Goal: Task Accomplishment & Management: Manage account settings

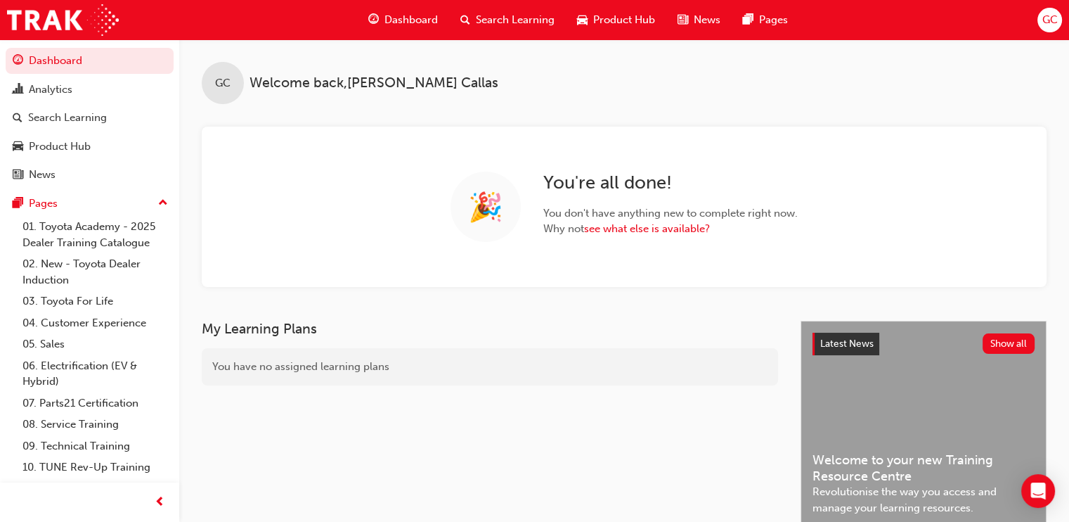
click at [512, 22] on span "Search Learning" at bounding box center [515, 20] width 79 height 16
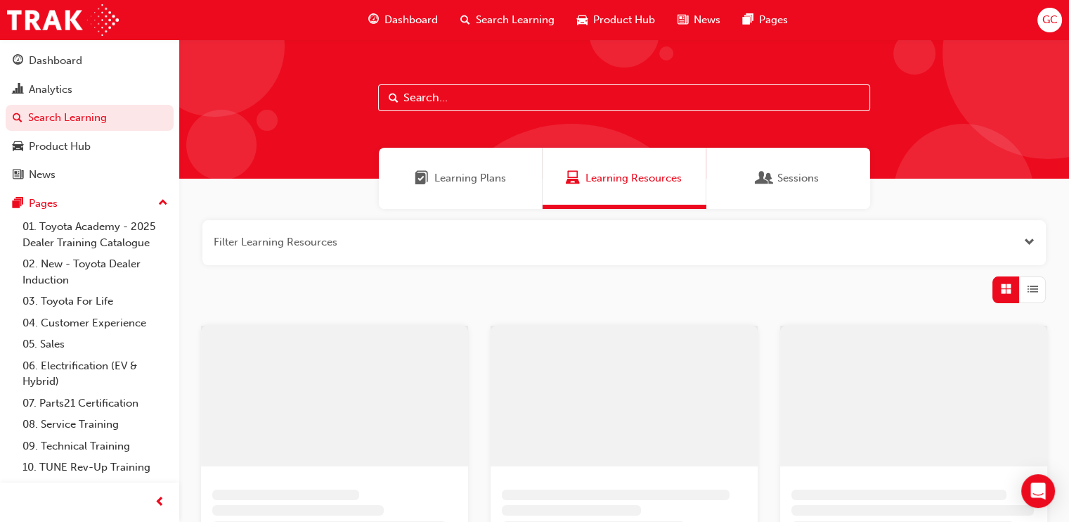
click at [474, 95] on input "text" at bounding box center [624, 97] width 492 height 27
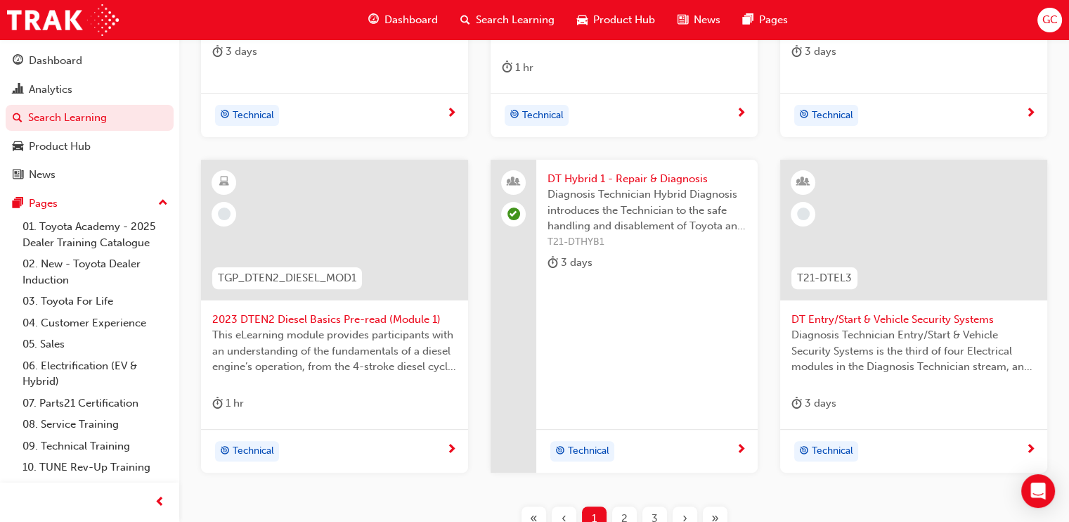
scroll to position [614, 0]
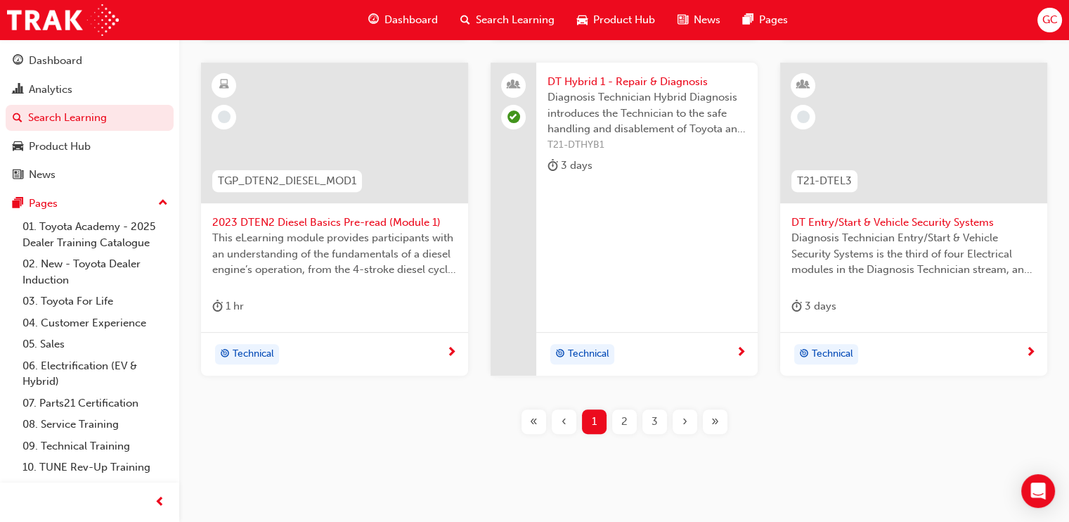
type input "dt"
click at [621, 420] on span "2" at bounding box center [624, 421] width 6 height 16
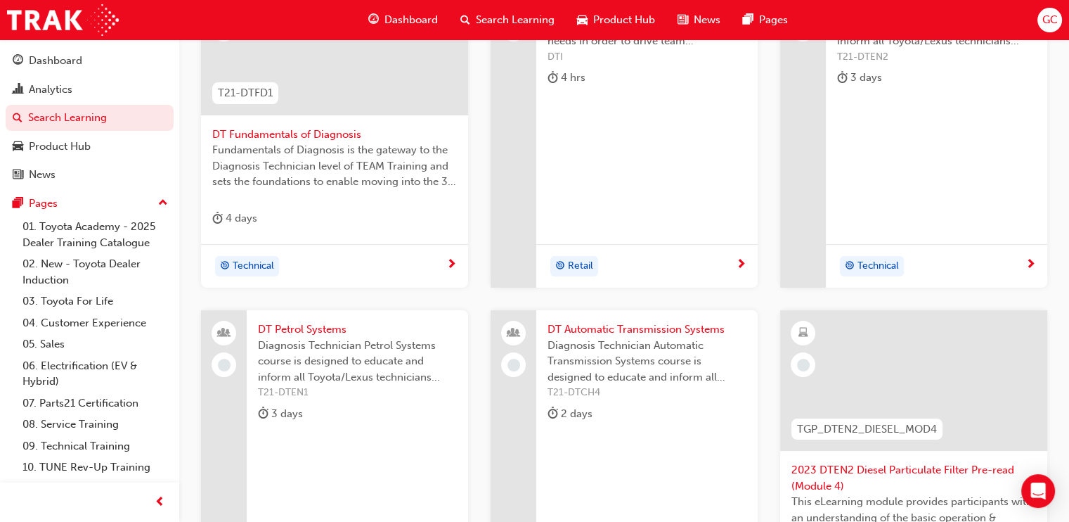
scroll to position [175, 0]
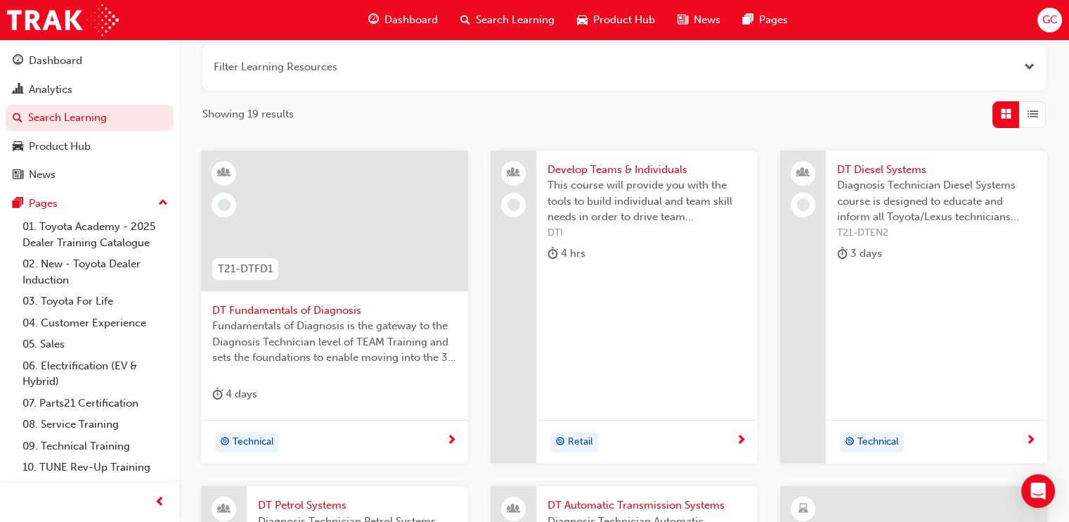
click at [323, 302] on span "DT Fundamentals of Diagnosis" at bounding box center [334, 310] width 245 height 16
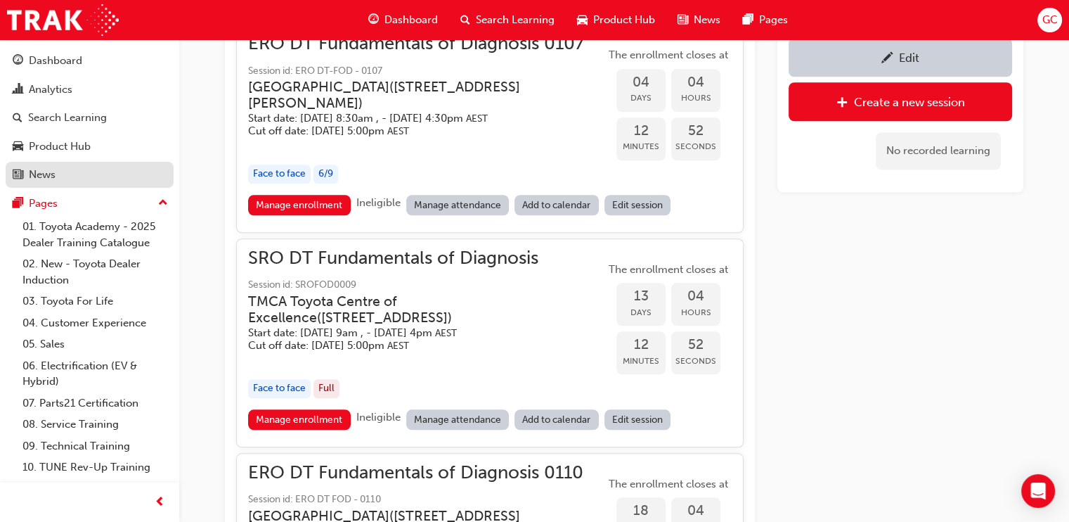
scroll to position [1312, 0]
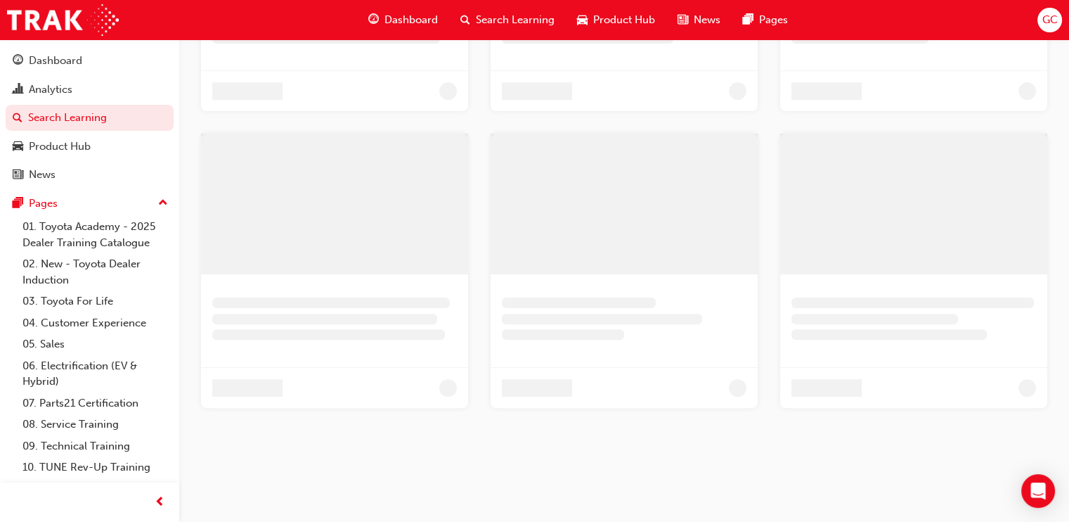
scroll to position [175, 0]
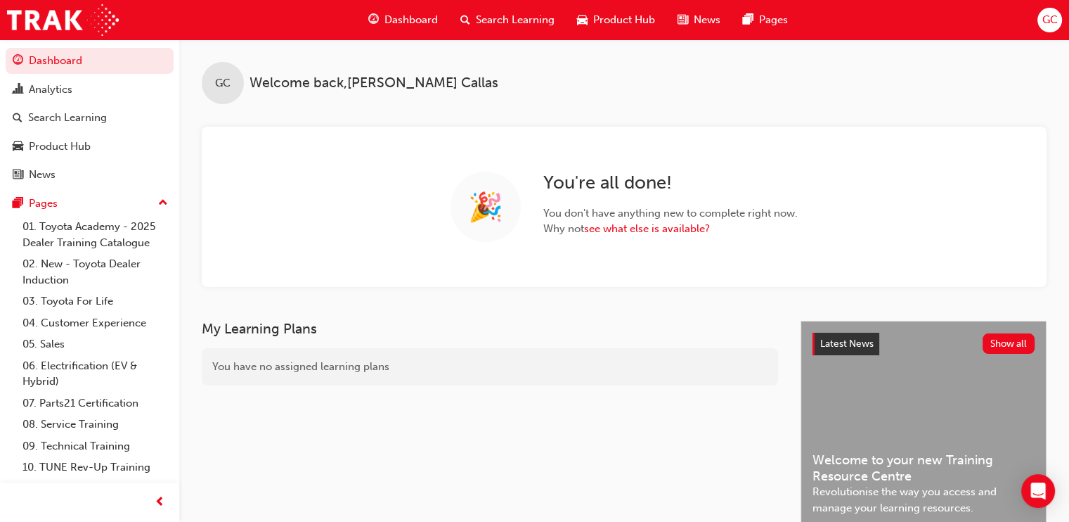
click at [498, 20] on span "Search Learning" at bounding box center [515, 20] width 79 height 16
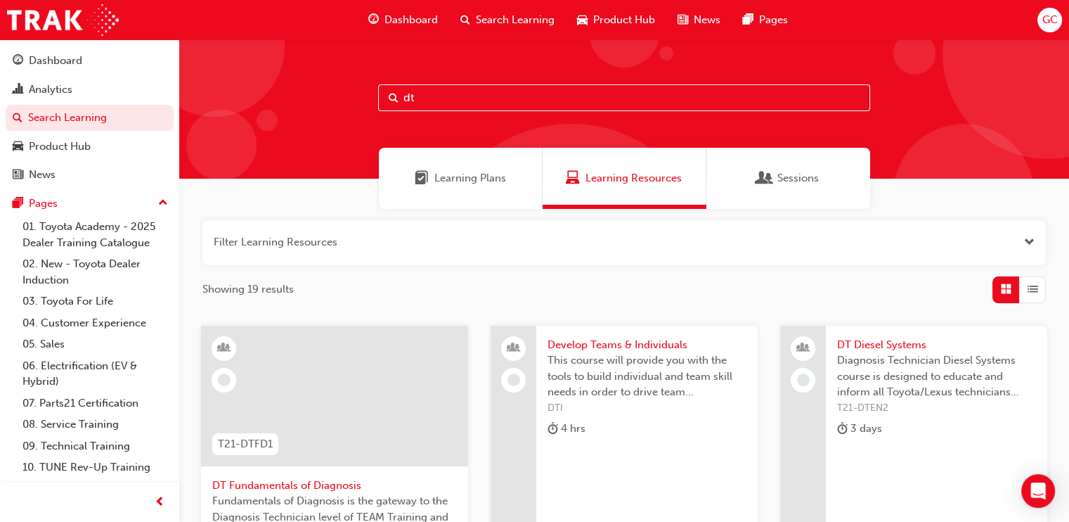
click at [453, 91] on input "dt" at bounding box center [624, 97] width 492 height 27
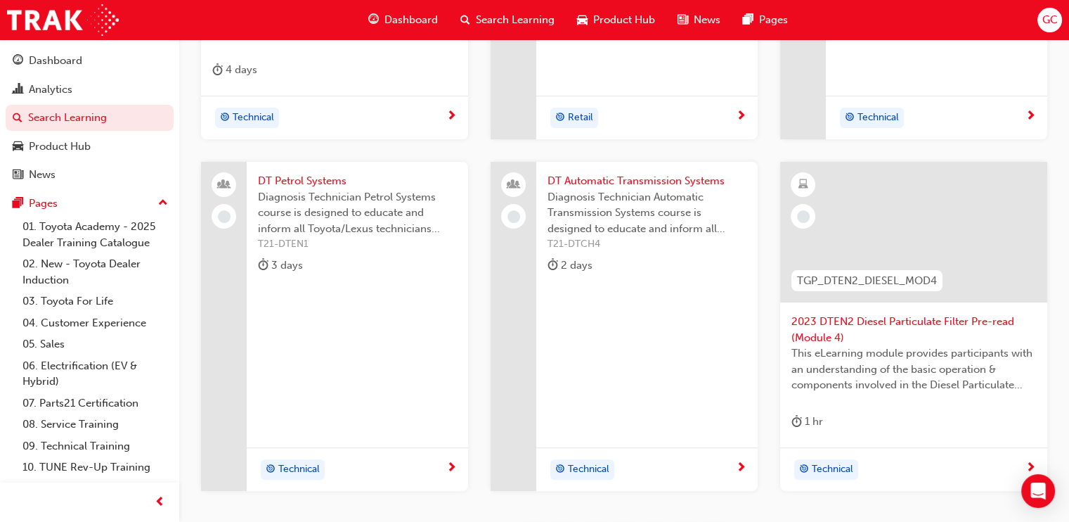
scroll to position [527, 0]
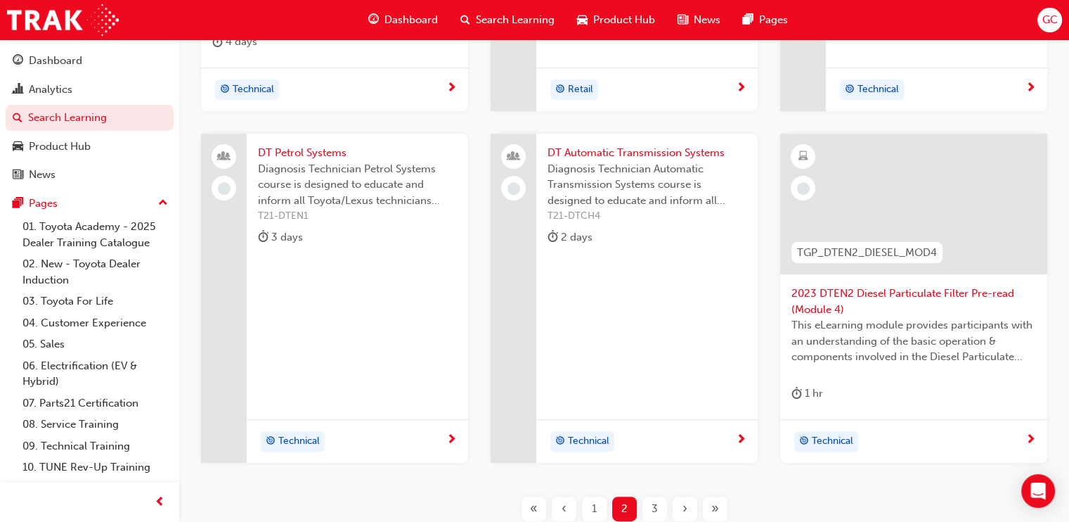
click at [594, 508] on span "1" at bounding box center [594, 508] width 5 height 16
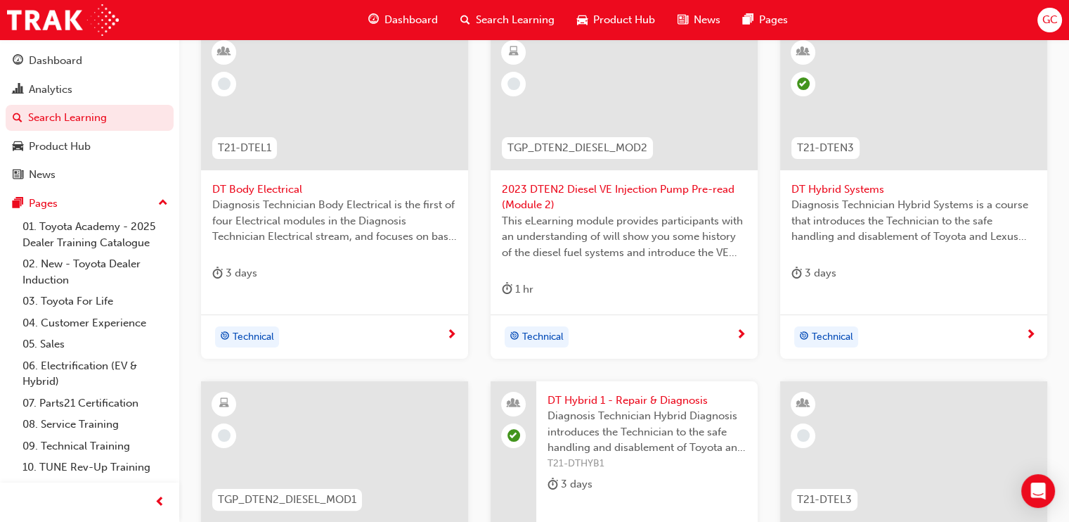
scroll to position [264, 0]
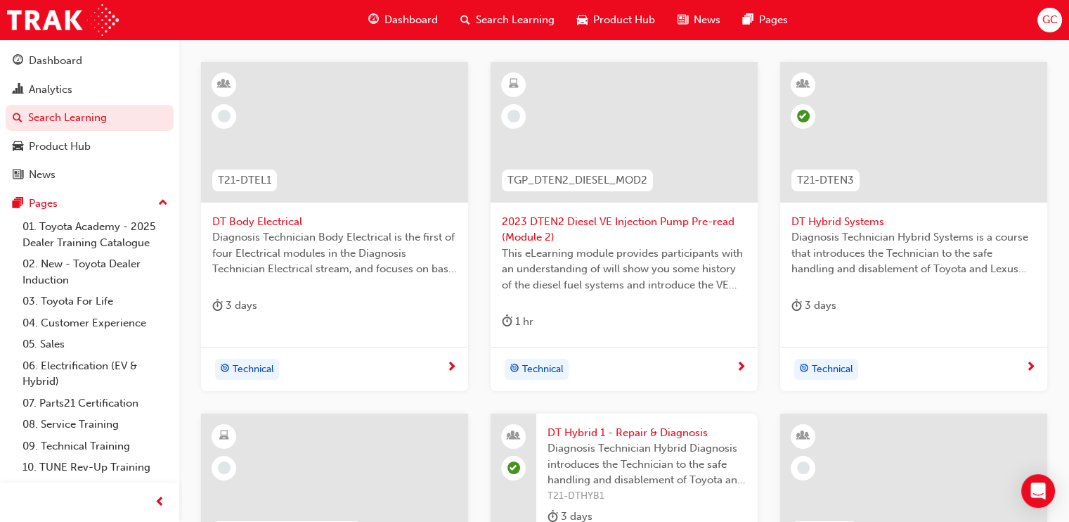
click at [277, 214] on span "DT Body Electrical" at bounding box center [334, 222] width 245 height 16
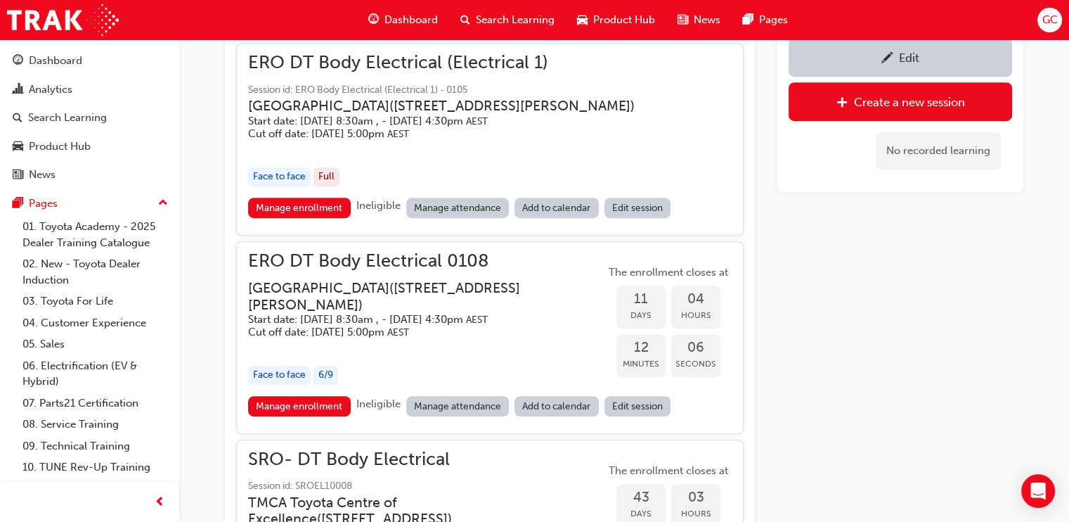
scroll to position [705, 0]
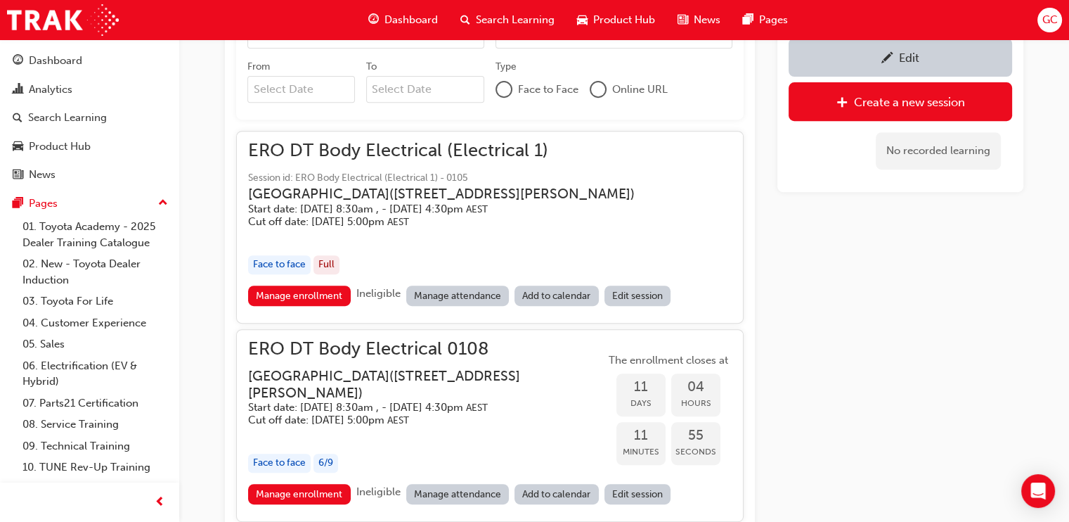
click at [506, 228] on h5 "Cut off date: Mon 18 Aug 2025, 5:00pm AEST" at bounding box center [441, 221] width 387 height 13
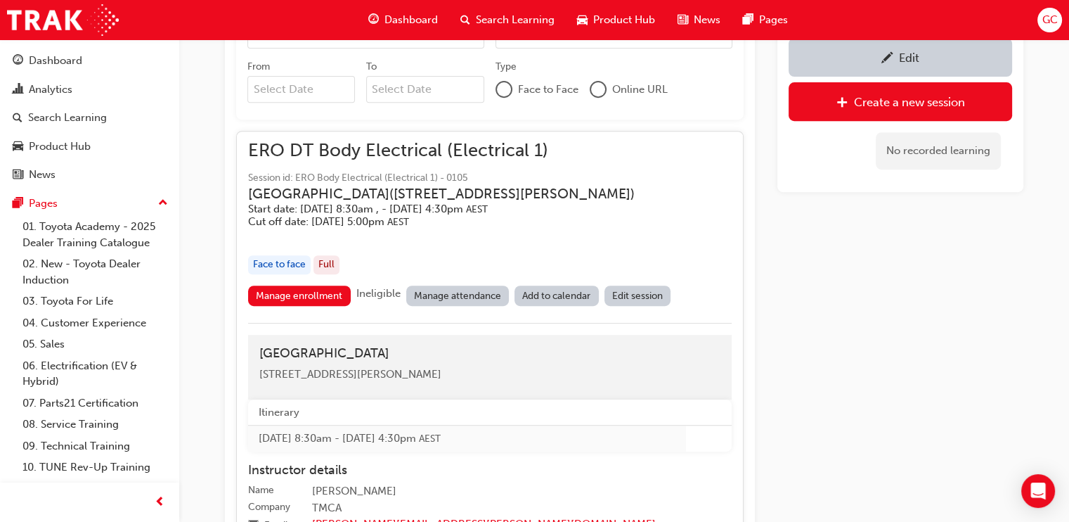
click at [894, 55] on div "Edit" at bounding box center [900, 57] width 202 height 18
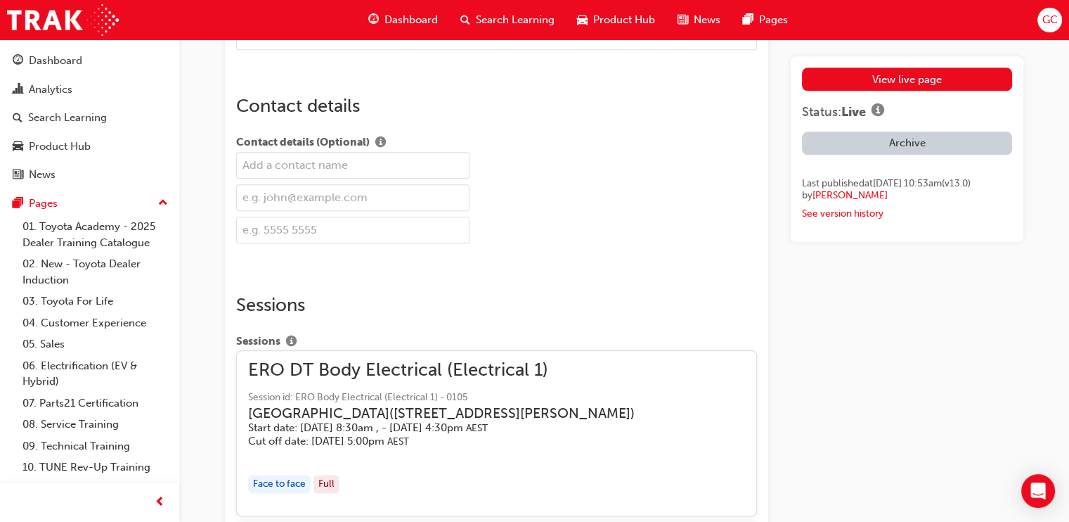
scroll to position [2196, 0]
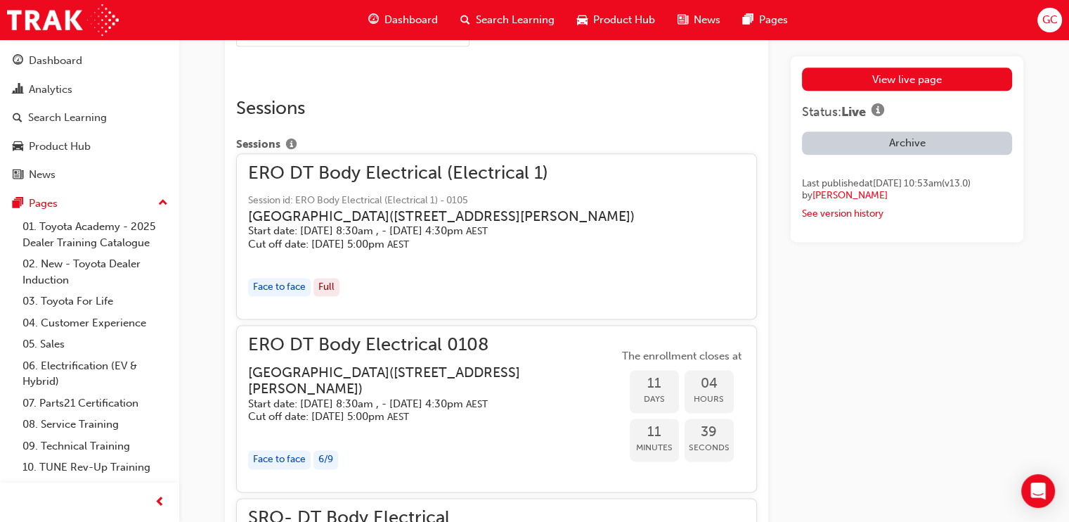
click at [477, 266] on div "button" at bounding box center [452, 258] width 409 height 16
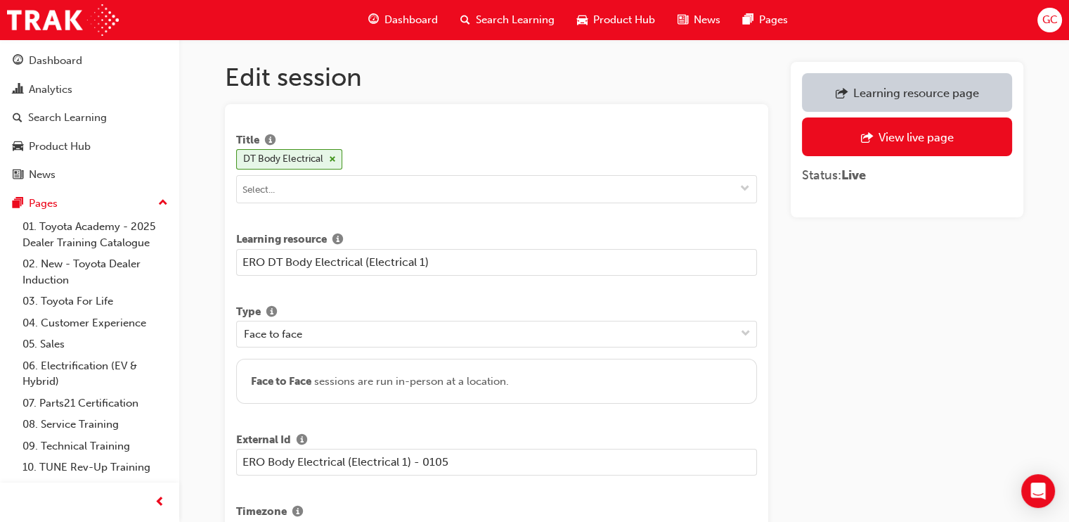
click at [427, 261] on input "ERO DT Body Electrical (Electrical 1)" at bounding box center [496, 262] width 521 height 27
click at [429, 261] on input "ERO DT Body Electrical (Electrical 1)" at bounding box center [496, 262] width 521 height 27
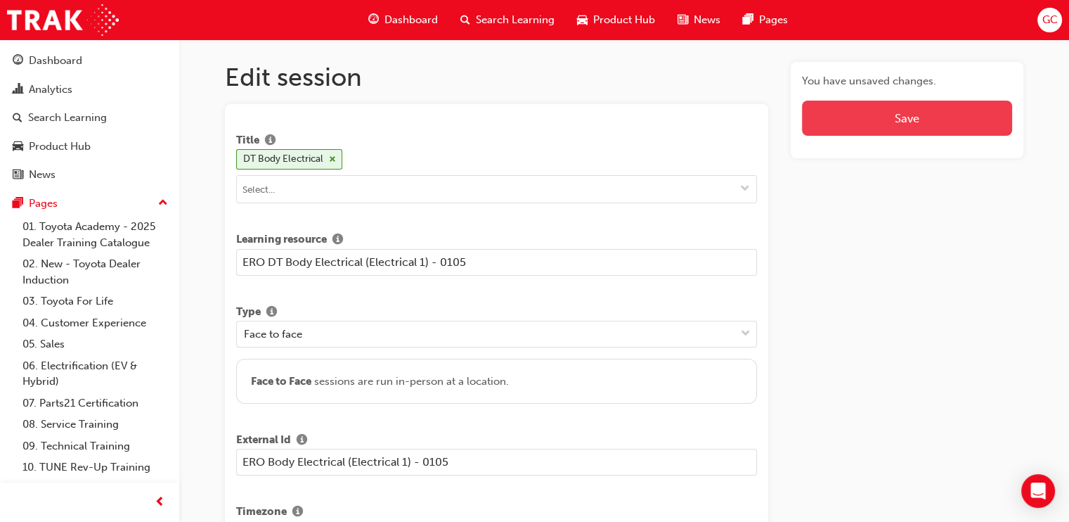
type input "ERO DT Body Electrical (Electrical 1) - 0105"
click at [897, 116] on button "Save" at bounding box center [907, 118] width 210 height 35
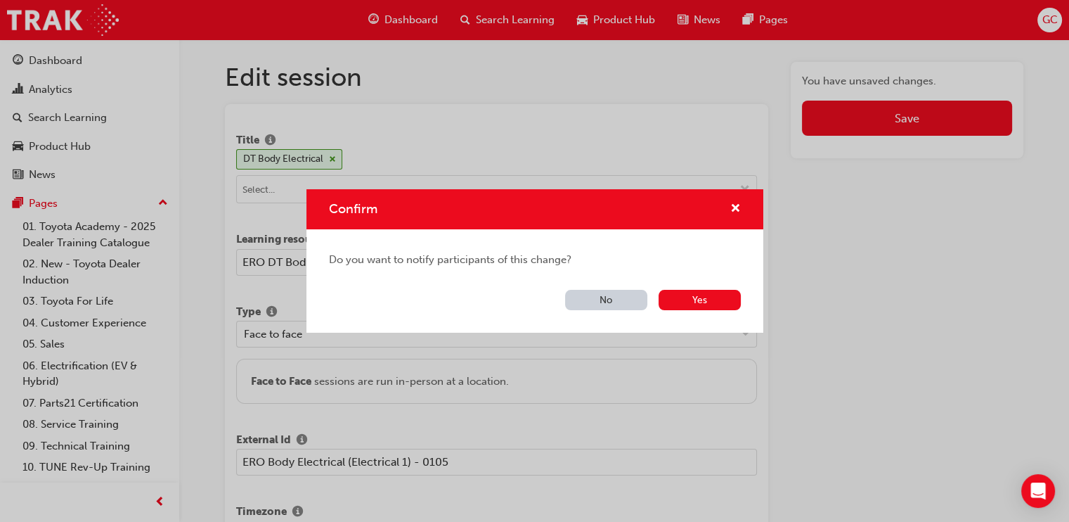
click at [601, 297] on button "No" at bounding box center [606, 300] width 82 height 20
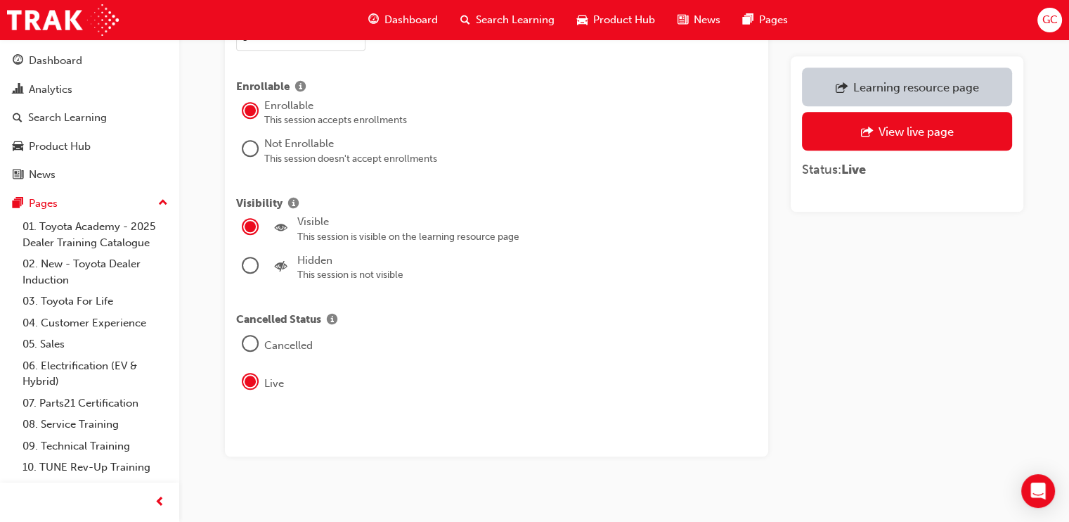
scroll to position [1584, 0]
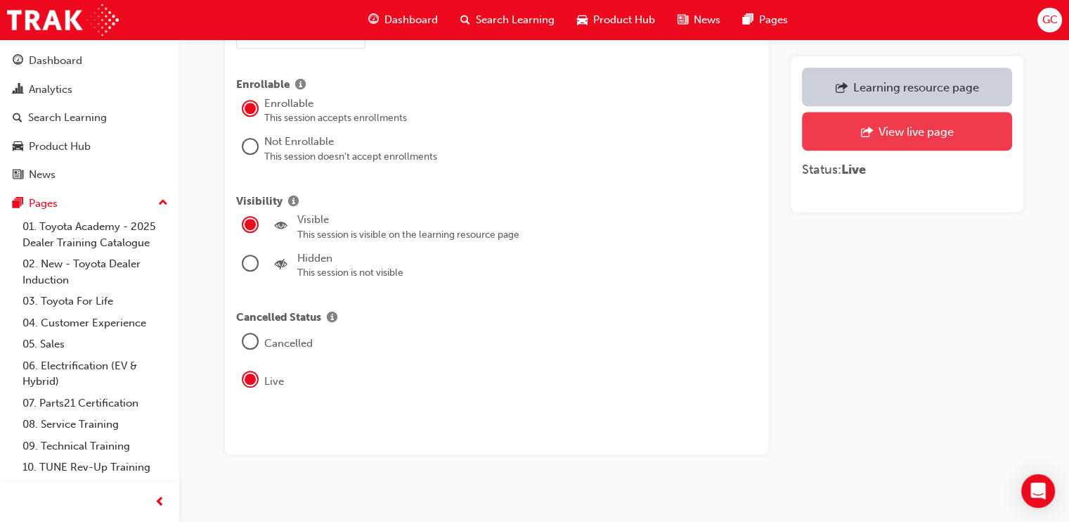
click at [917, 124] on div "View live page" at bounding box center [915, 131] width 75 height 14
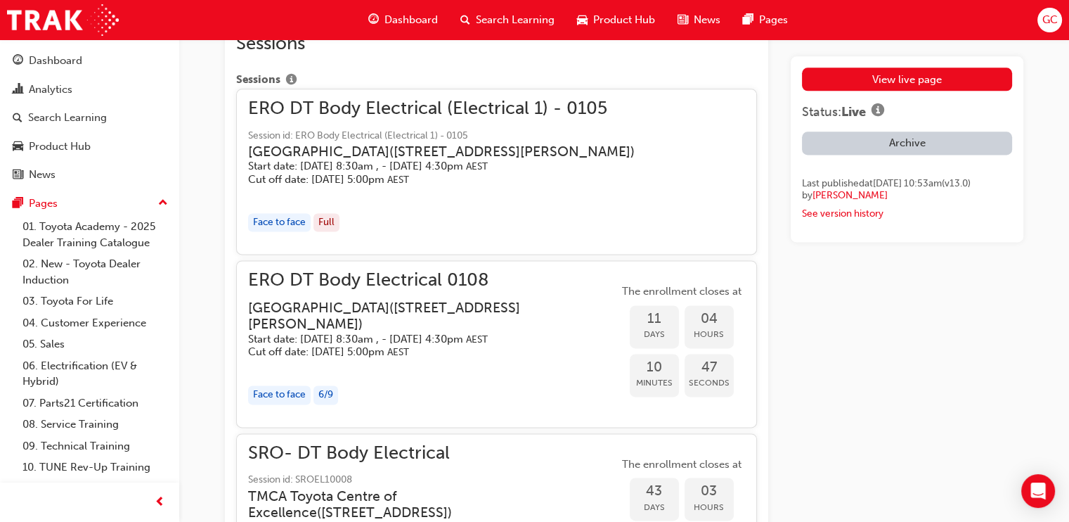
scroll to position [2288, 0]
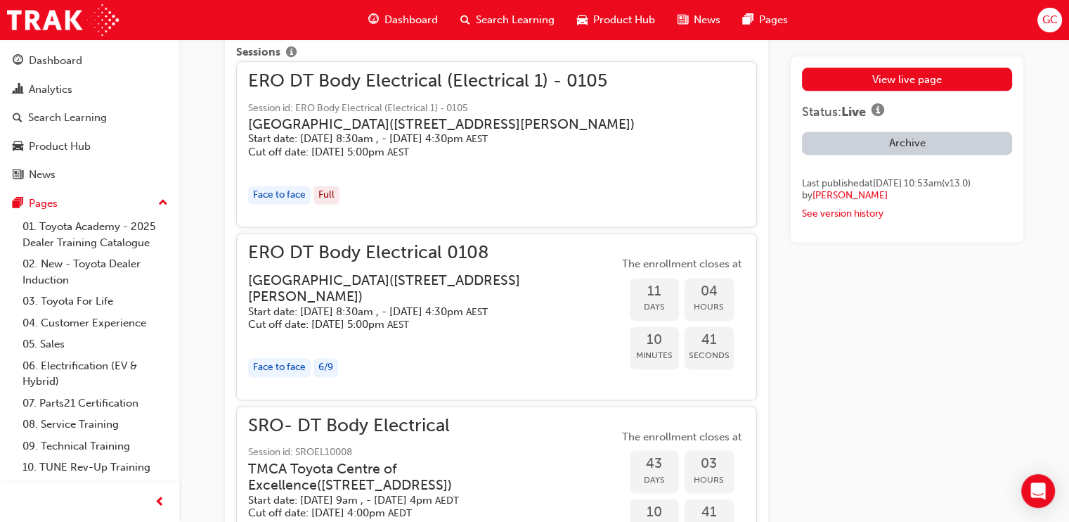
click at [398, 304] on h3 "[GEOGRAPHIC_DATA] ( [STREET_ADDRESS][PERSON_NAME] )" at bounding box center [422, 288] width 348 height 33
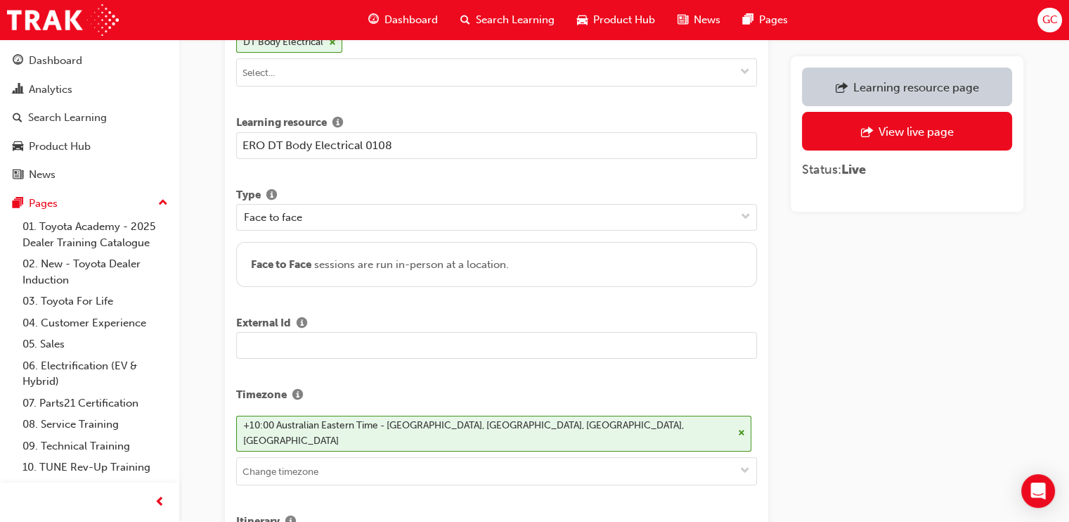
scroll to position [87, 0]
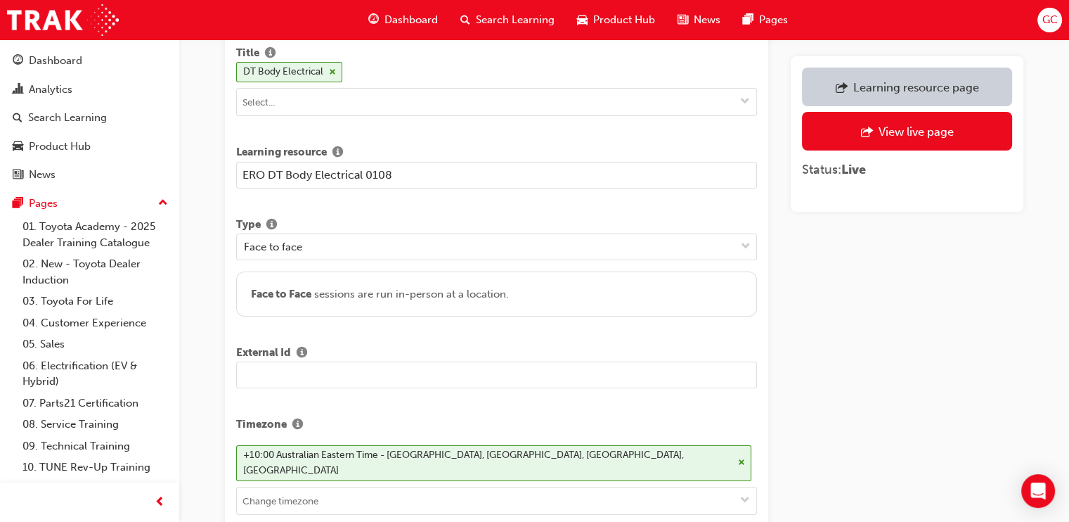
click at [364, 170] on input "ERO DT Body Electrical 0108" at bounding box center [496, 175] width 521 height 27
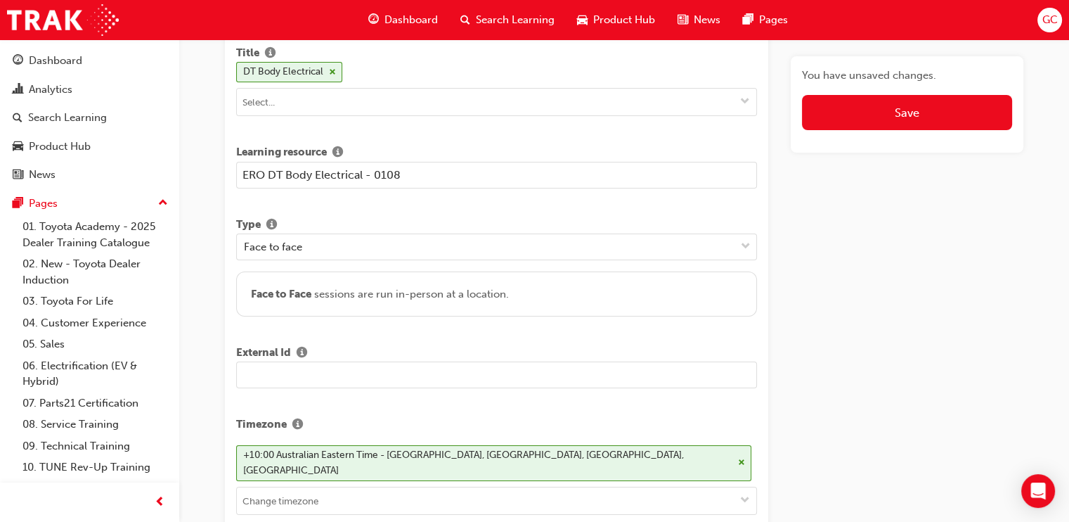
type input "ERO DT Body Electrical - 0108"
click at [339, 367] on input "text" at bounding box center [496, 374] width 521 height 27
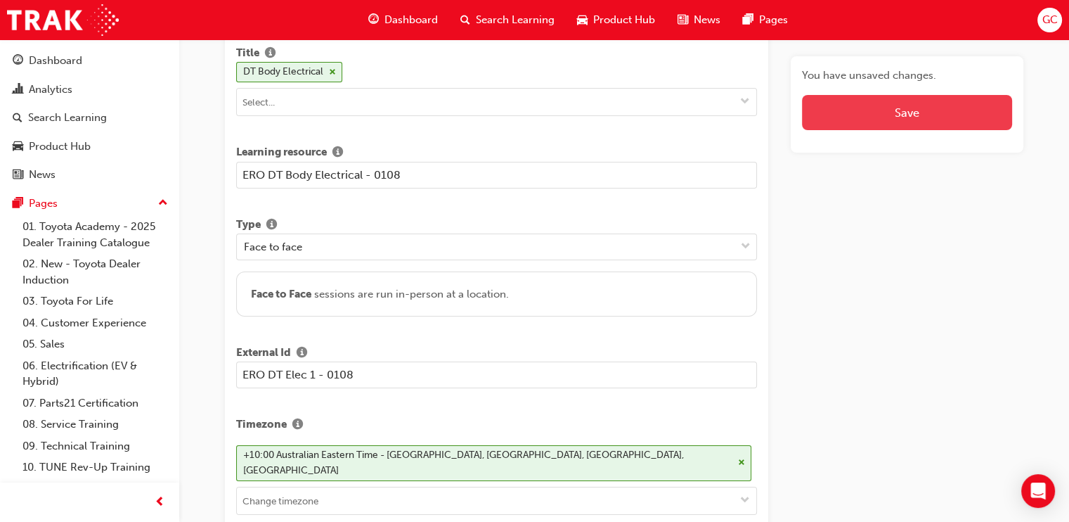
type input "ERO DT Elec 1 - 0108"
click at [898, 112] on button "Save" at bounding box center [907, 112] width 210 height 35
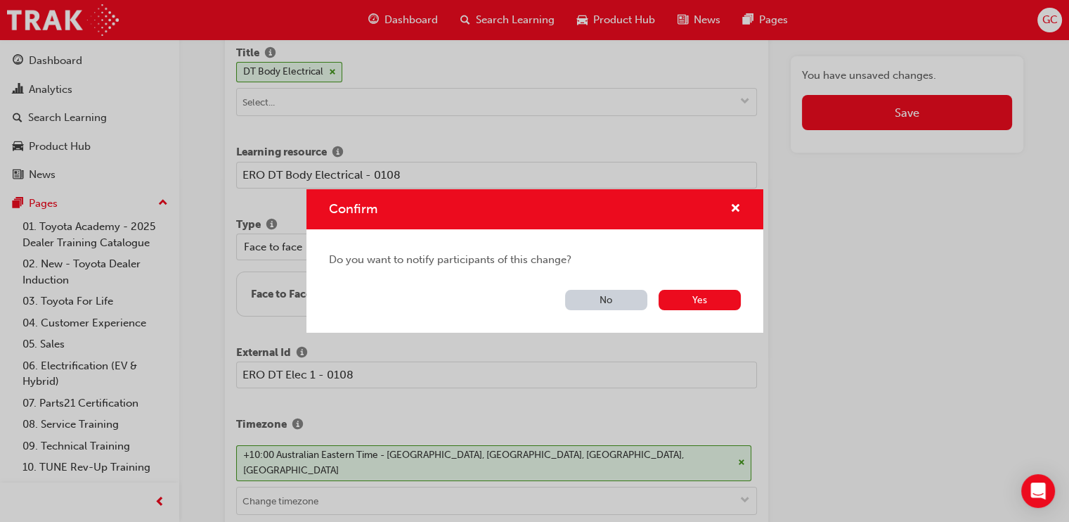
click at [631, 297] on button "No" at bounding box center [606, 300] width 82 height 20
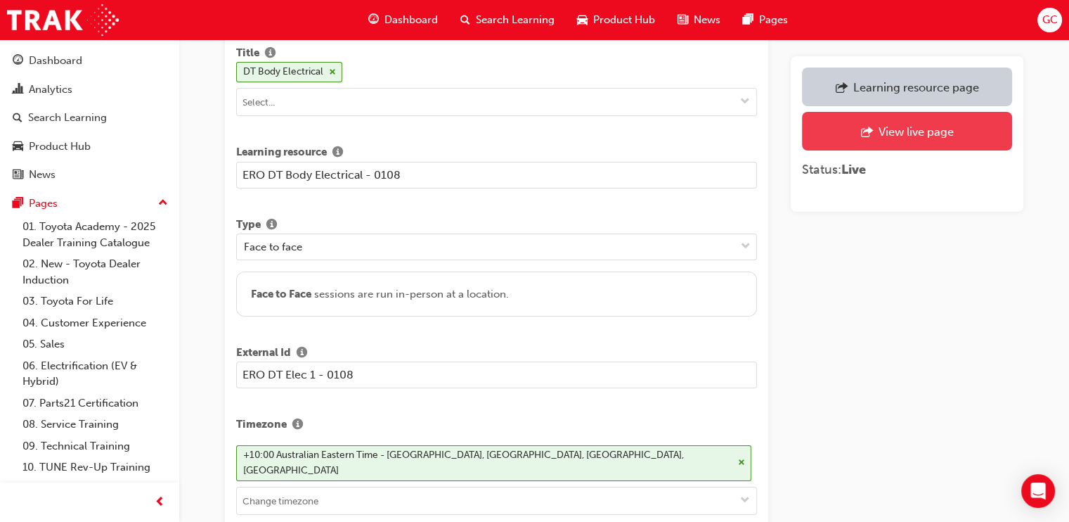
click at [926, 130] on div "View live page" at bounding box center [915, 131] width 75 height 14
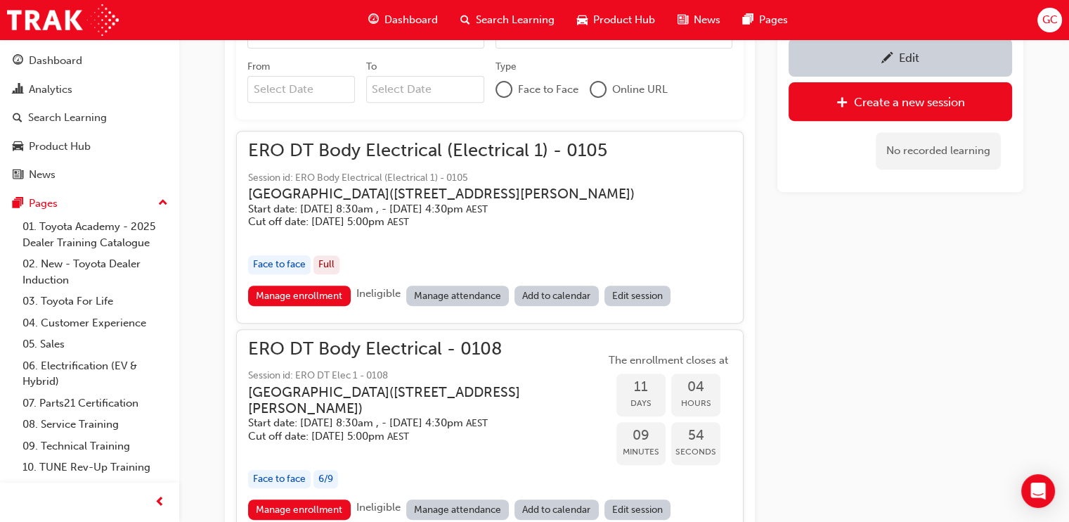
scroll to position [264, 0]
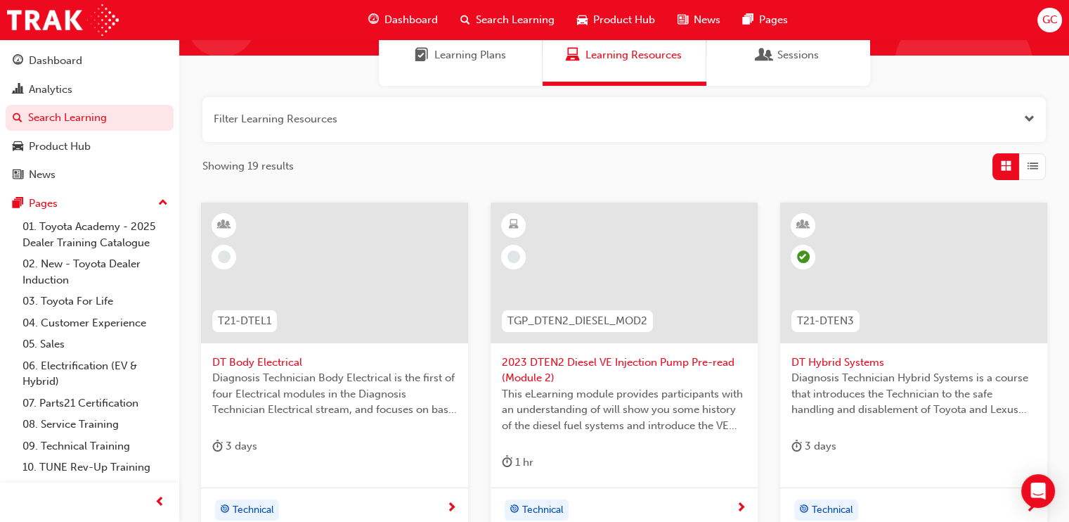
scroll to position [175, 0]
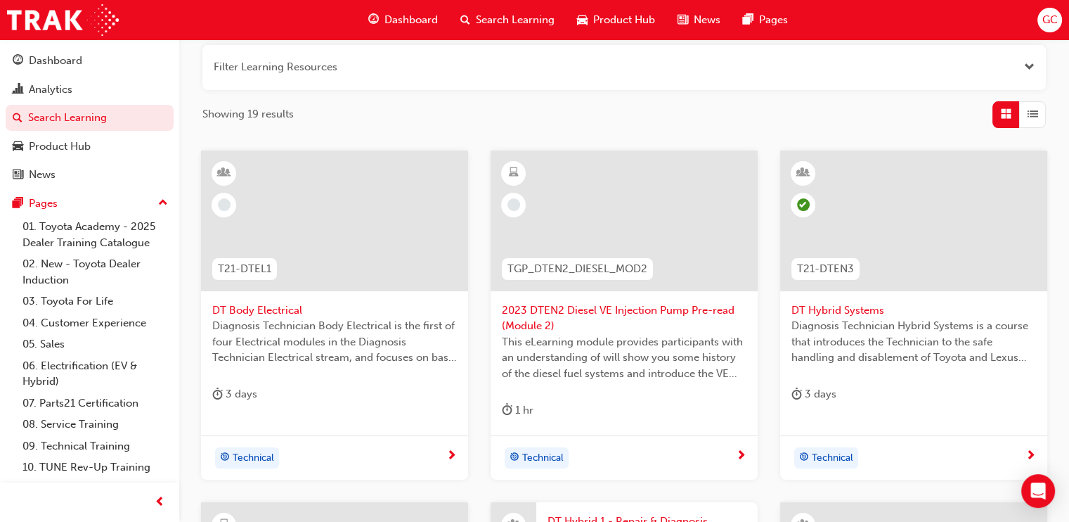
click at [278, 309] on span "DT Body Electrical" at bounding box center [334, 310] width 245 height 16
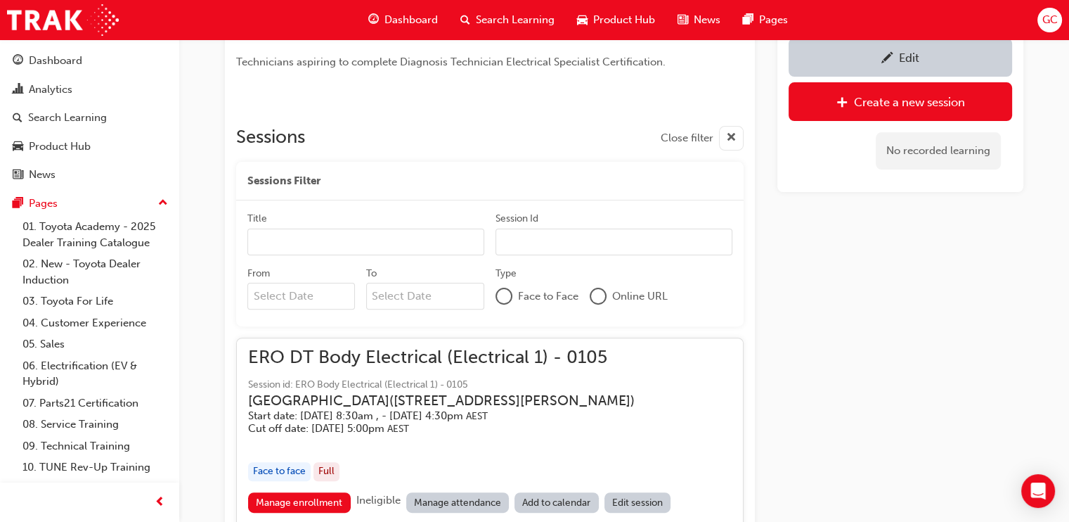
scroll to position [285, 0]
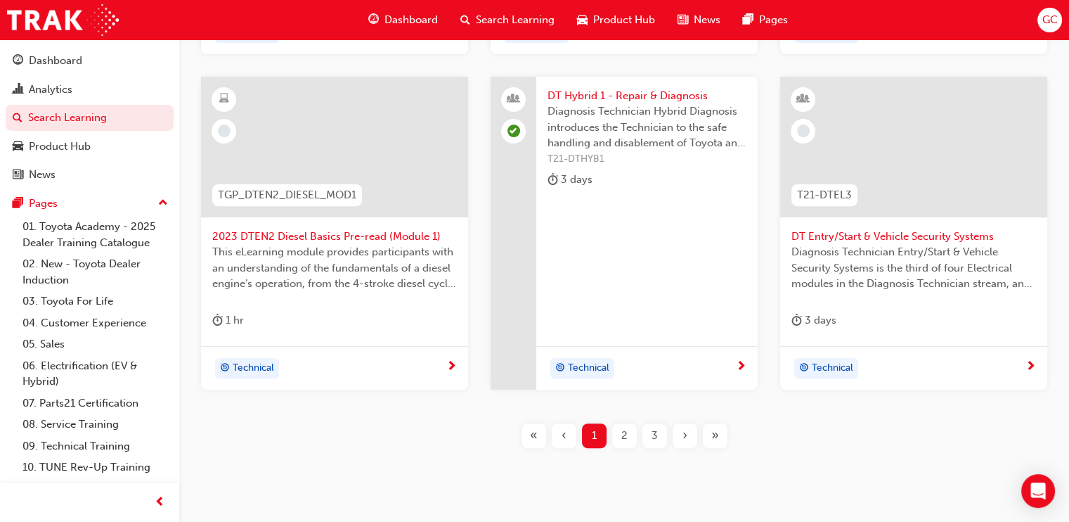
scroll to position [614, 0]
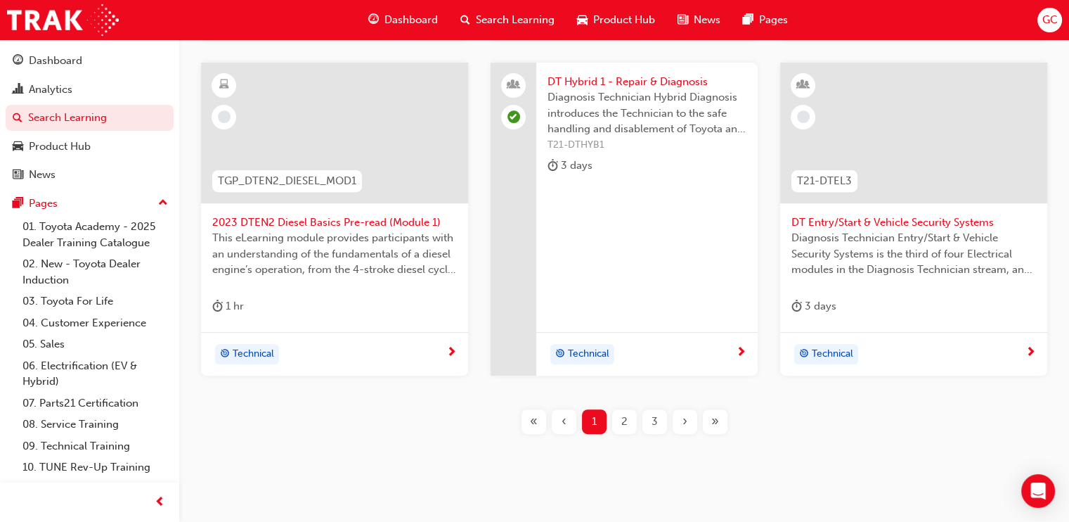
click at [626, 425] on span "2" at bounding box center [624, 421] width 6 height 16
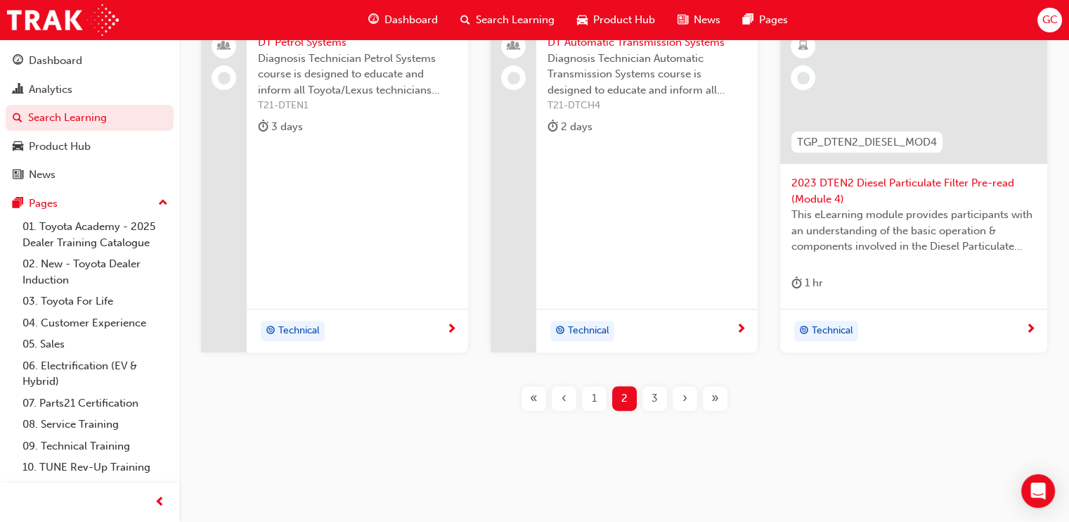
scroll to position [639, 0]
click at [654, 394] on span "3" at bounding box center [655, 397] width 6 height 16
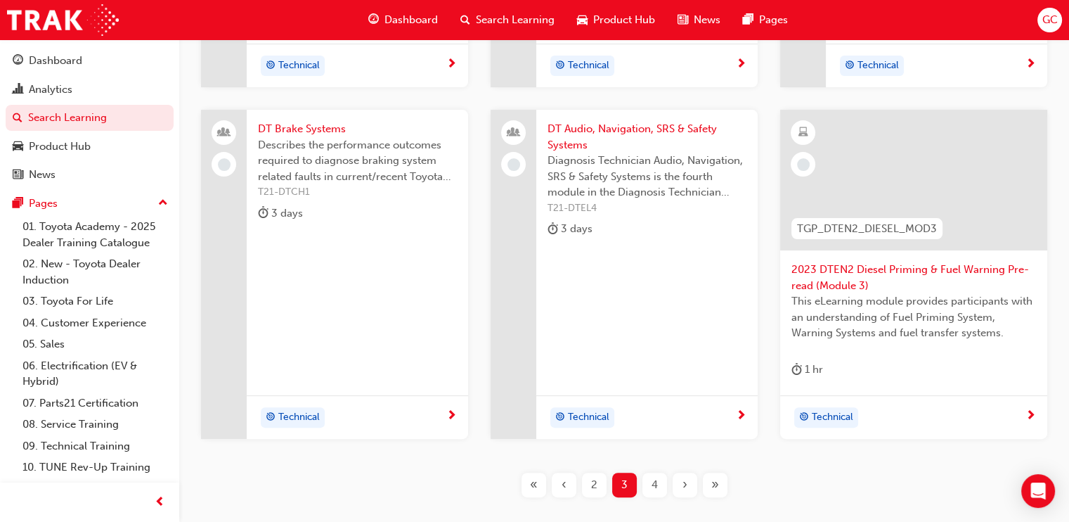
scroll to position [411, 0]
click at [652, 480] on span "4" at bounding box center [655, 484] width 6 height 16
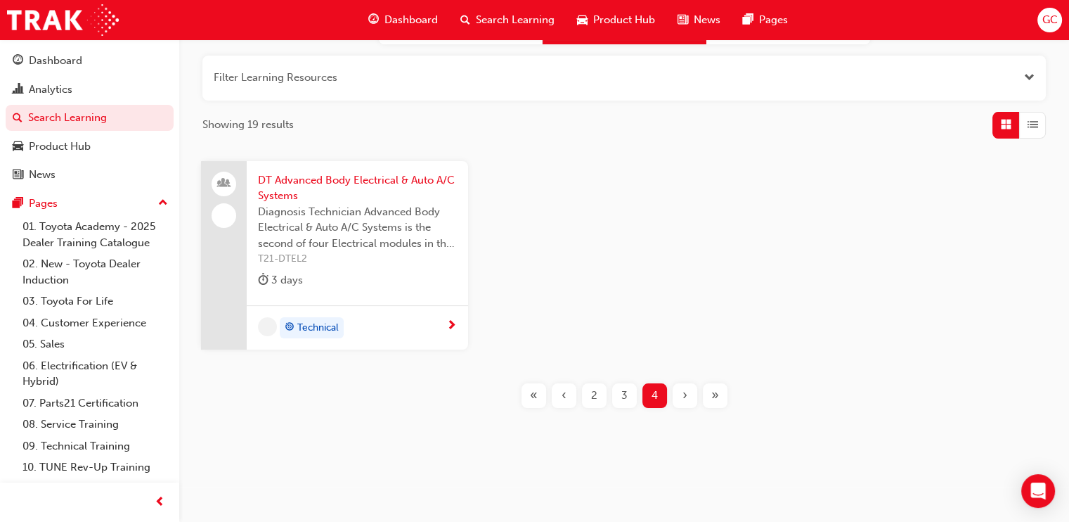
scroll to position [163, 0]
click at [351, 179] on span "DT Advanced Body Electrical & Auto A/C Systems" at bounding box center [357, 190] width 199 height 32
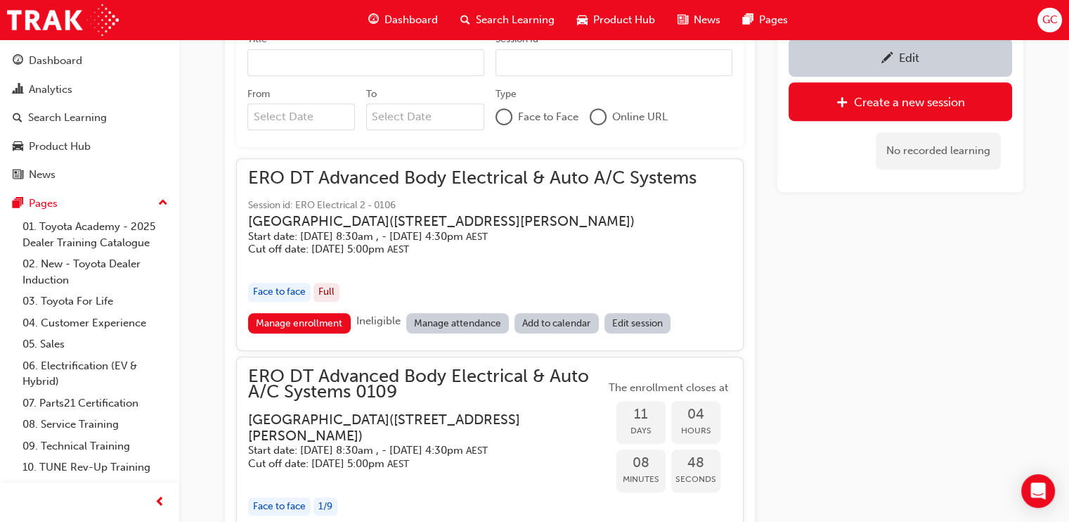
scroll to position [756, 0]
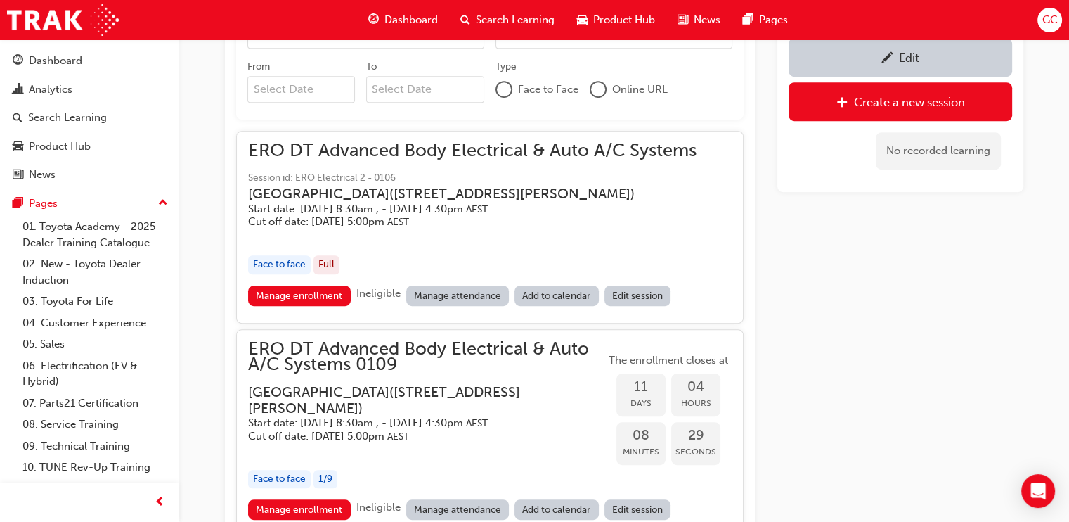
click at [519, 202] on h3 "[GEOGRAPHIC_DATA] ( [STREET_ADDRESS][PERSON_NAME] )" at bounding box center [461, 194] width 426 height 16
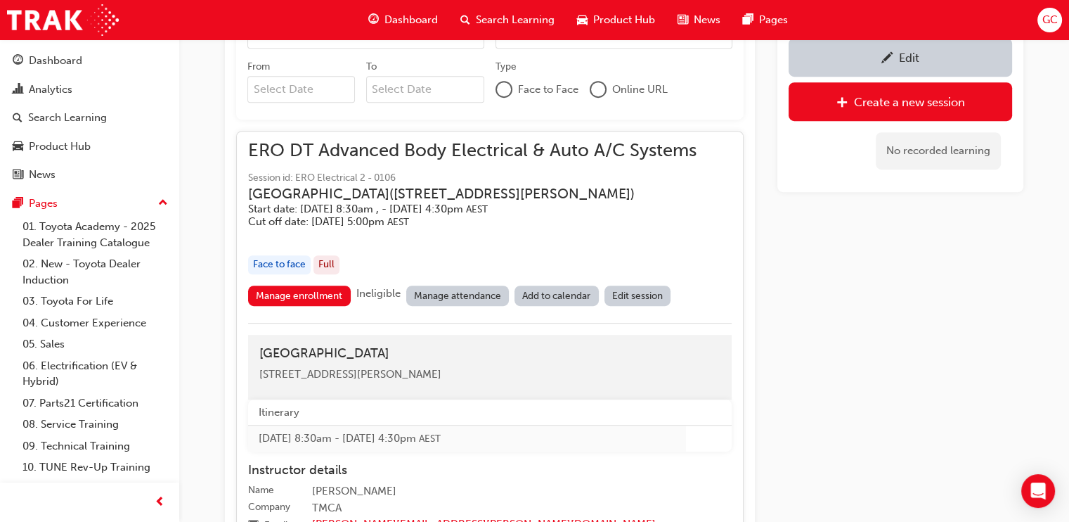
click at [901, 47] on link "Edit" at bounding box center [901, 57] width 224 height 39
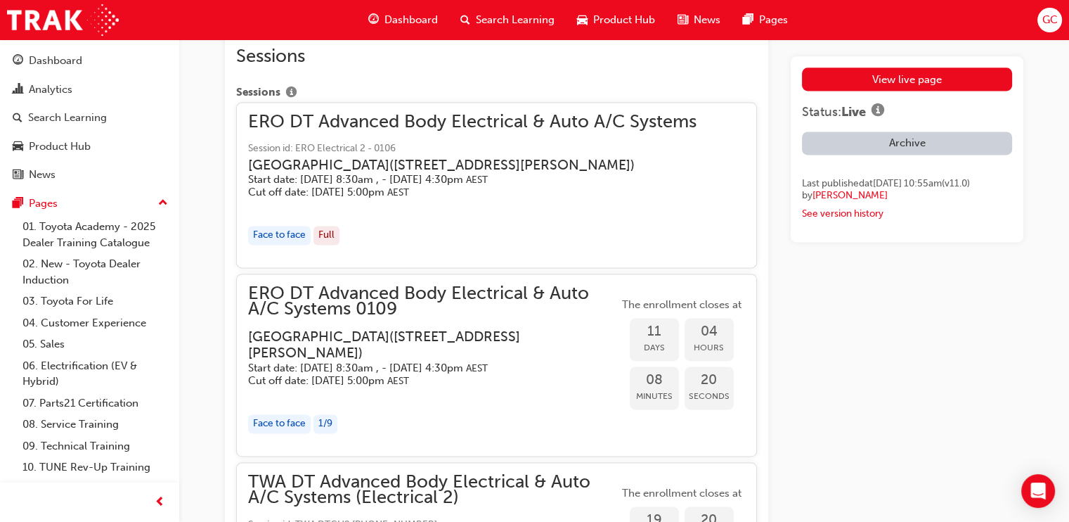
scroll to position [2284, 0]
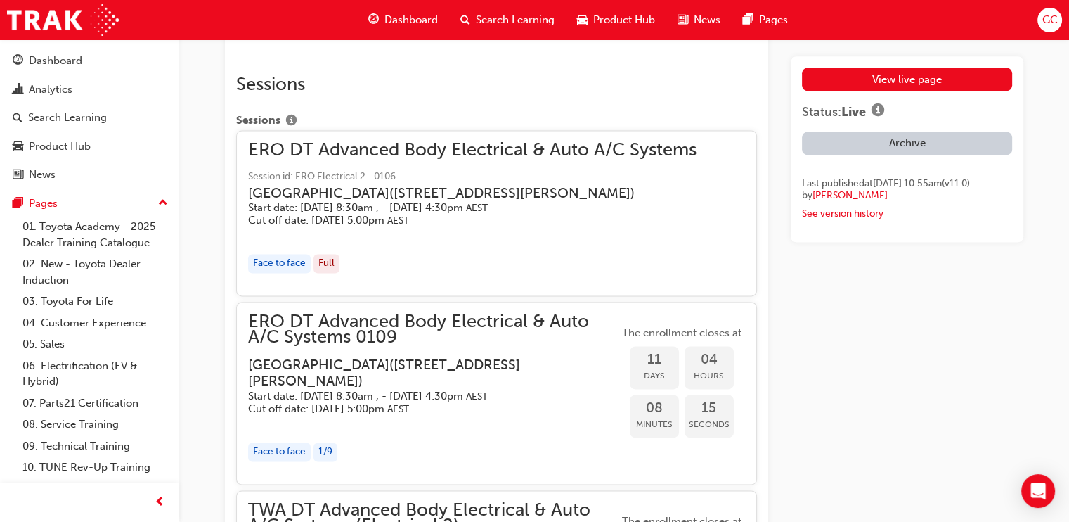
click at [588, 183] on span "Session id: ERO Electrical 2 - 0106" at bounding box center [472, 177] width 448 height 16
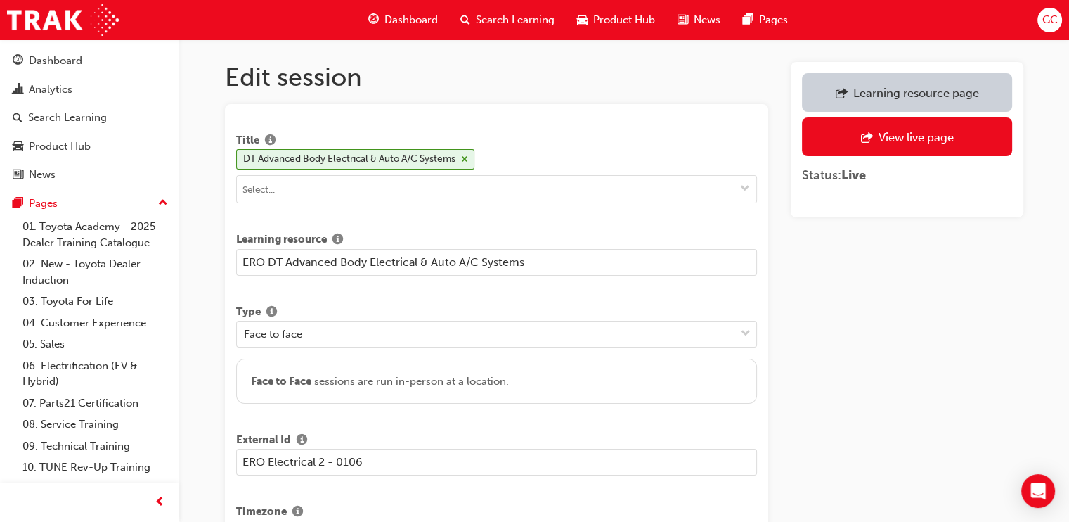
click at [533, 261] on input "ERO DT Advanced Body Electrical & Auto A/C Systems" at bounding box center [496, 262] width 521 height 27
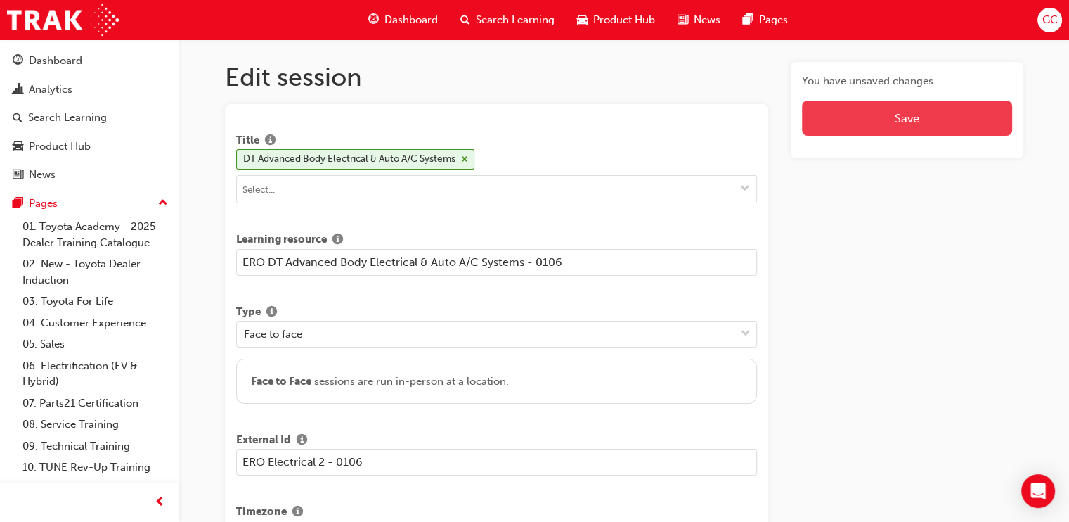
type input "ERO DT Advanced Body Electrical & Auto A/C Systems - 0106"
click at [903, 116] on button "Save" at bounding box center [907, 118] width 210 height 35
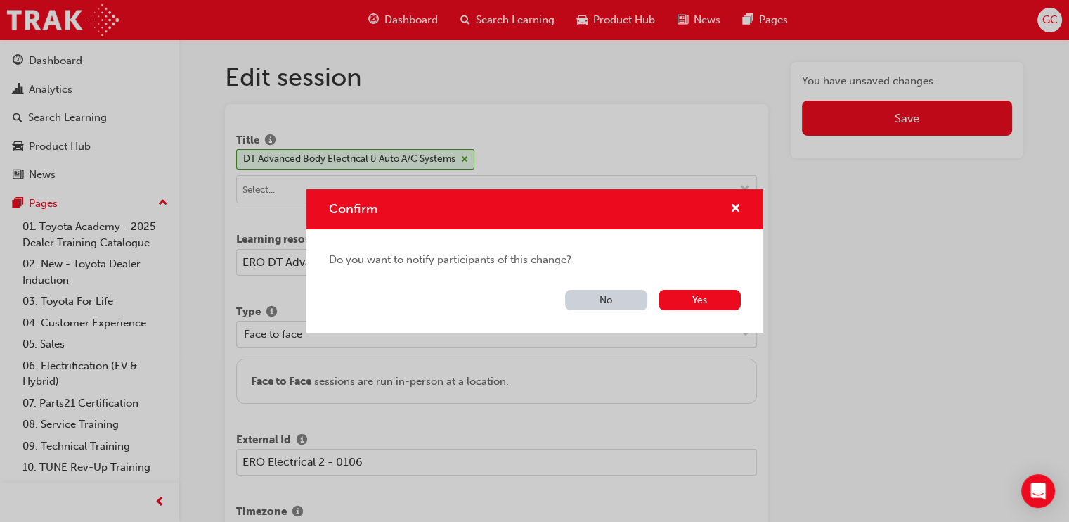
click at [621, 294] on button "No" at bounding box center [606, 300] width 82 height 20
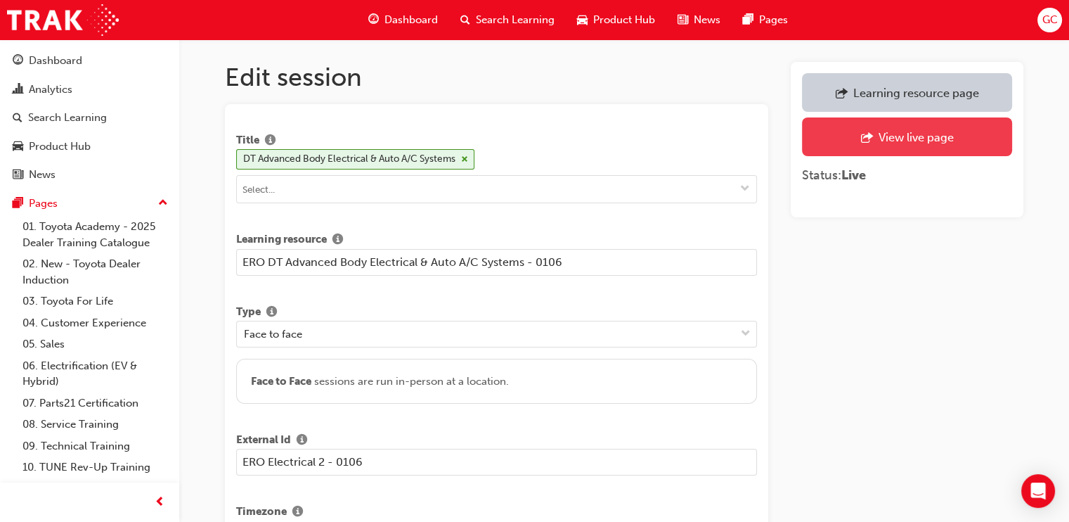
click at [915, 134] on div "View live page" at bounding box center [915, 137] width 75 height 14
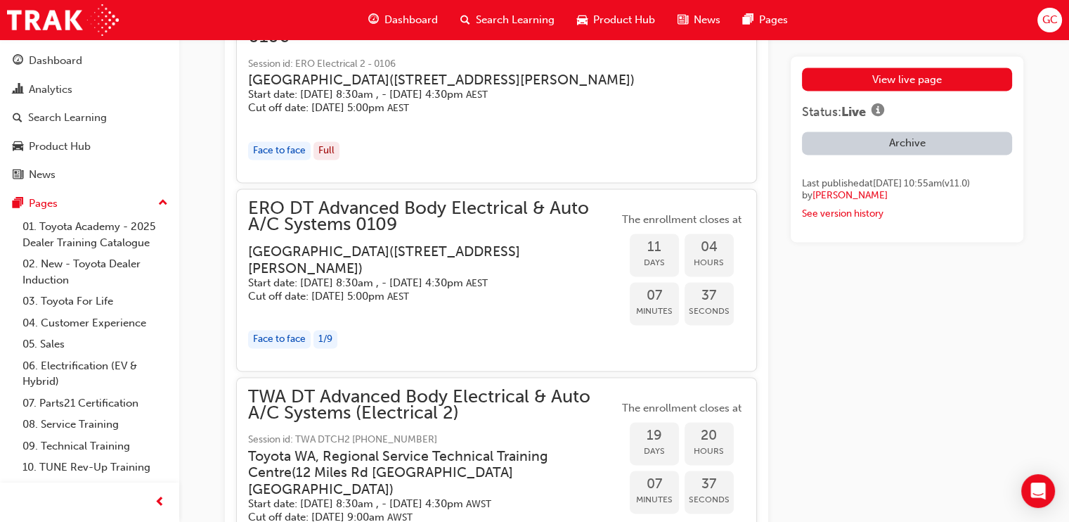
scroll to position [2440, 0]
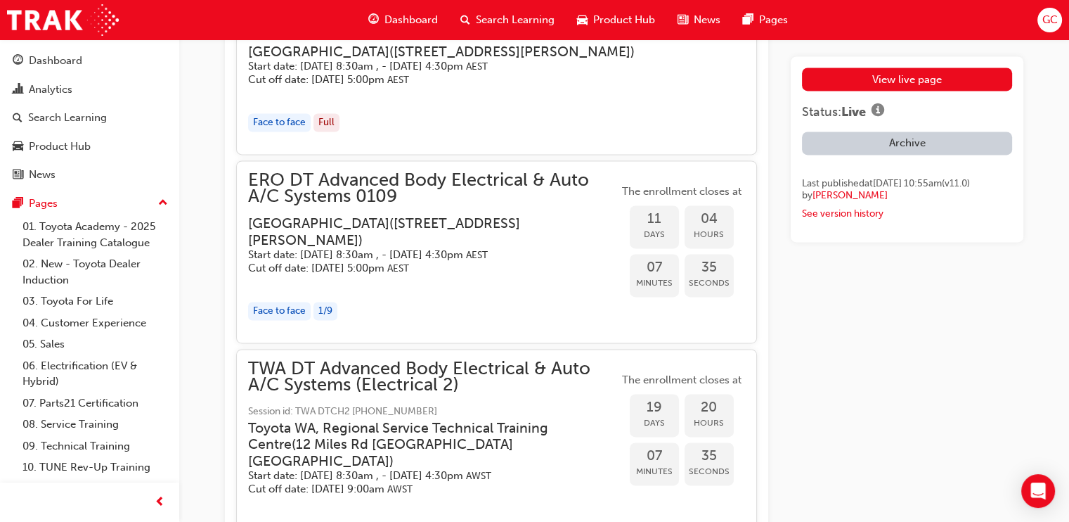
click at [492, 248] on h3 "[GEOGRAPHIC_DATA] ( [STREET_ADDRESS][PERSON_NAME] )" at bounding box center [422, 231] width 348 height 33
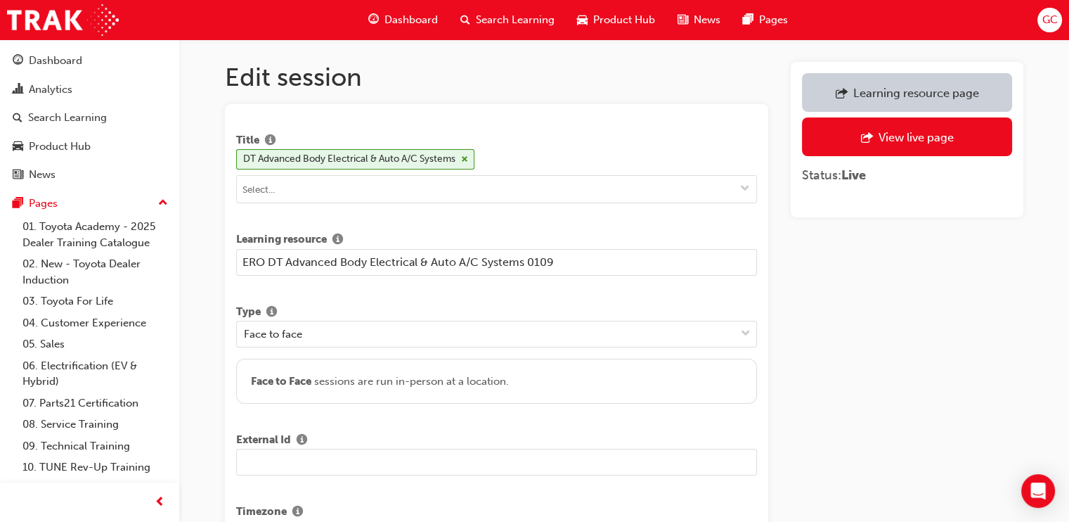
click at [362, 458] on input "text" at bounding box center [496, 461] width 521 height 27
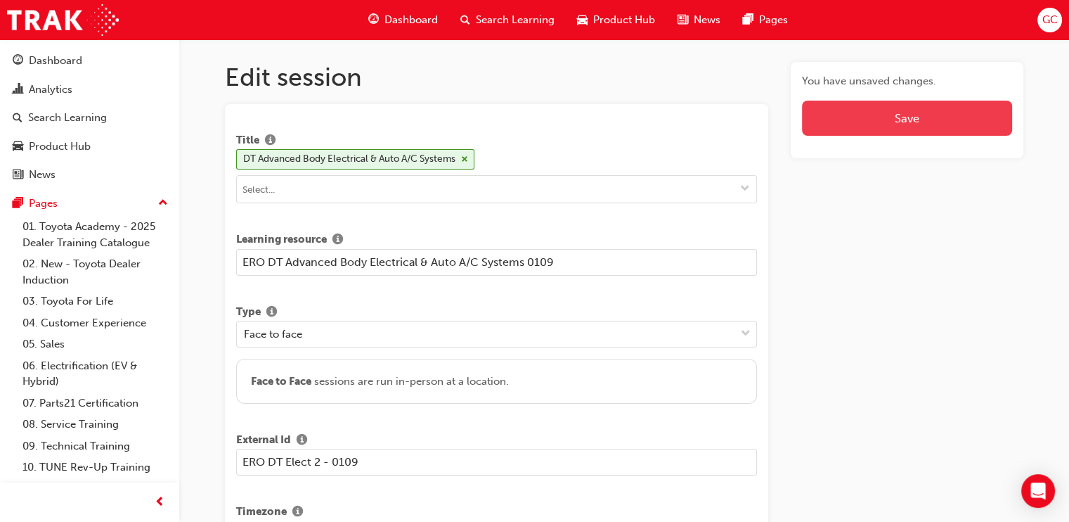
type input "ERO DT Elect 2 - 0109"
click at [910, 115] on button "Save" at bounding box center [907, 118] width 210 height 35
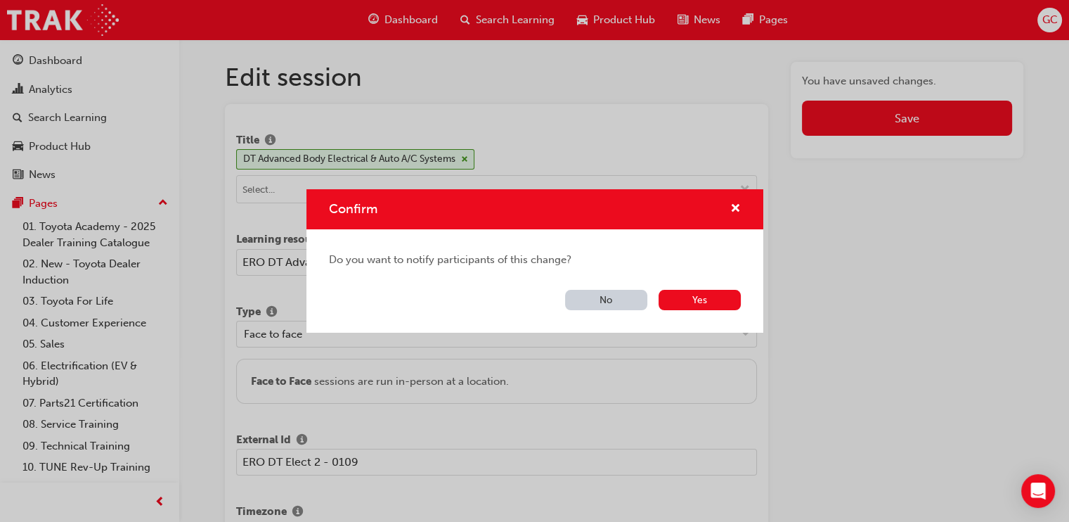
click at [602, 294] on button "No" at bounding box center [606, 300] width 82 height 20
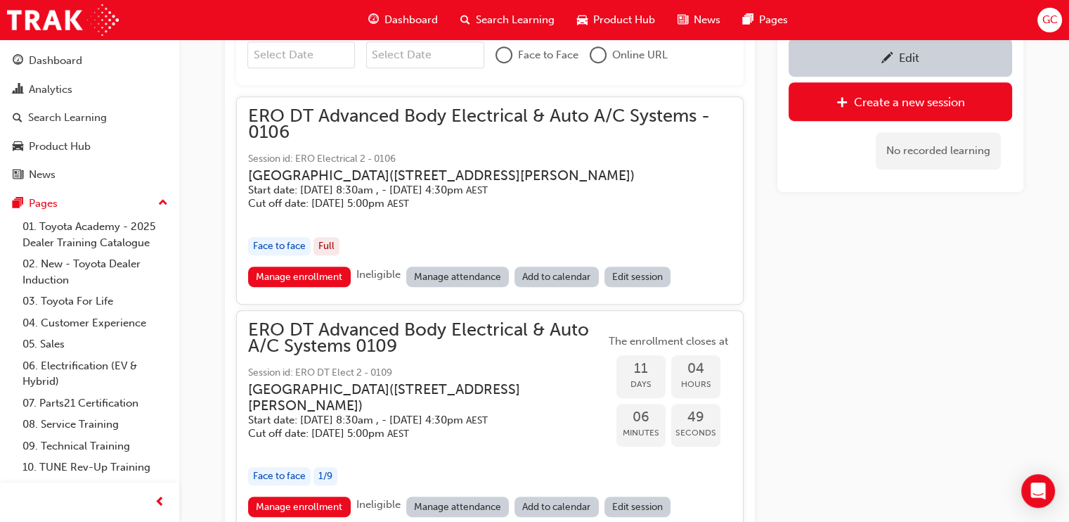
scroll to position [589, 0]
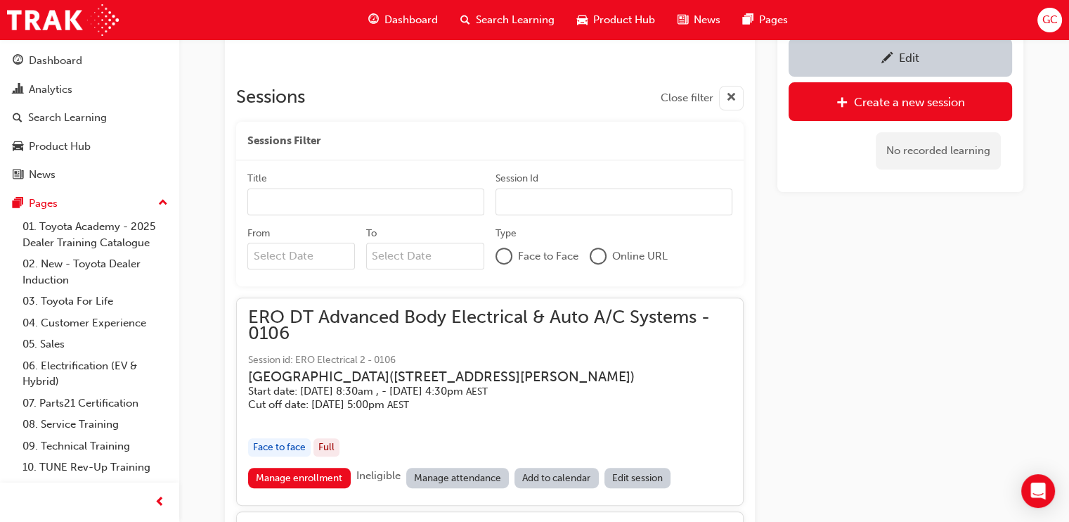
scroll to position [163, 0]
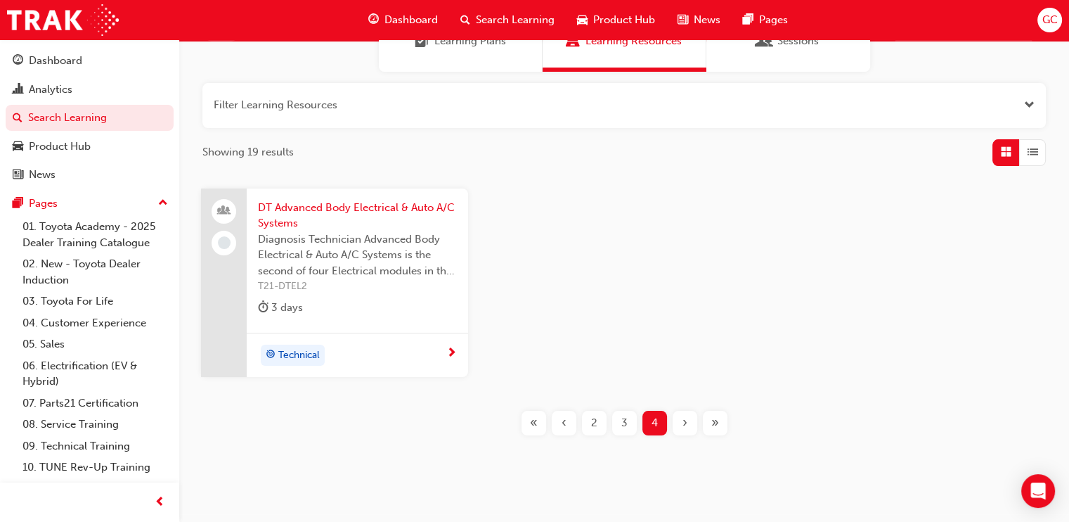
scroll to position [163, 0]
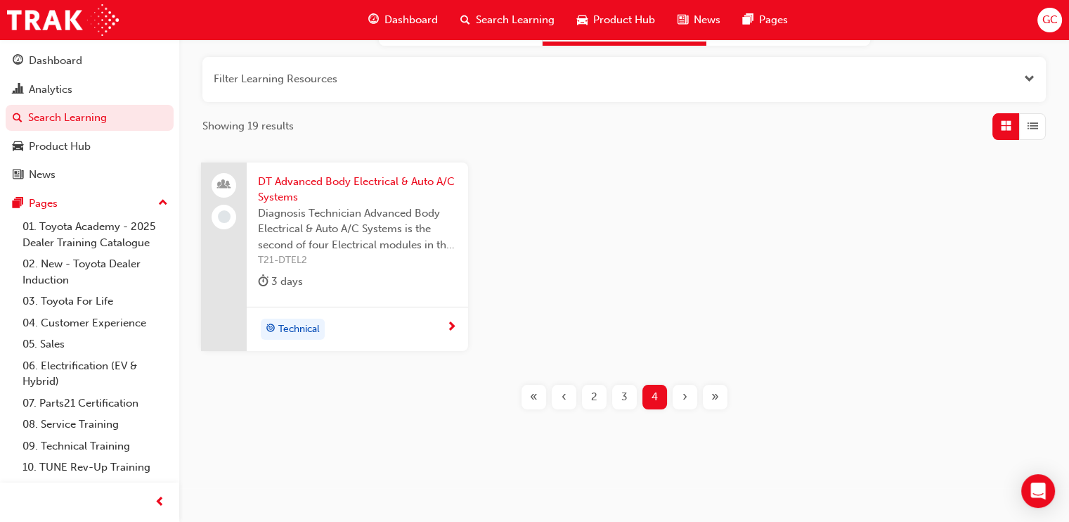
click at [621, 391] on span "3" at bounding box center [624, 397] width 6 height 16
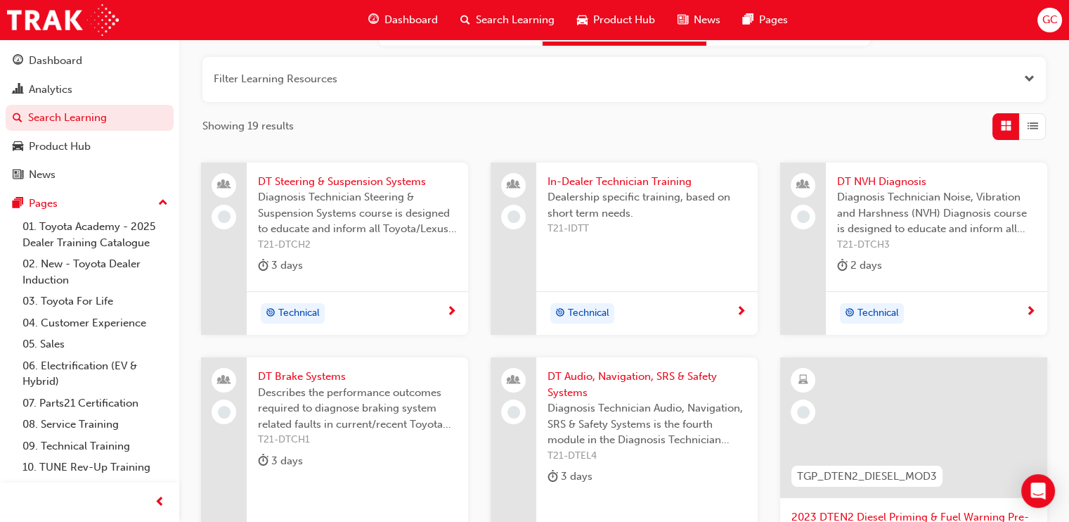
click at [334, 368] on span "DT Brake Systems" at bounding box center [357, 376] width 199 height 16
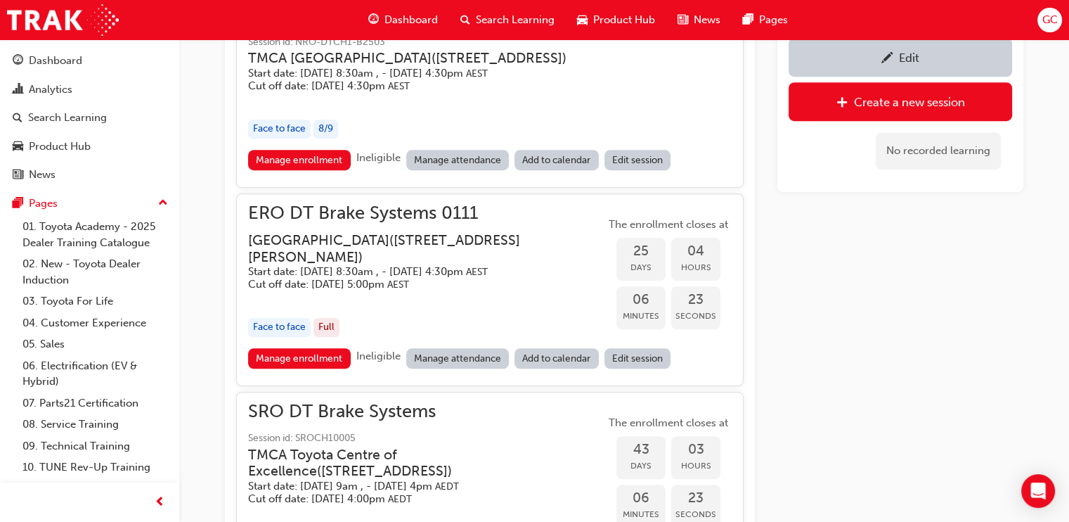
scroll to position [1086, 0]
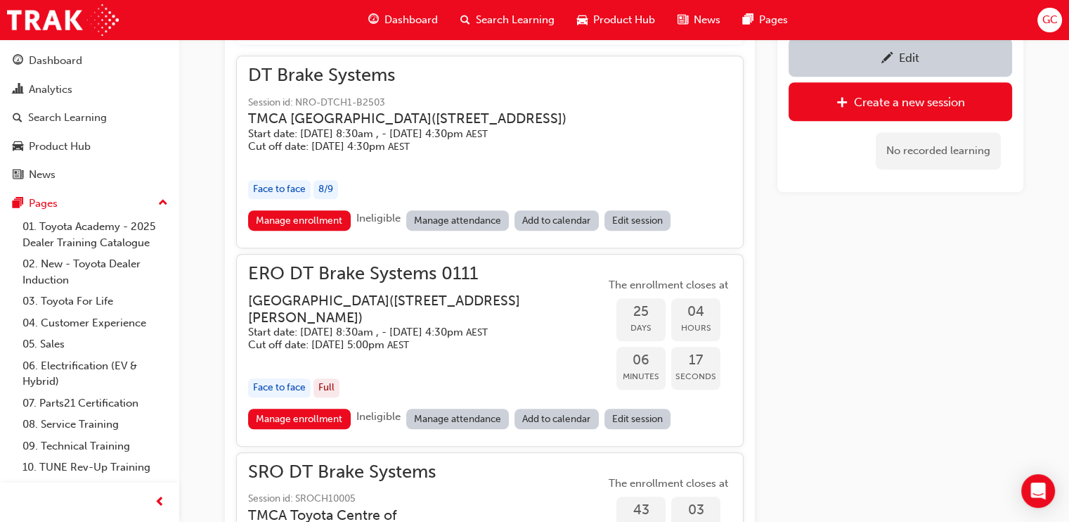
click at [380, 269] on span "ERO DT Brake Systems 0111" at bounding box center [426, 274] width 357 height 16
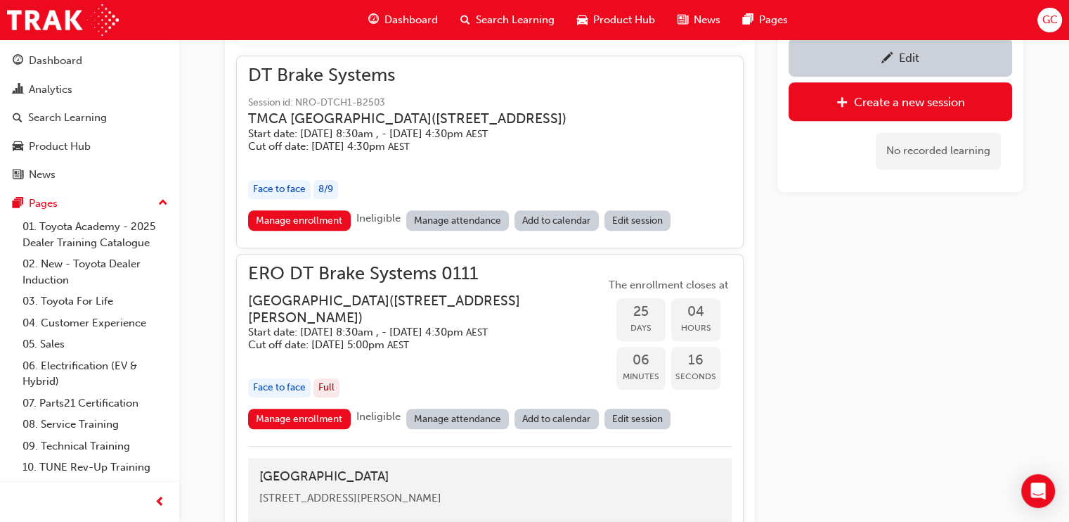
click at [867, 58] on div "Edit" at bounding box center [900, 57] width 202 height 18
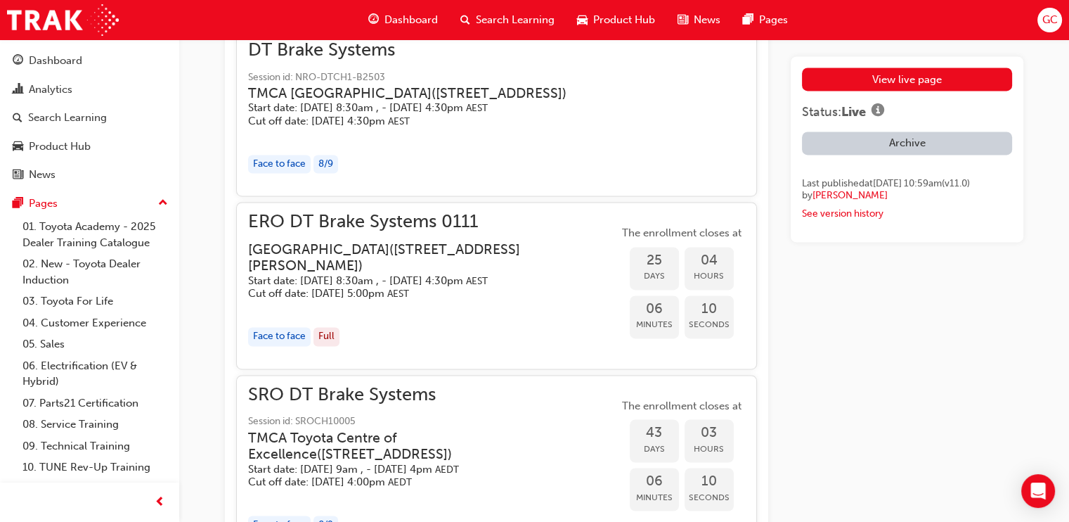
scroll to position [2635, 0]
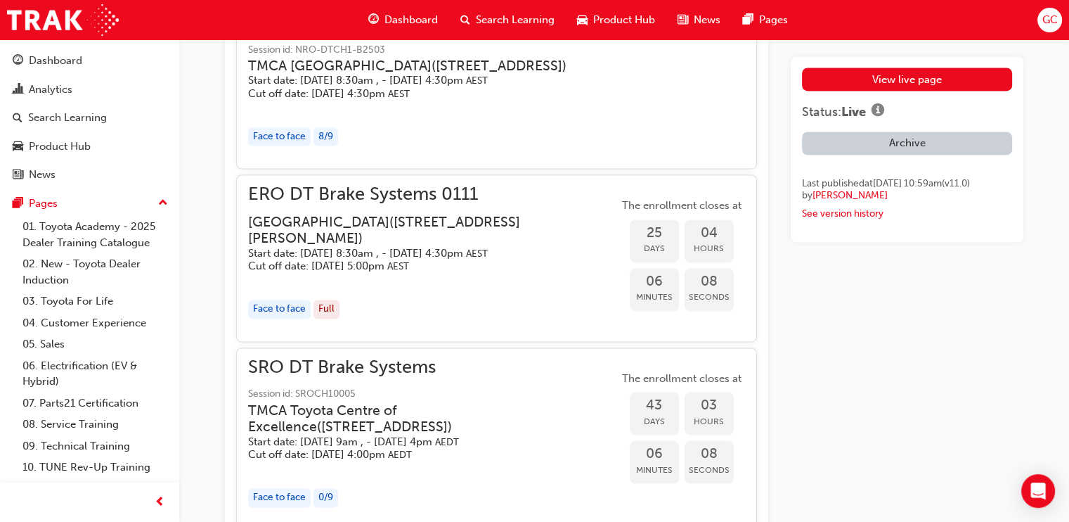
click at [454, 244] on h3 "[GEOGRAPHIC_DATA] ( [STREET_ADDRESS][PERSON_NAME] )" at bounding box center [422, 230] width 348 height 33
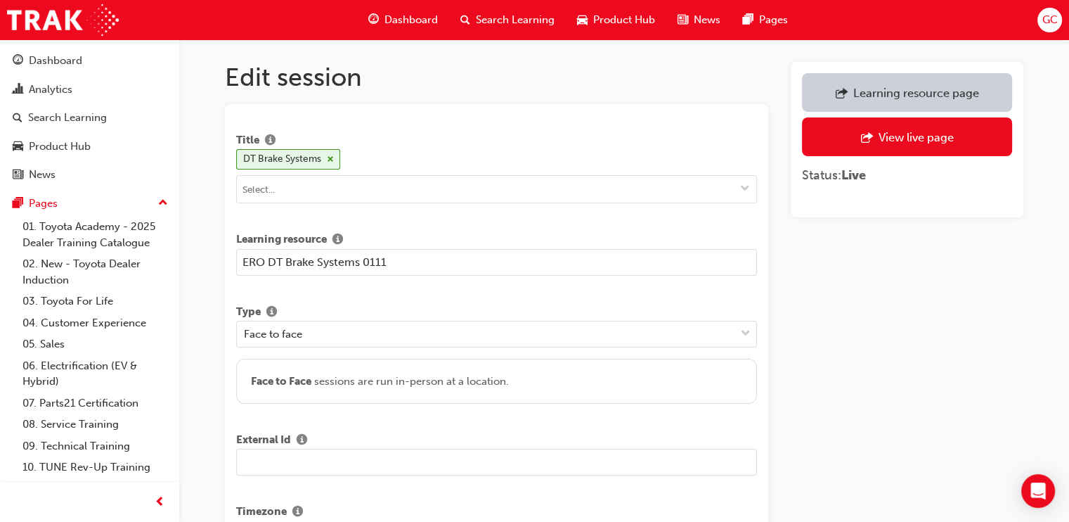
click at [311, 453] on input "text" at bounding box center [496, 461] width 521 height 27
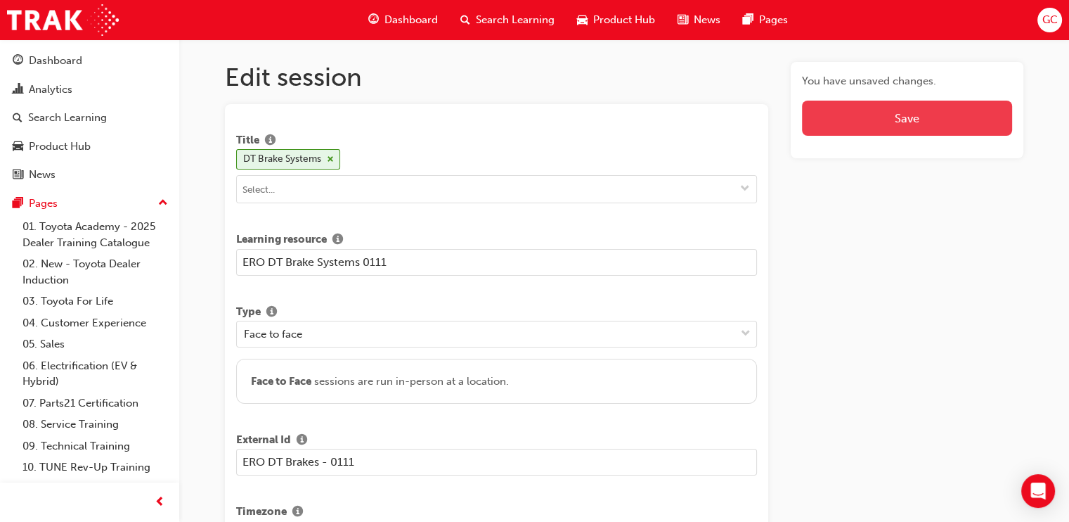
type input "ERO DT Brakes - 0111"
click at [868, 117] on button "Save" at bounding box center [907, 118] width 210 height 35
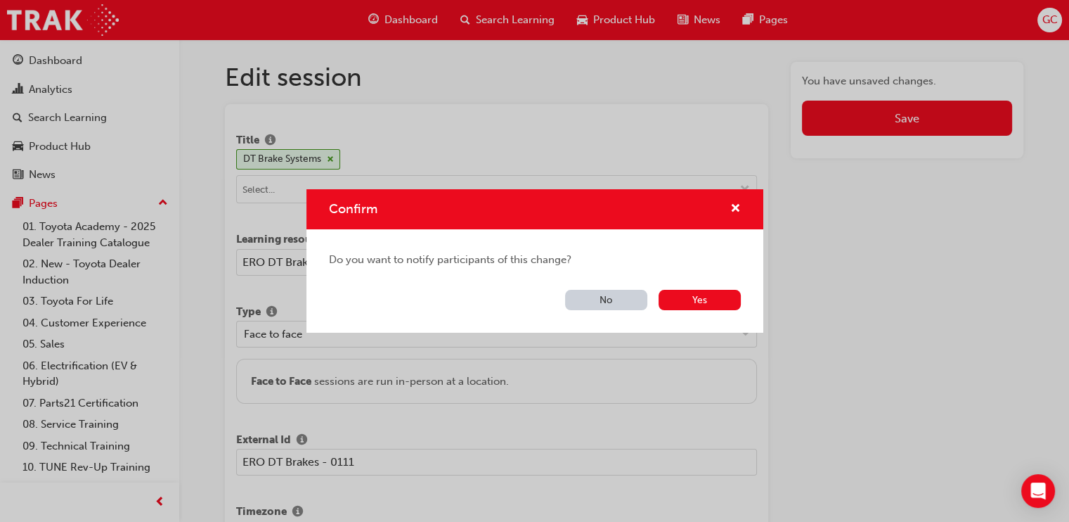
click at [616, 294] on button "No" at bounding box center [606, 300] width 82 height 20
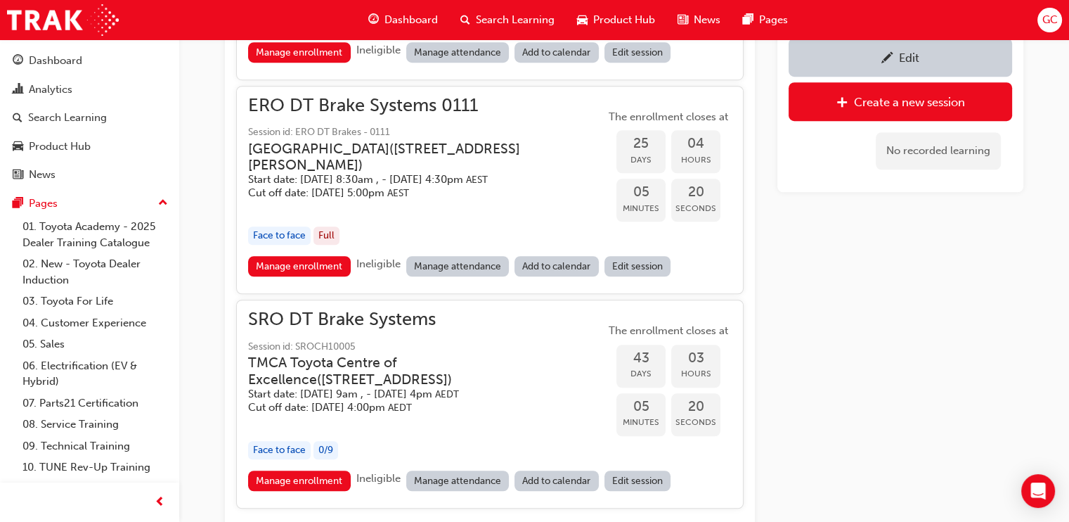
scroll to position [1014, 0]
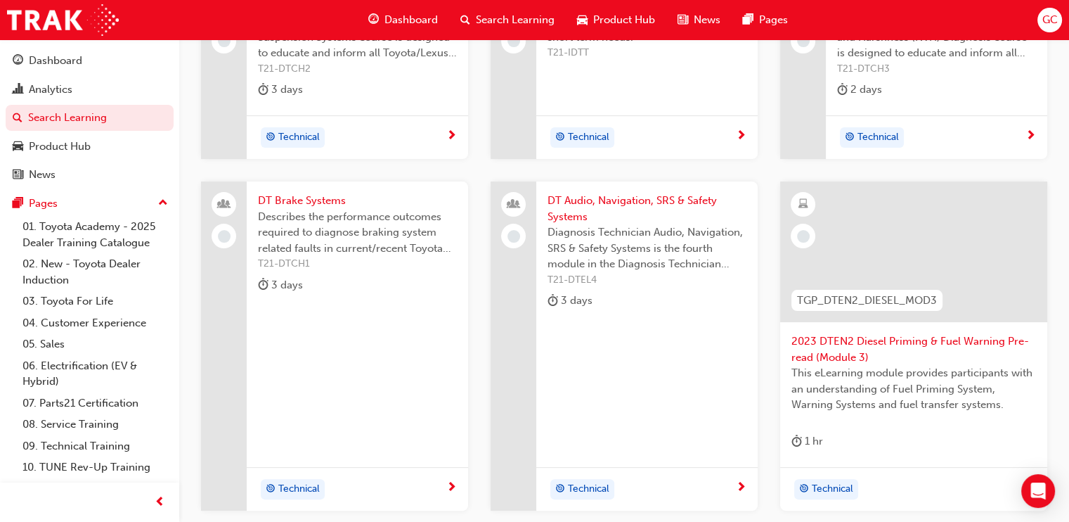
scroll to position [427, 0]
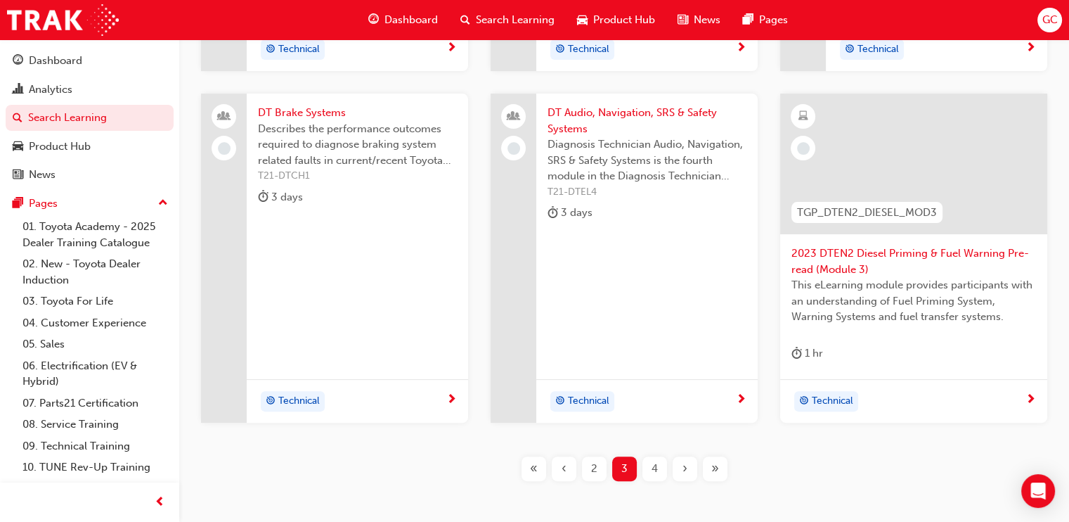
click at [590, 465] on div "2" at bounding box center [594, 468] width 25 height 25
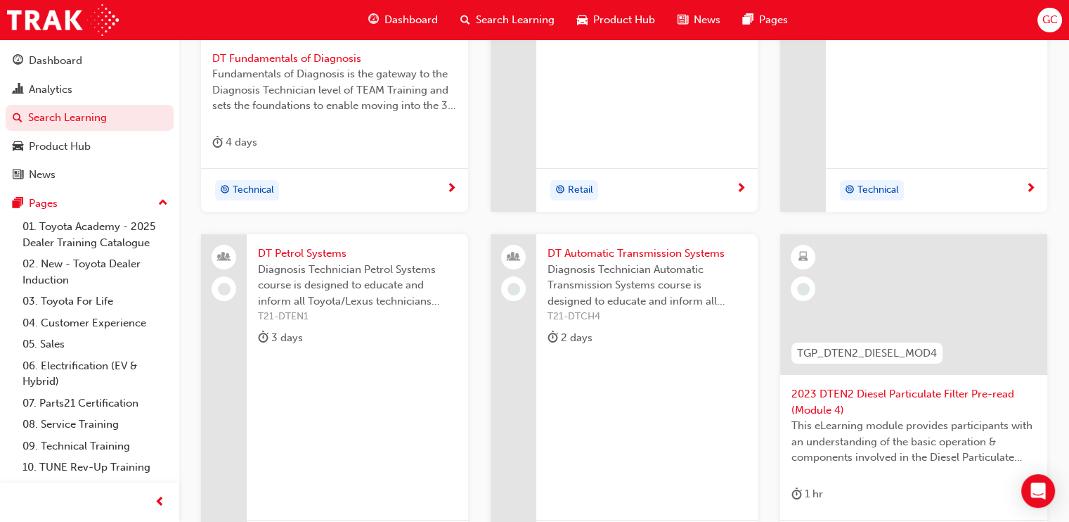
click at [329, 256] on span "DT Petrol Systems" at bounding box center [357, 253] width 199 height 16
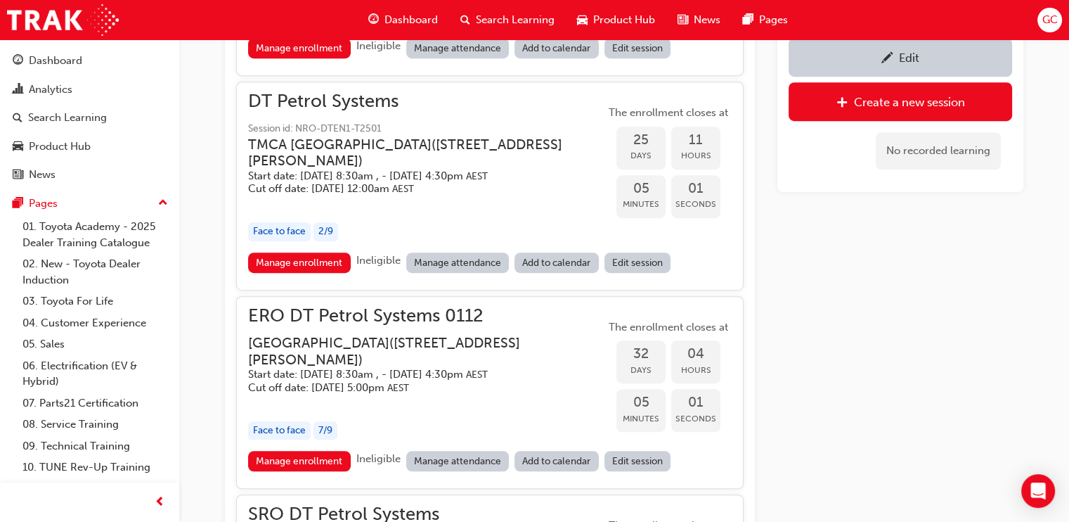
scroll to position [1073, 0]
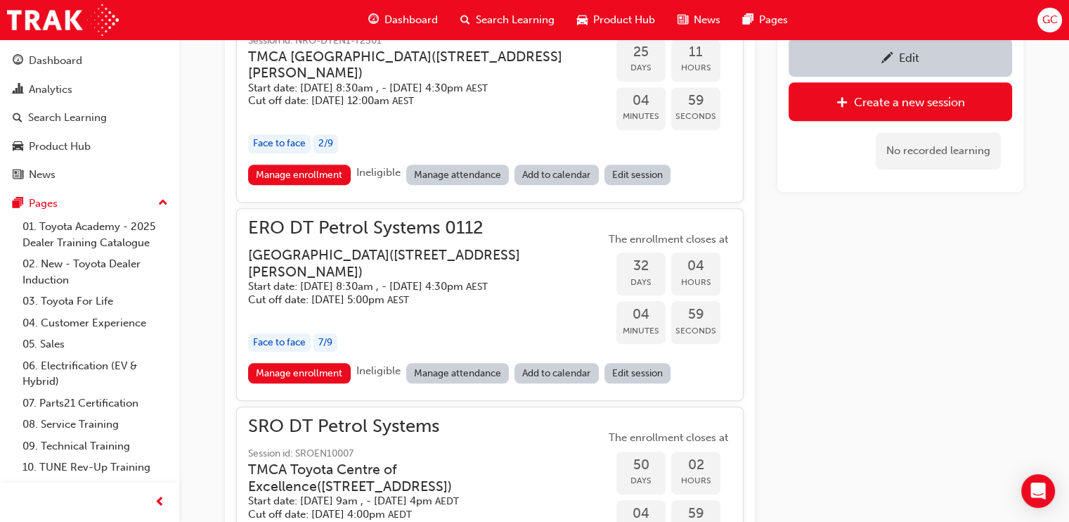
click at [441, 257] on h3 "[GEOGRAPHIC_DATA] ( [STREET_ADDRESS][PERSON_NAME] )" at bounding box center [415, 263] width 335 height 33
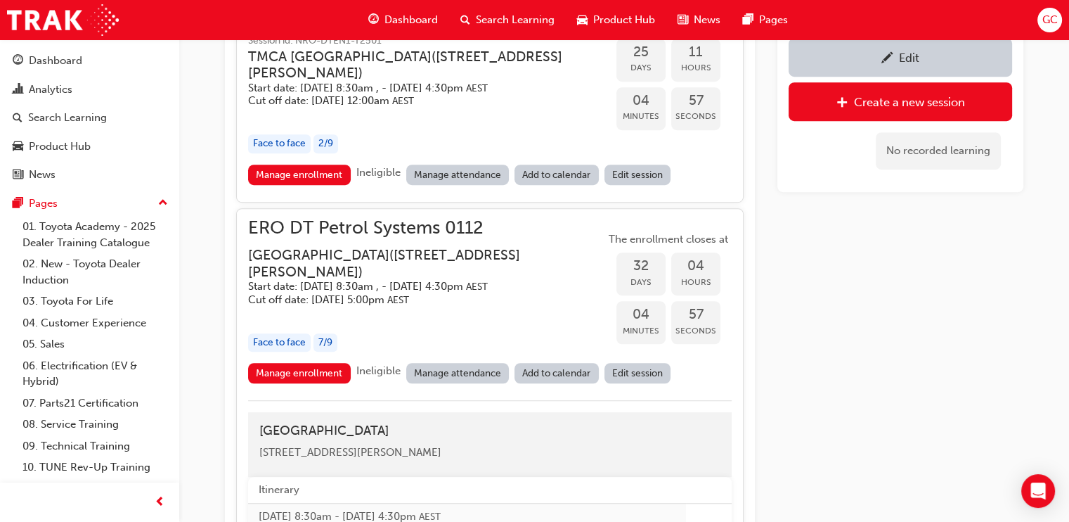
click at [903, 49] on div "Edit" at bounding box center [900, 57] width 202 height 18
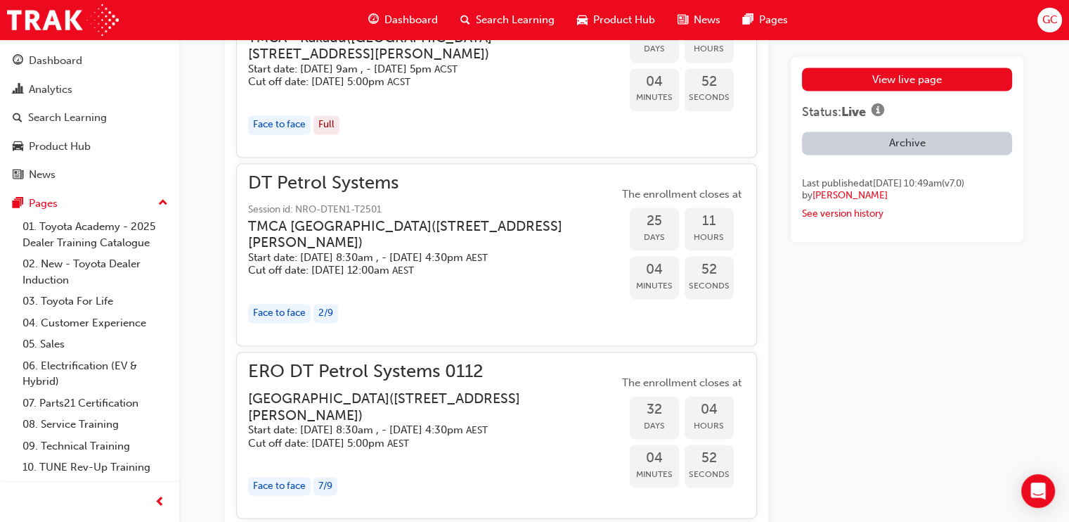
scroll to position [2459, 0]
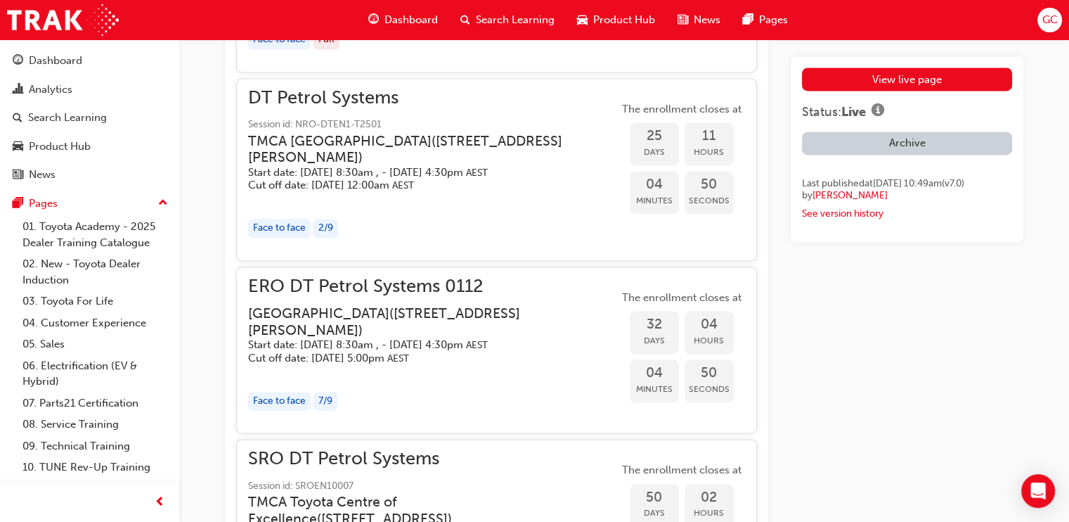
click at [429, 308] on h3 "[GEOGRAPHIC_DATA] ( [STREET_ADDRESS][PERSON_NAME] )" at bounding box center [422, 321] width 348 height 33
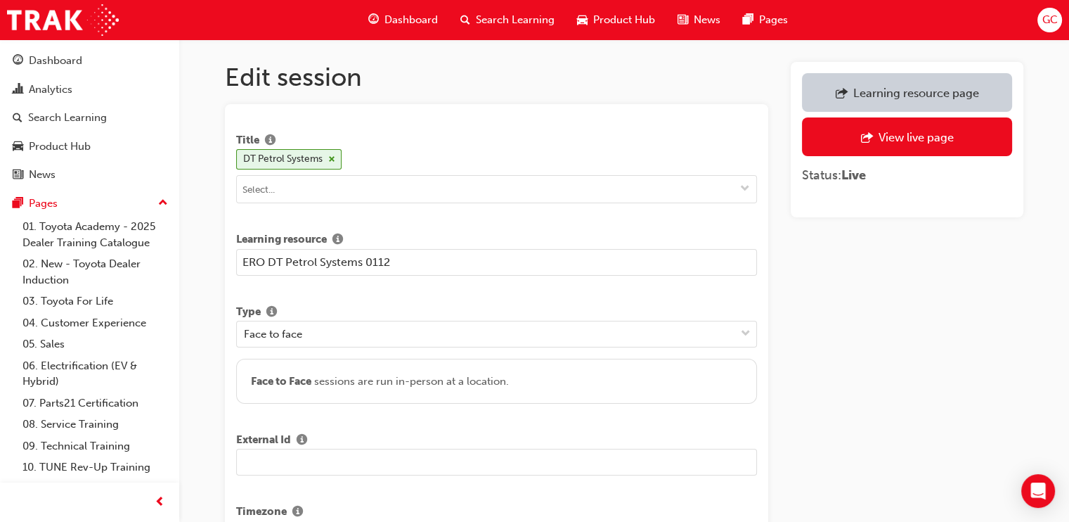
click at [288, 463] on input "text" at bounding box center [496, 461] width 521 height 27
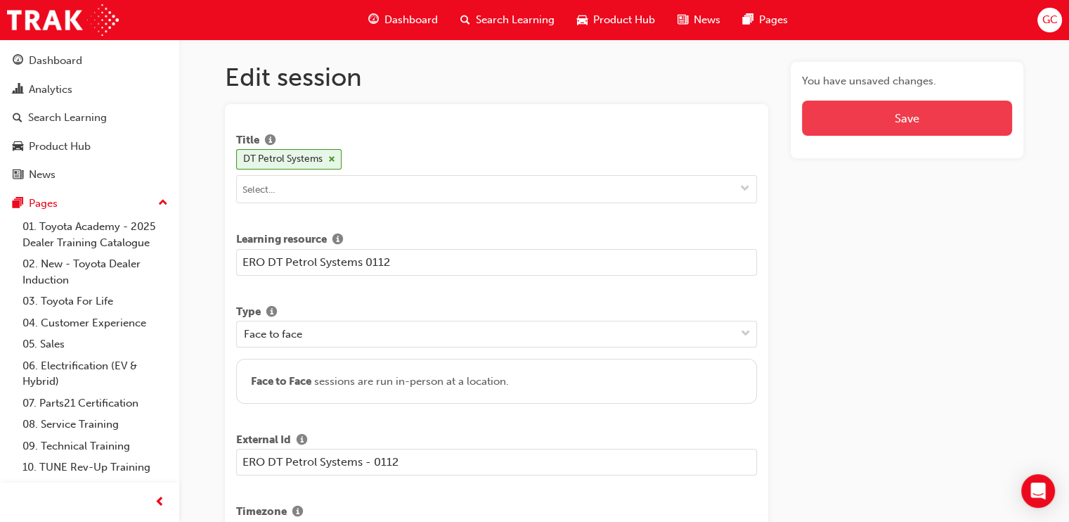
type input "ERO DT Petrol Systems - 0112"
click at [893, 117] on button "Save" at bounding box center [907, 118] width 210 height 35
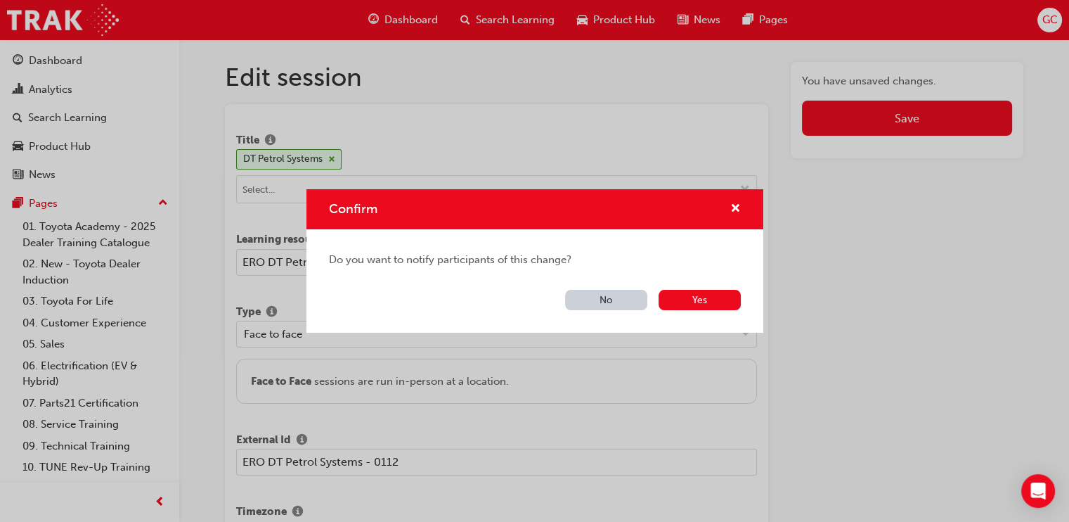
click at [606, 297] on button "No" at bounding box center [606, 300] width 82 height 20
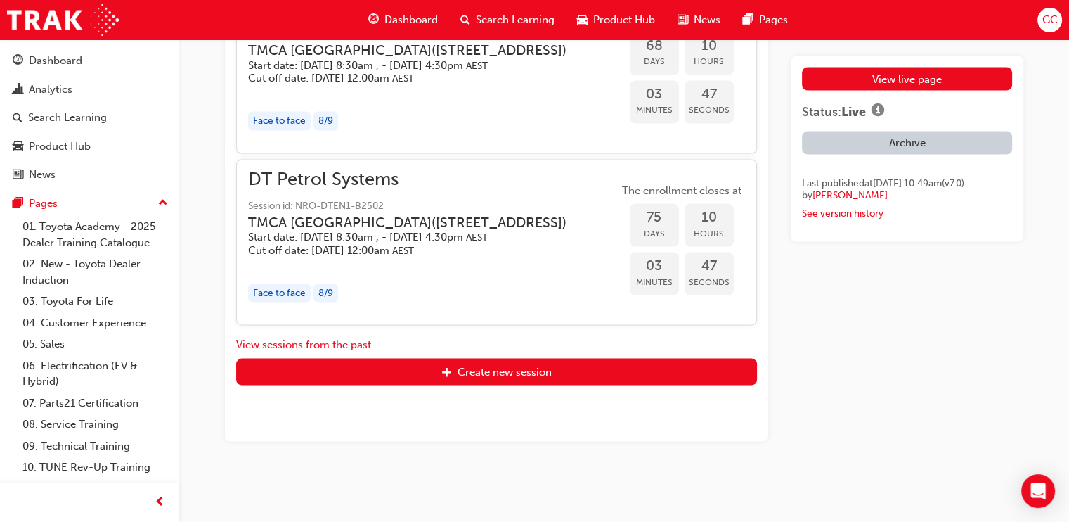
scroll to position [3330, 0]
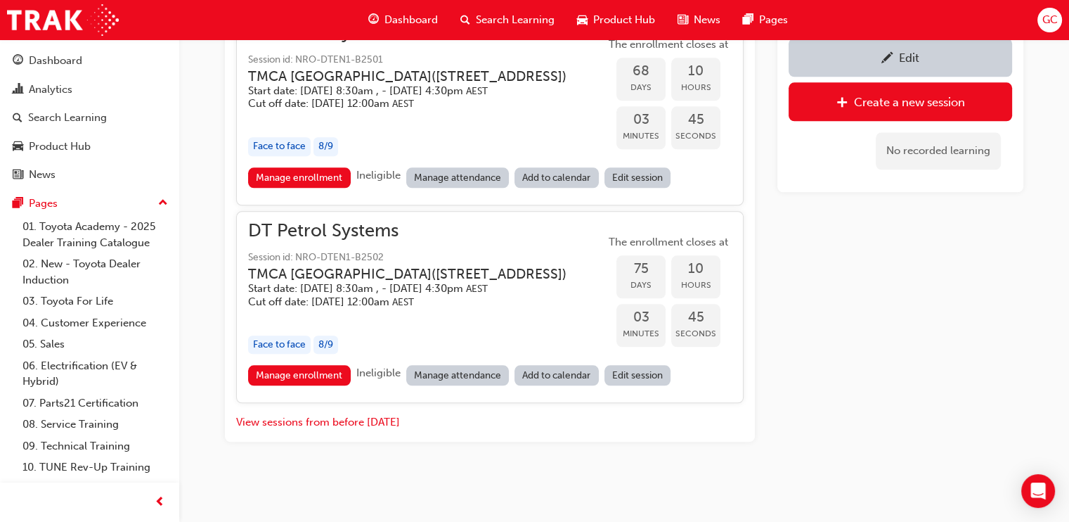
scroll to position [1073, 0]
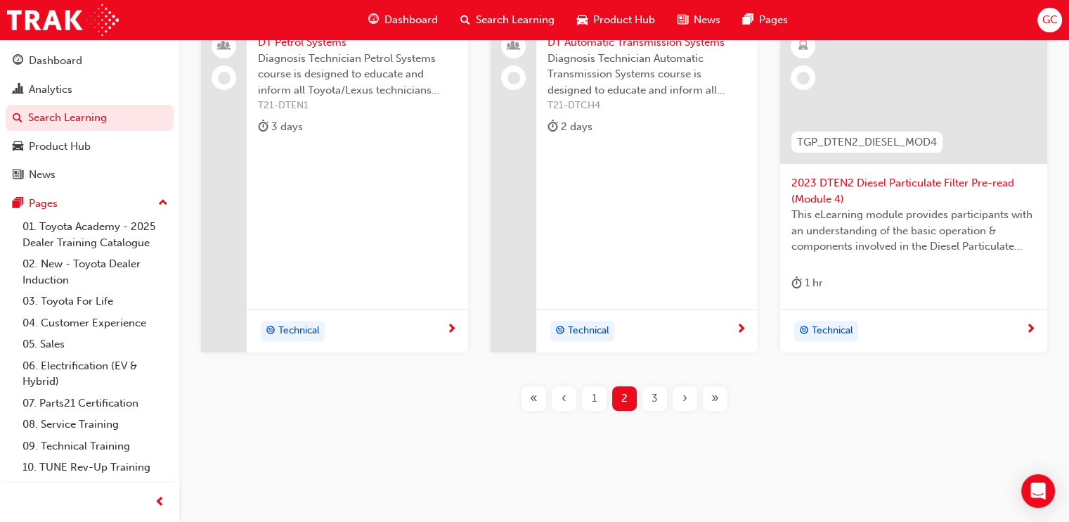
scroll to position [639, 0]
click at [596, 394] on span "1" at bounding box center [594, 397] width 5 height 16
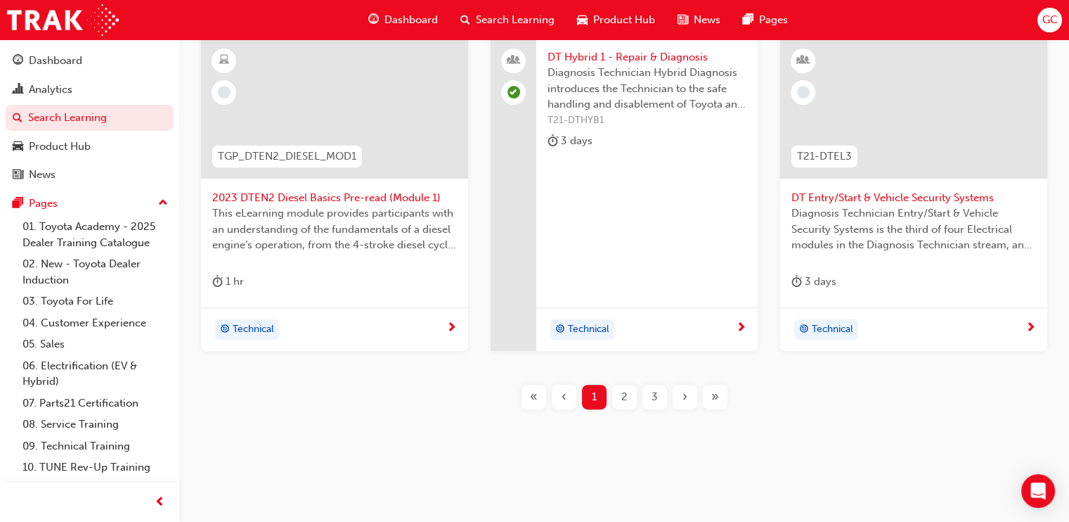
scroll to position [639, 0]
click at [650, 397] on div "3" at bounding box center [654, 396] width 25 height 25
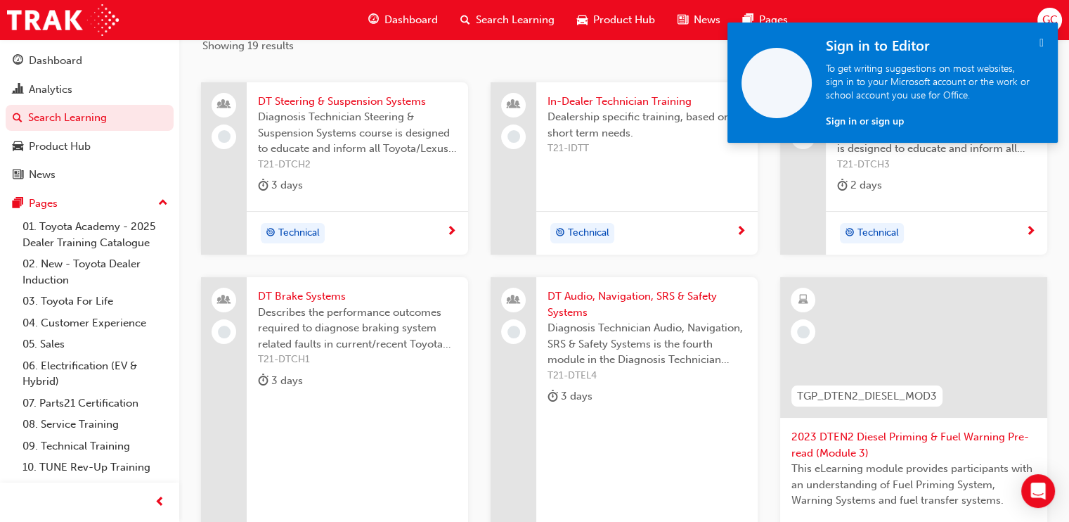
scroll to position [147, 0]
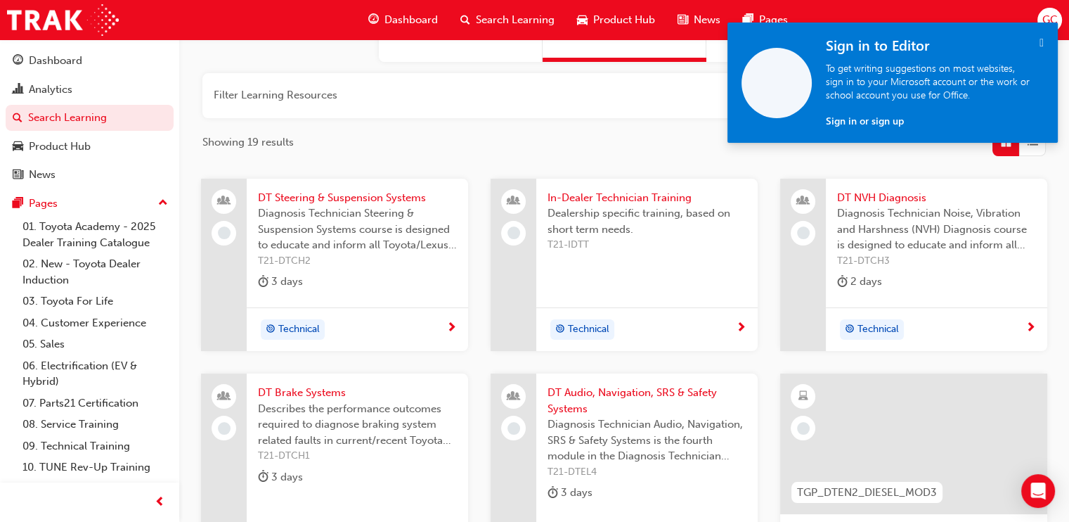
click at [389, 195] on span "DT Steering & Suspension Systems" at bounding box center [357, 198] width 199 height 16
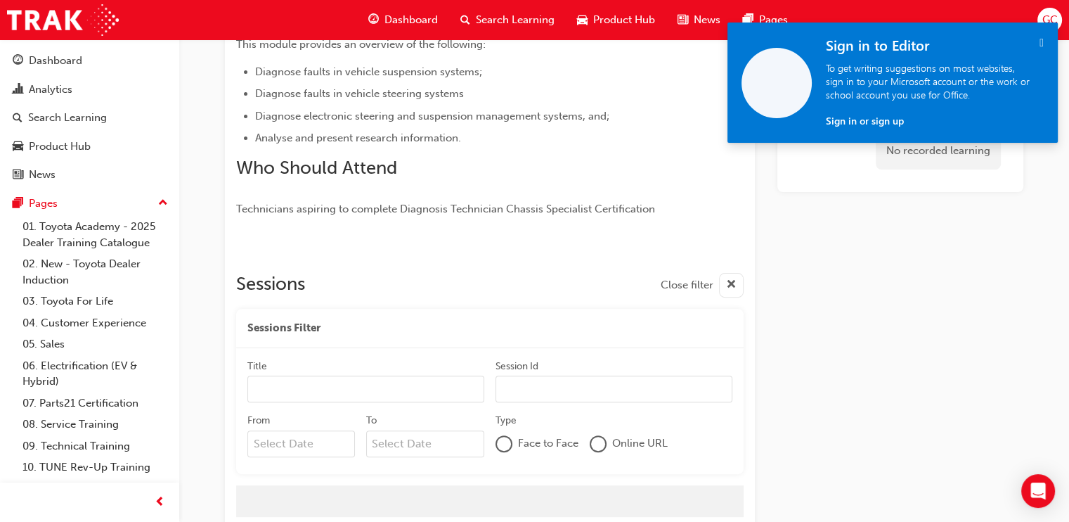
scroll to position [509, 0]
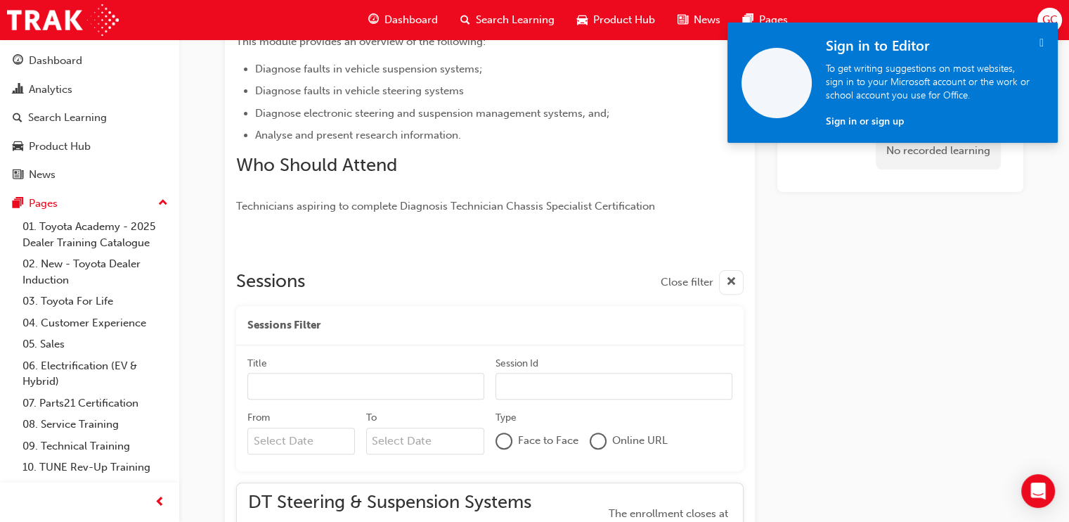
click at [1040, 39] on icon "" at bounding box center [1042, 43] width 4 height 12
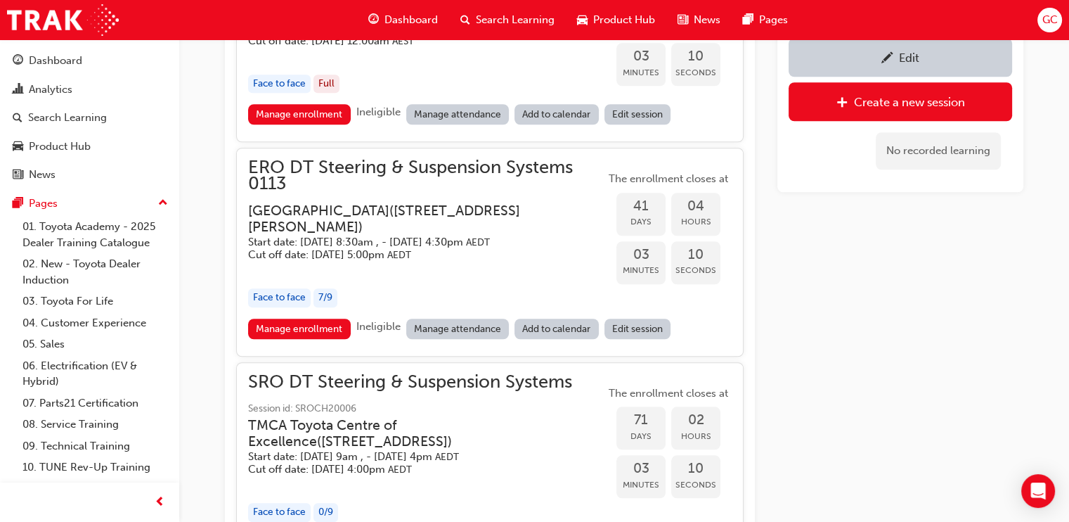
scroll to position [1475, 0]
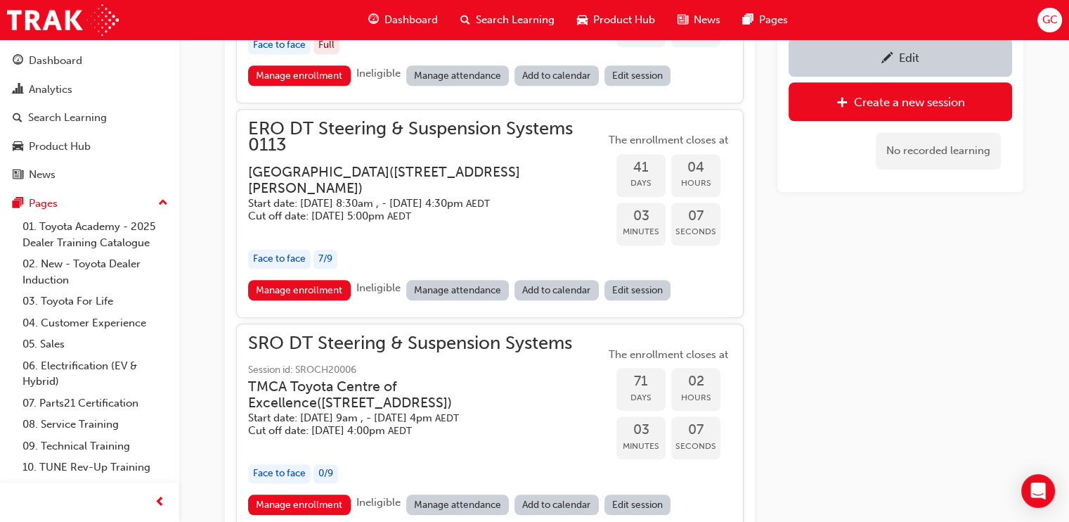
click at [910, 51] on div "Edit" at bounding box center [909, 58] width 20 height 14
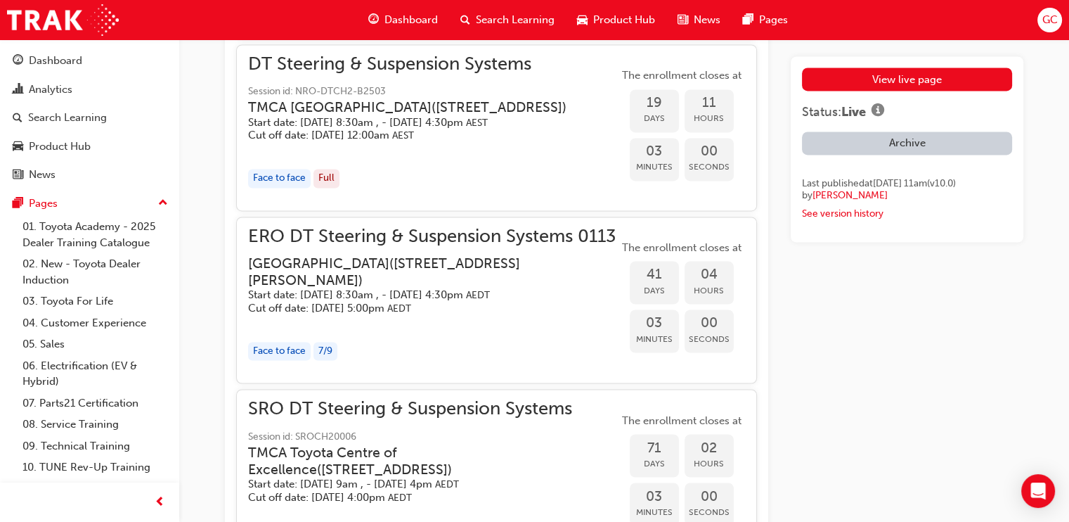
scroll to position [2811, 0]
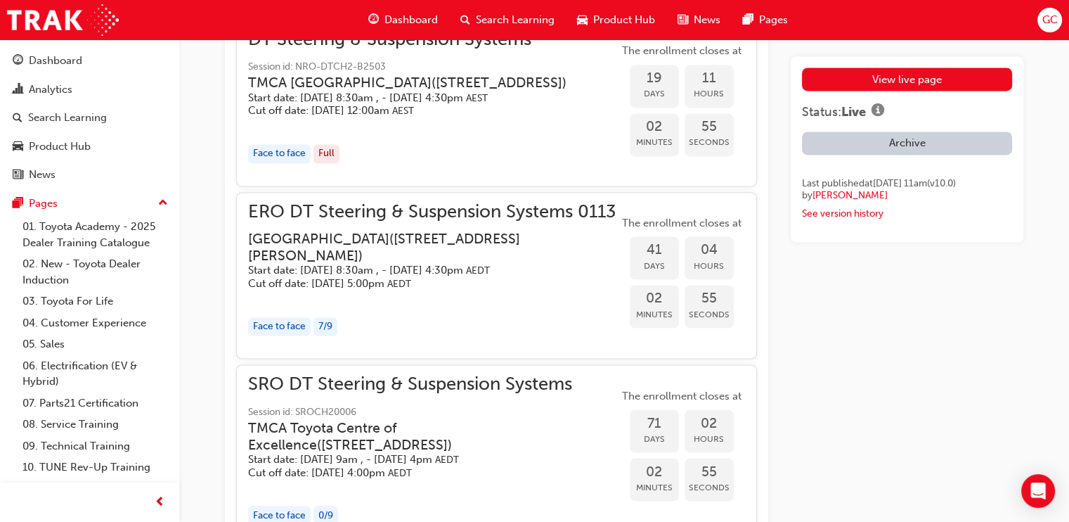
click at [524, 220] on span "ERO DT Steering & Suspension Systems 0113" at bounding box center [433, 212] width 370 height 16
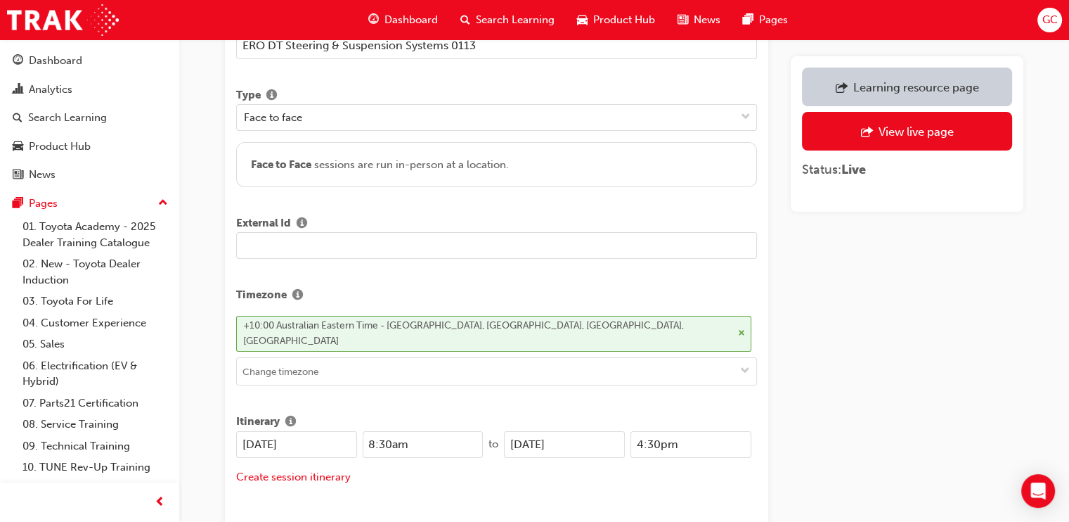
scroll to position [264, 0]
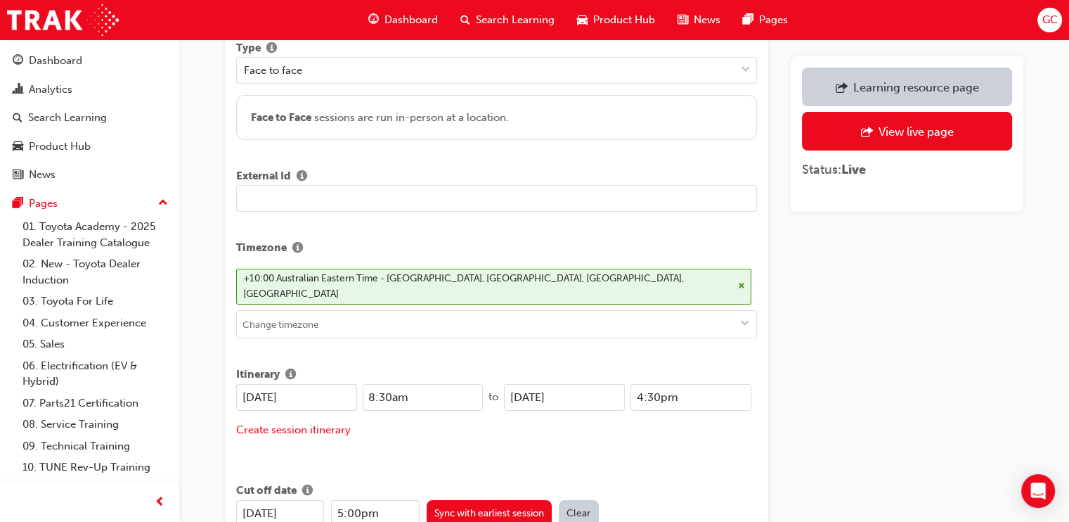
click at [330, 203] on input "text" at bounding box center [496, 198] width 521 height 27
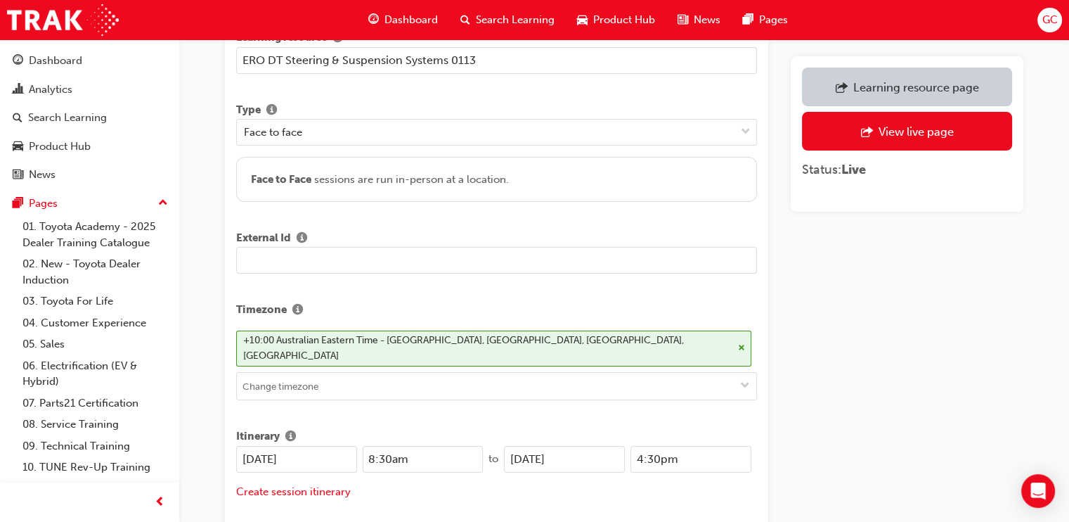
scroll to position [175, 0]
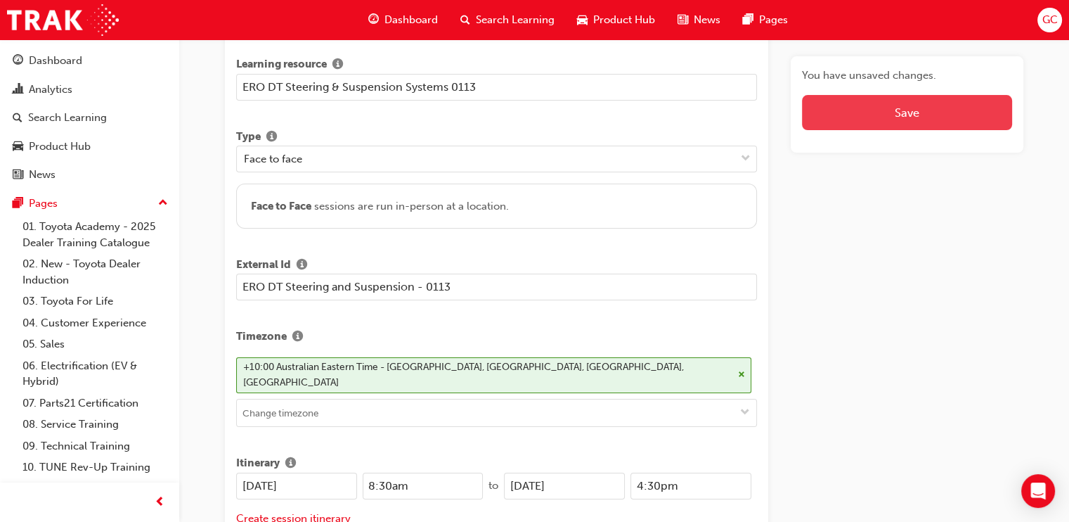
type input "ERO DT Steering and Suspension - 0113"
click at [886, 103] on button "Save" at bounding box center [907, 112] width 210 height 35
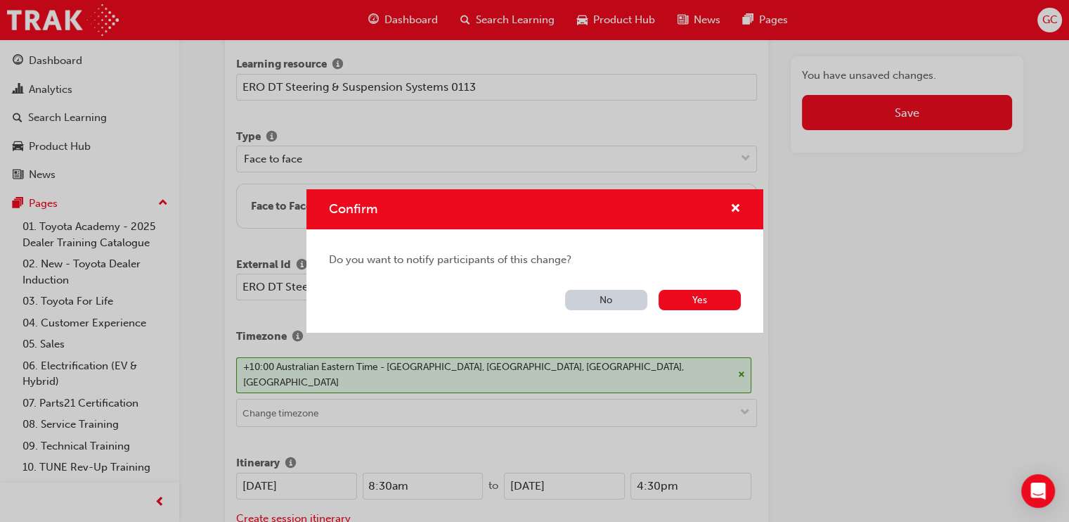
click at [622, 302] on button "No" at bounding box center [606, 300] width 82 height 20
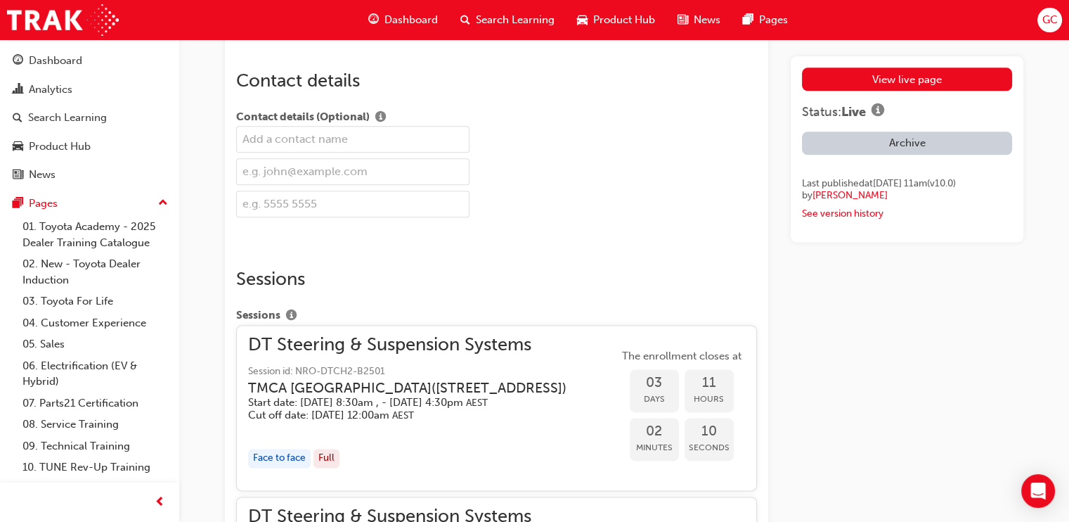
scroll to position [1475, 0]
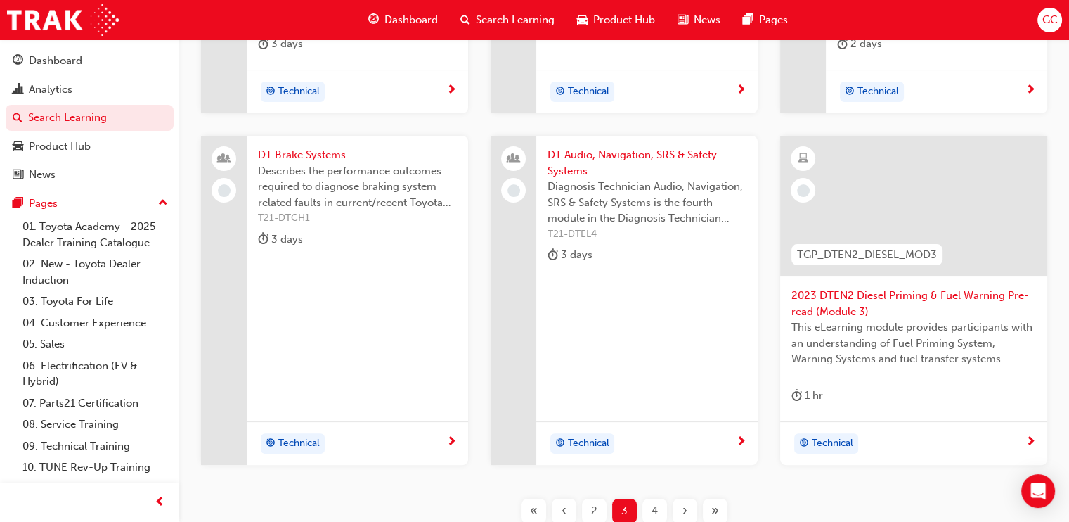
scroll to position [411, 0]
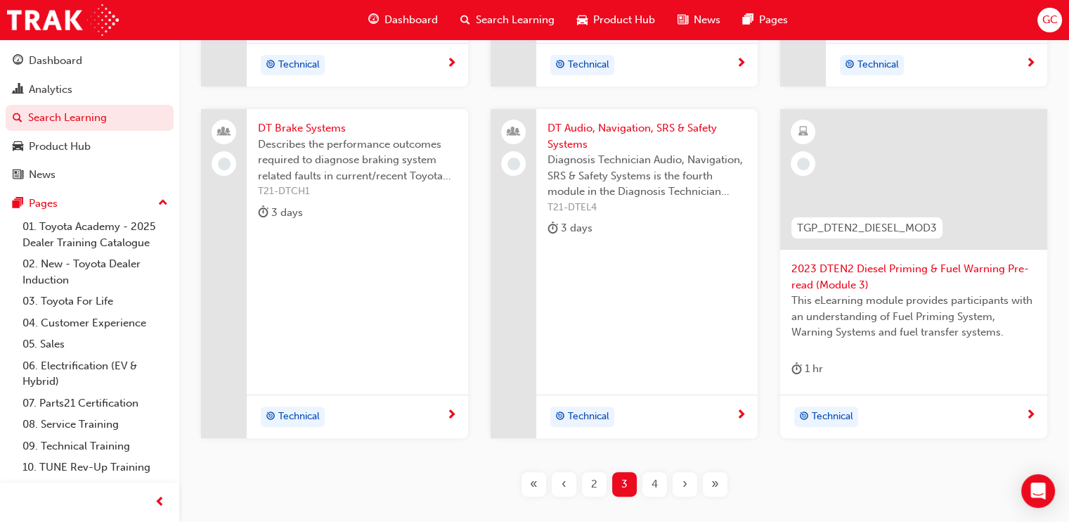
click at [593, 480] on span "2" at bounding box center [594, 484] width 6 height 16
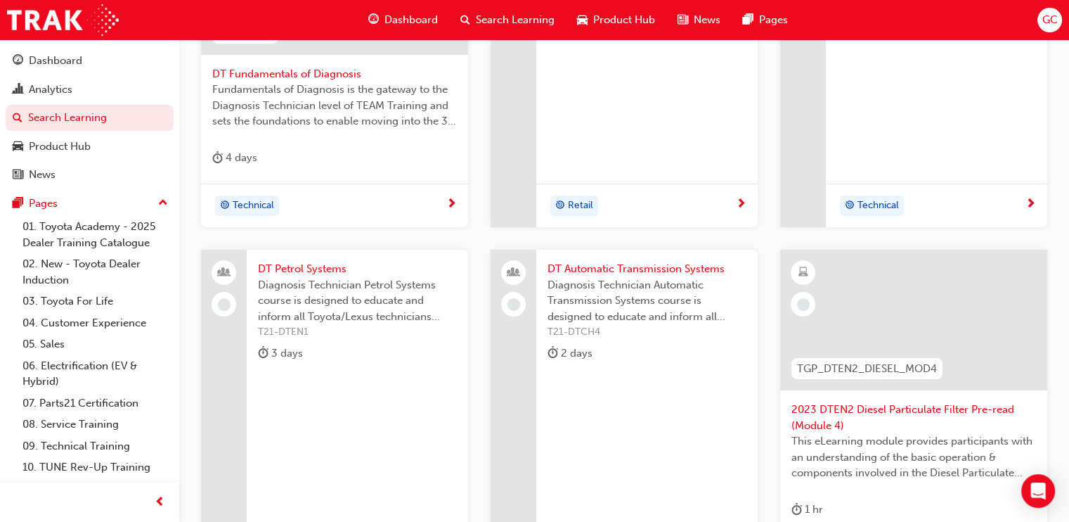
scroll to position [235, 0]
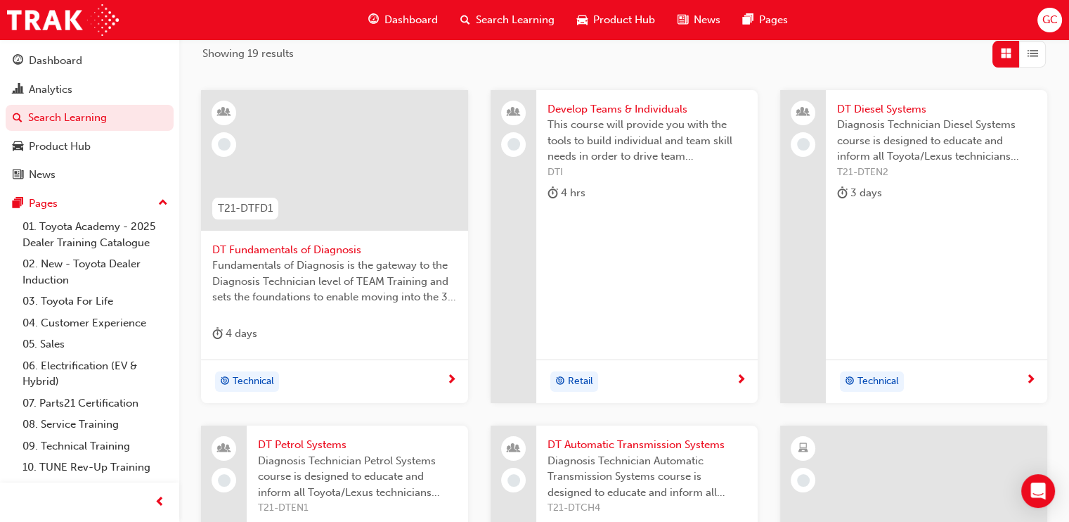
click at [888, 111] on span "DT Diesel Systems" at bounding box center [936, 109] width 199 height 16
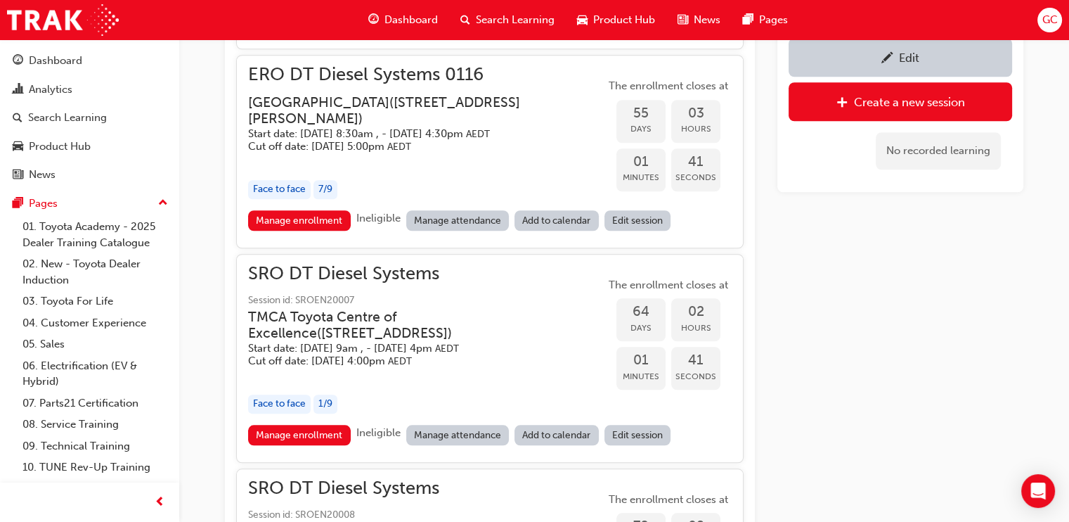
scroll to position [1425, 0]
click at [848, 54] on div "Edit" at bounding box center [900, 57] width 202 height 18
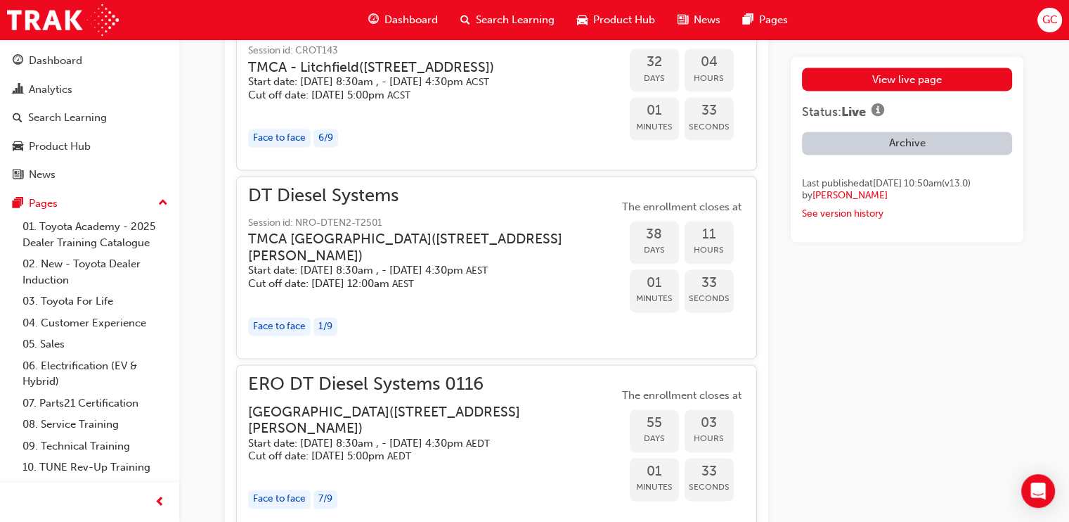
scroll to position [2635, 0]
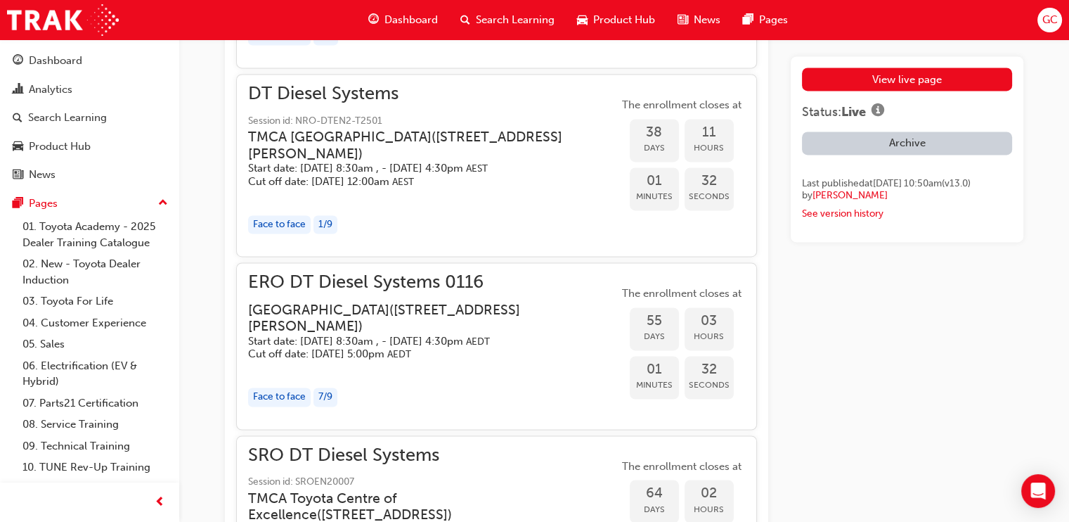
click at [432, 311] on h3 "[GEOGRAPHIC_DATA] ( [STREET_ADDRESS][PERSON_NAME] )" at bounding box center [422, 318] width 348 height 33
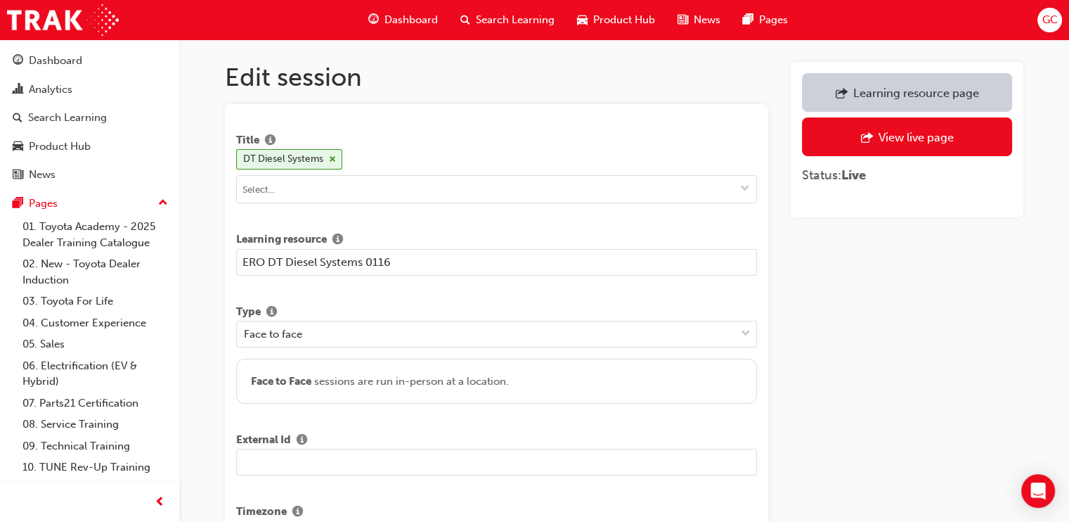
click at [299, 455] on input "text" at bounding box center [496, 461] width 521 height 27
type input "W"
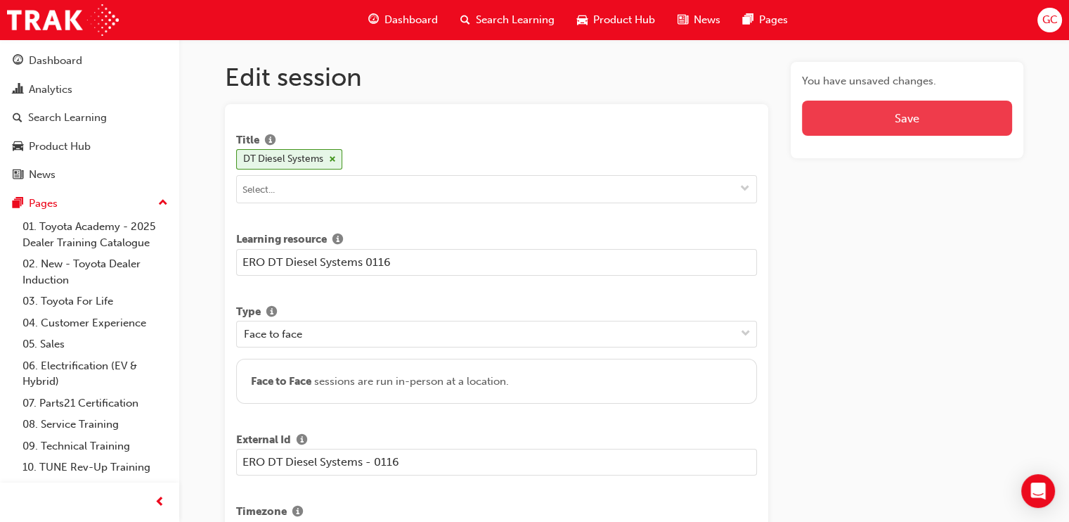
type input "ERO DT Diesel Systems - 0116"
click at [905, 117] on button "Save" at bounding box center [907, 118] width 210 height 35
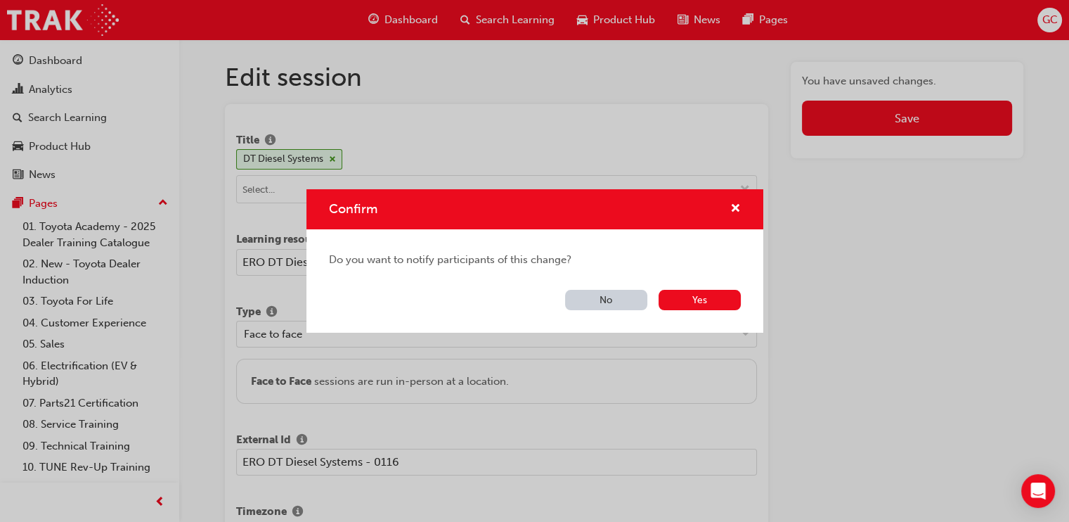
click at [600, 297] on button "No" at bounding box center [606, 300] width 82 height 20
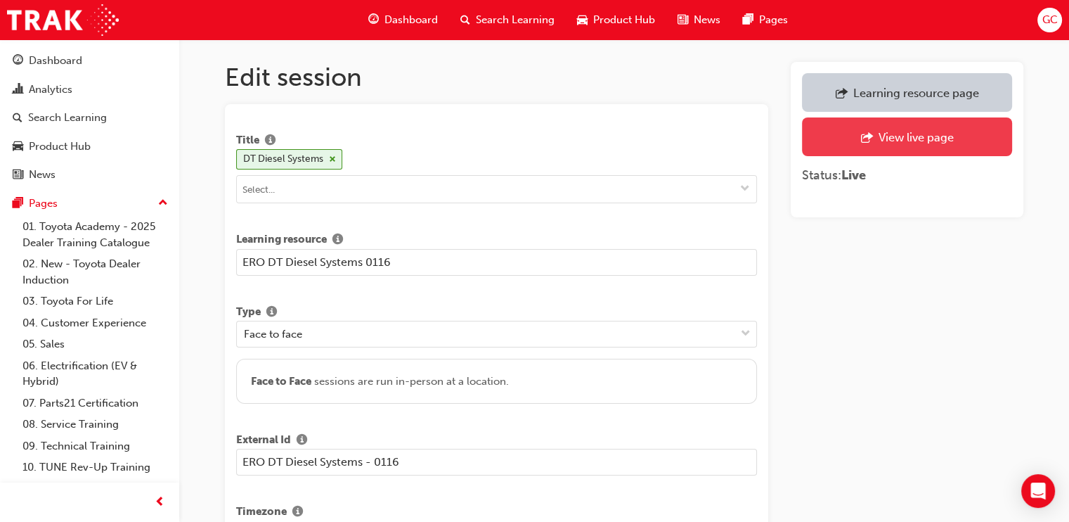
click at [874, 129] on div "View live page" at bounding box center [907, 137] width 189 height 18
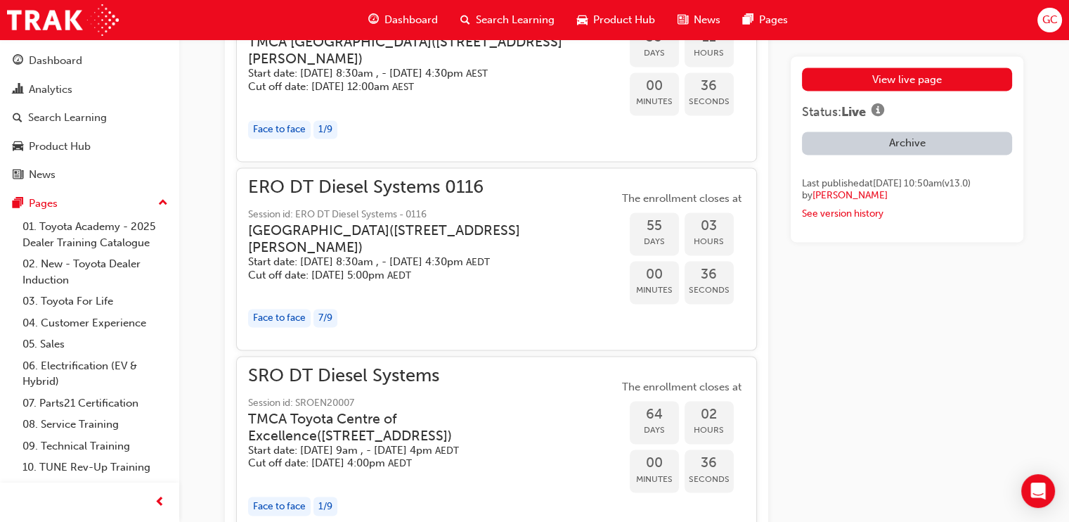
scroll to position [2815, 0]
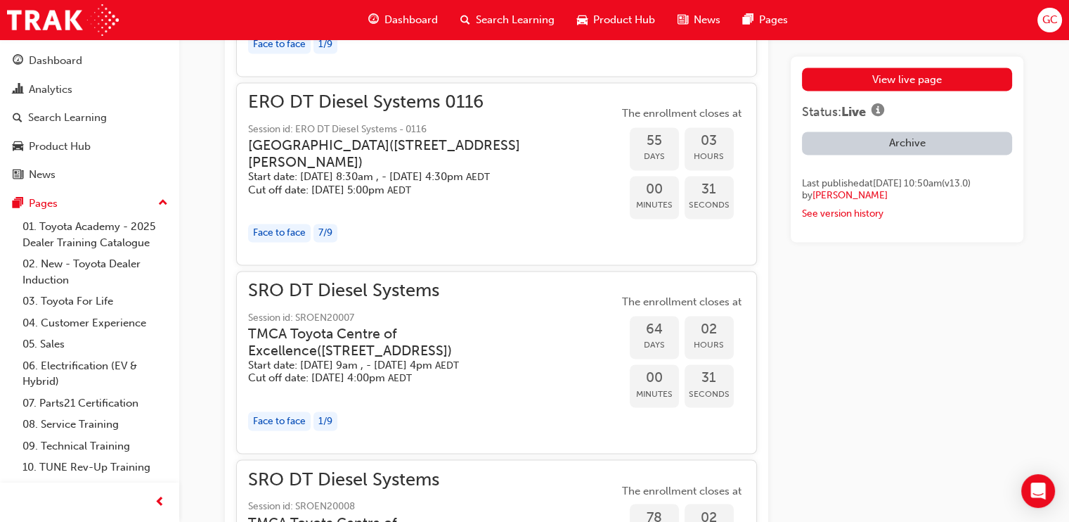
scroll to position [1425, 0]
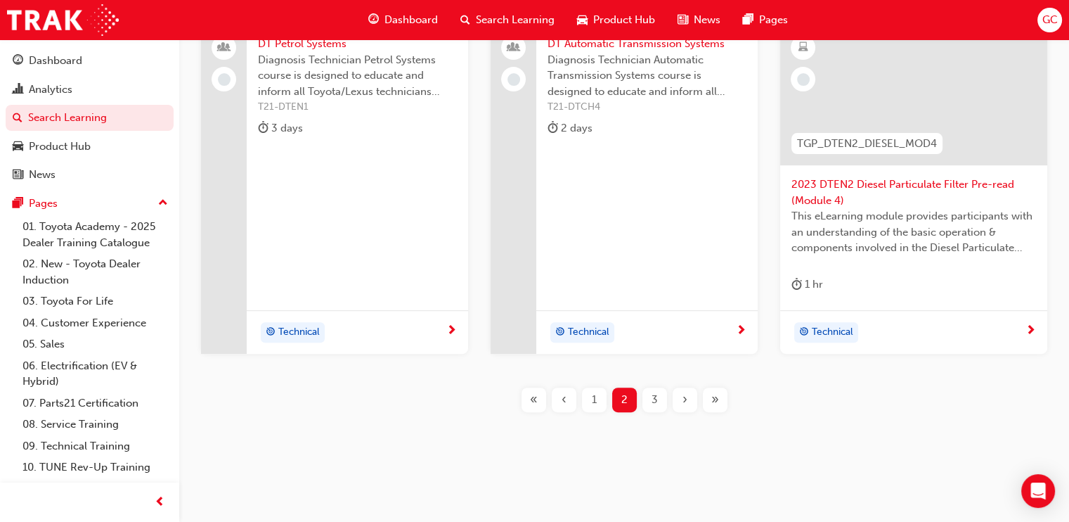
scroll to position [639, 0]
click at [592, 390] on span "1" at bounding box center [594, 397] width 5 height 16
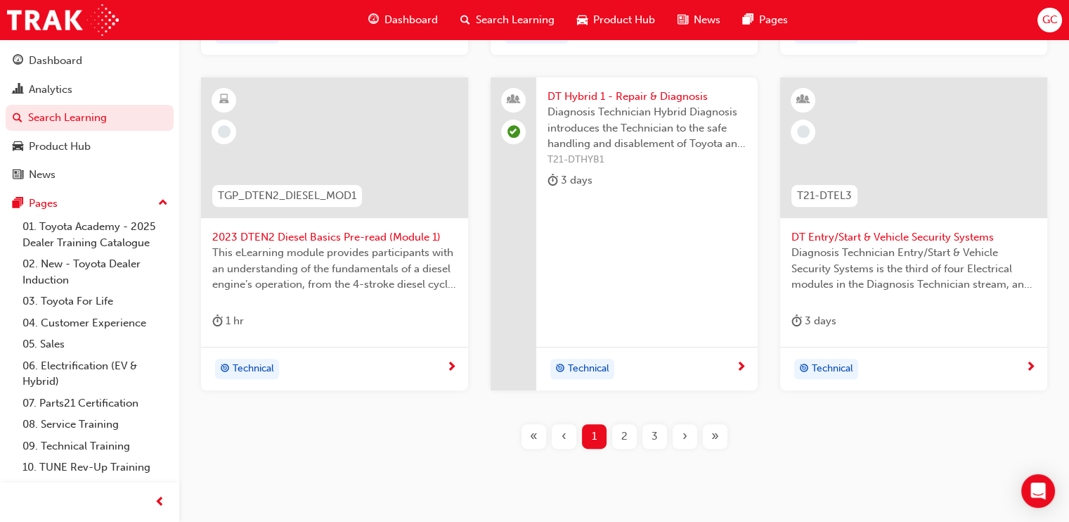
scroll to position [639, 0]
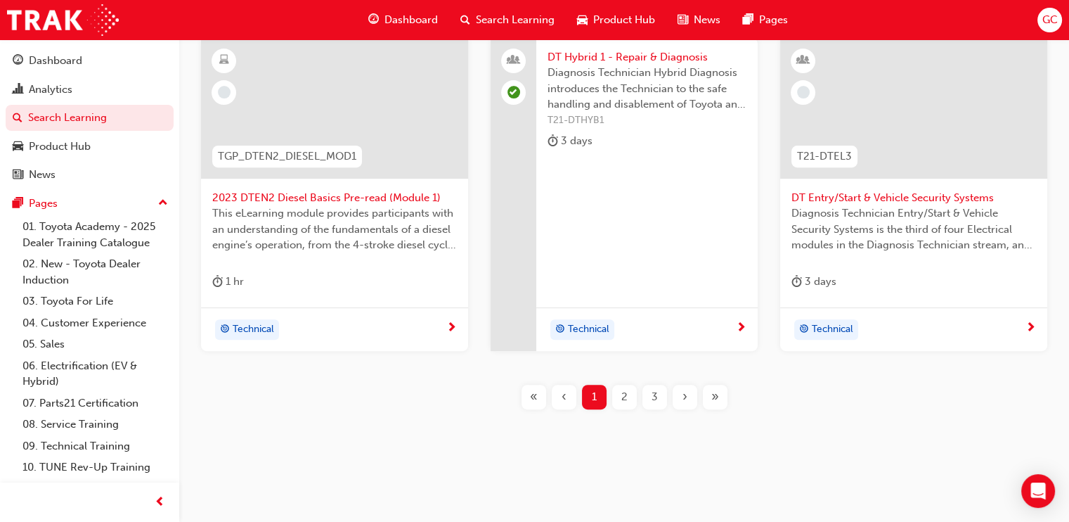
click at [652, 397] on span "3" at bounding box center [655, 397] width 6 height 16
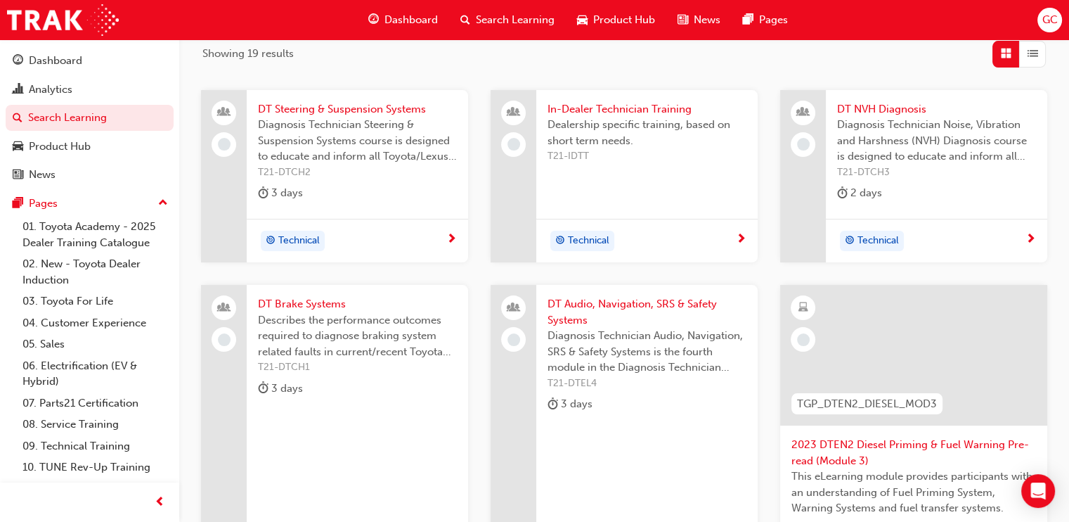
scroll to position [147, 0]
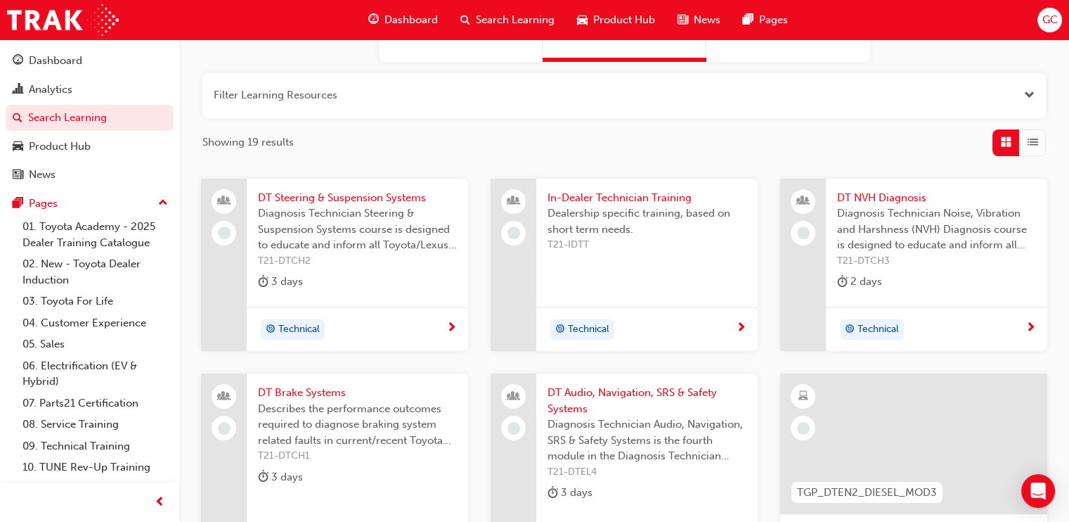
click at [904, 194] on span "DT NVH Diagnosis" at bounding box center [936, 198] width 199 height 16
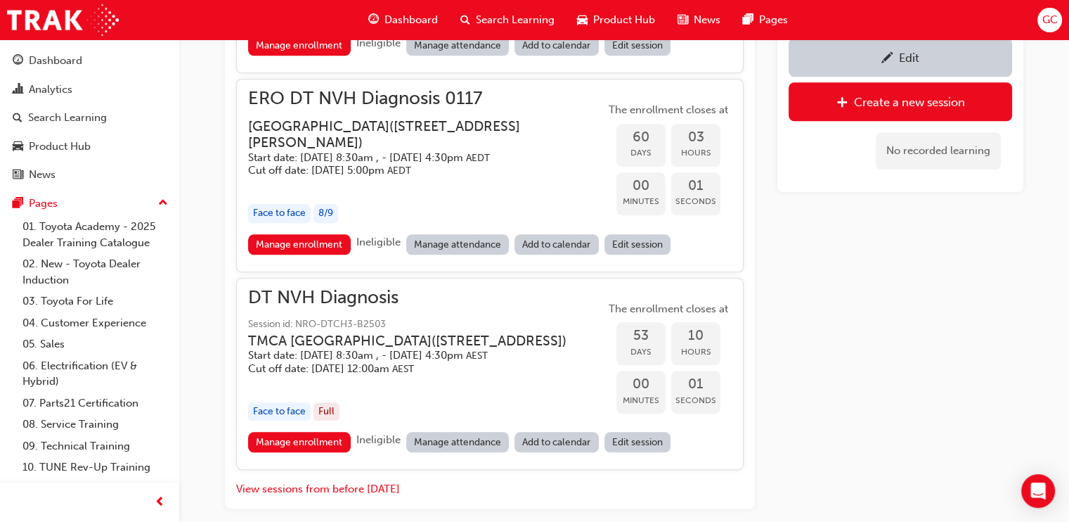
scroll to position [1712, 0]
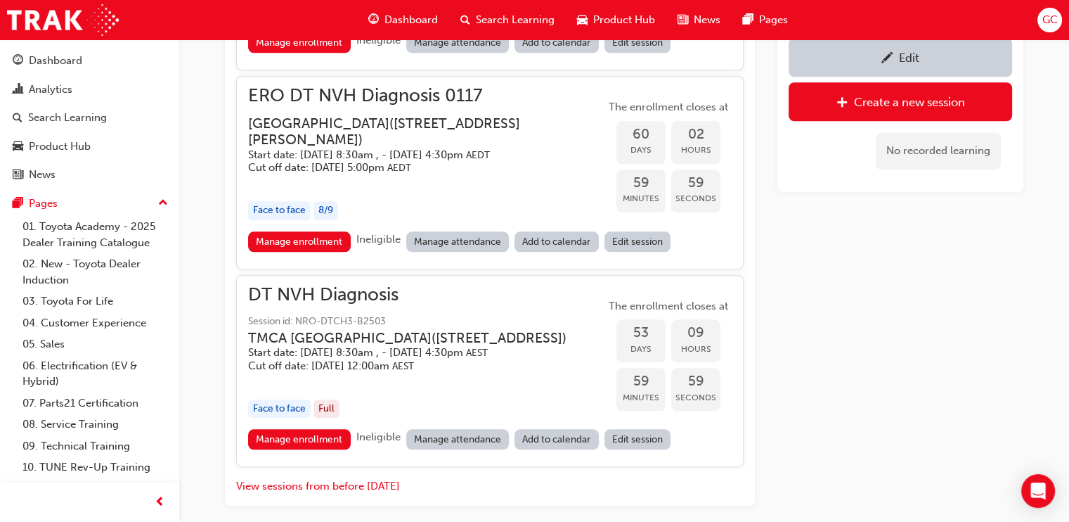
click at [910, 56] on div "Edit" at bounding box center [909, 58] width 20 height 14
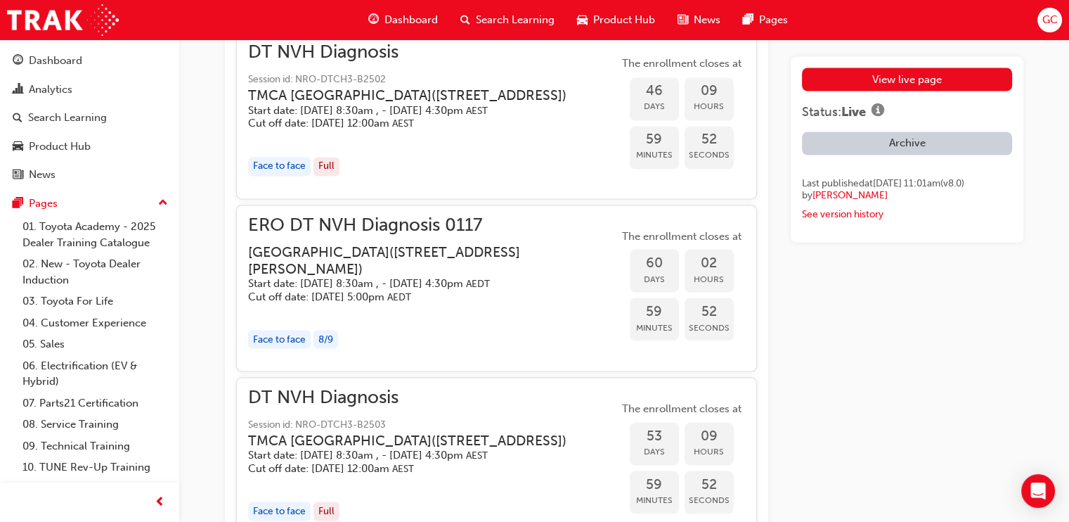
scroll to position [3075, 0]
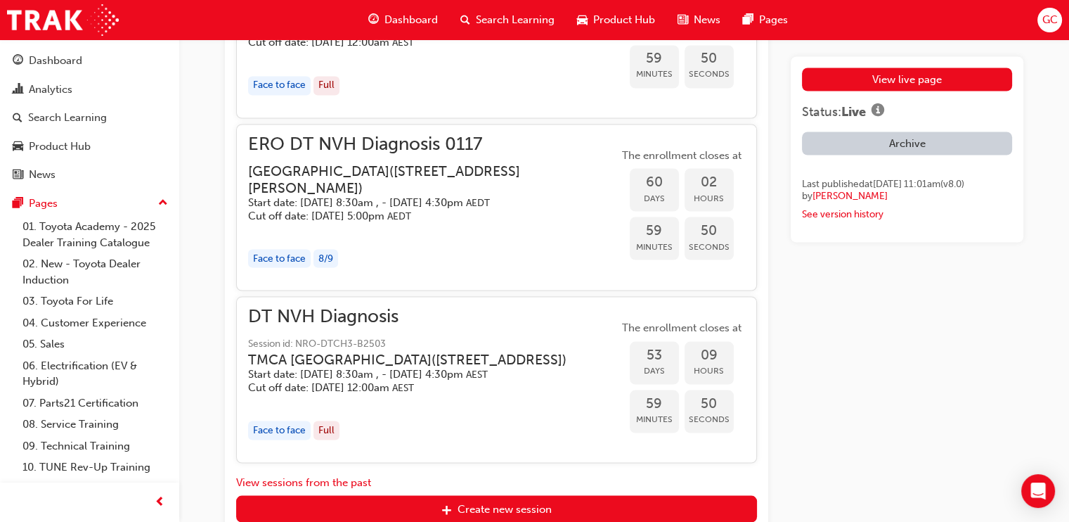
click at [429, 209] on h5 "Start date: Tue 28 Oct 2025, 8:30am , - Wed 29 Oct 2025, 4:30pm AEDT" at bounding box center [422, 201] width 348 height 13
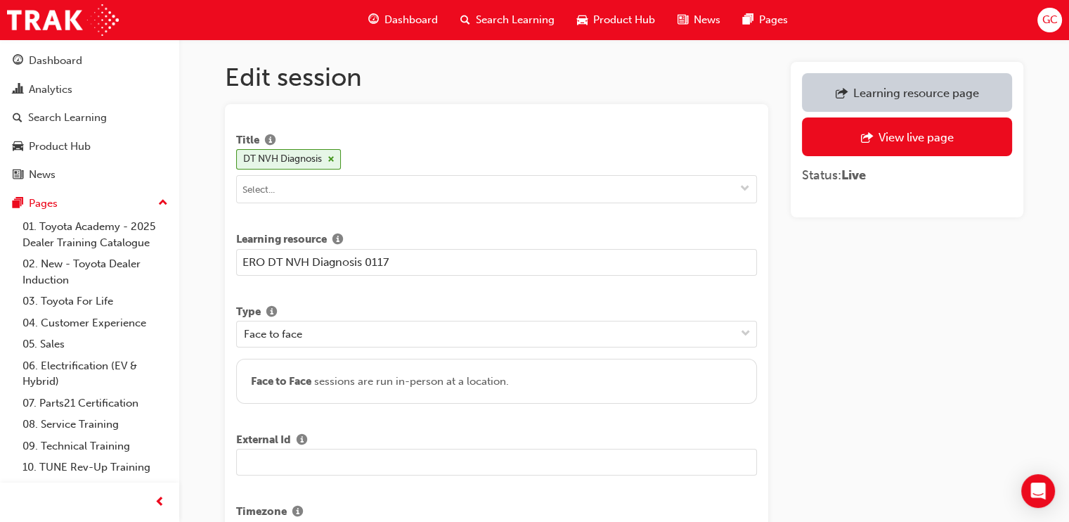
click at [306, 460] on input "text" at bounding box center [496, 461] width 521 height 27
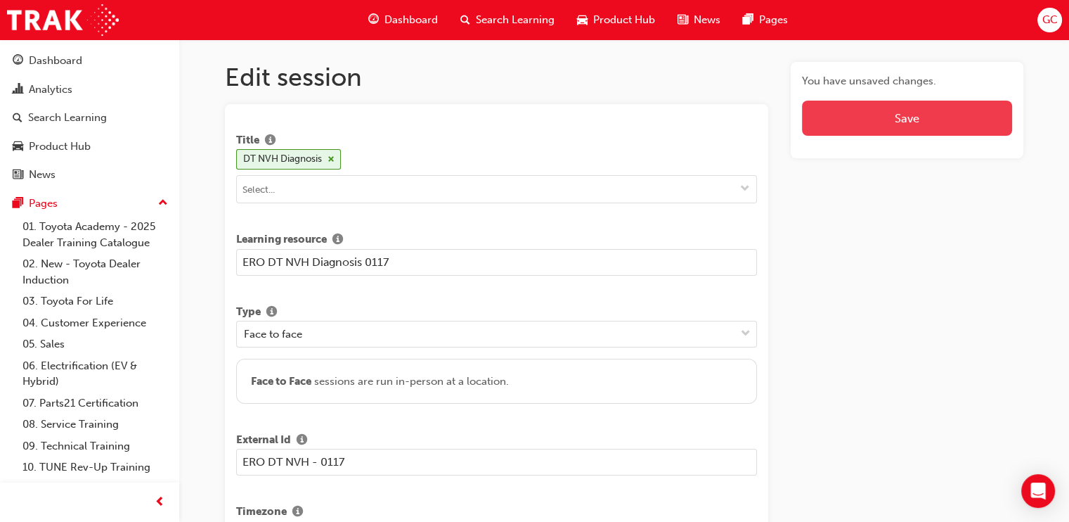
type input "ERO DT NVH - 0117"
click at [901, 110] on button "Save" at bounding box center [907, 118] width 210 height 35
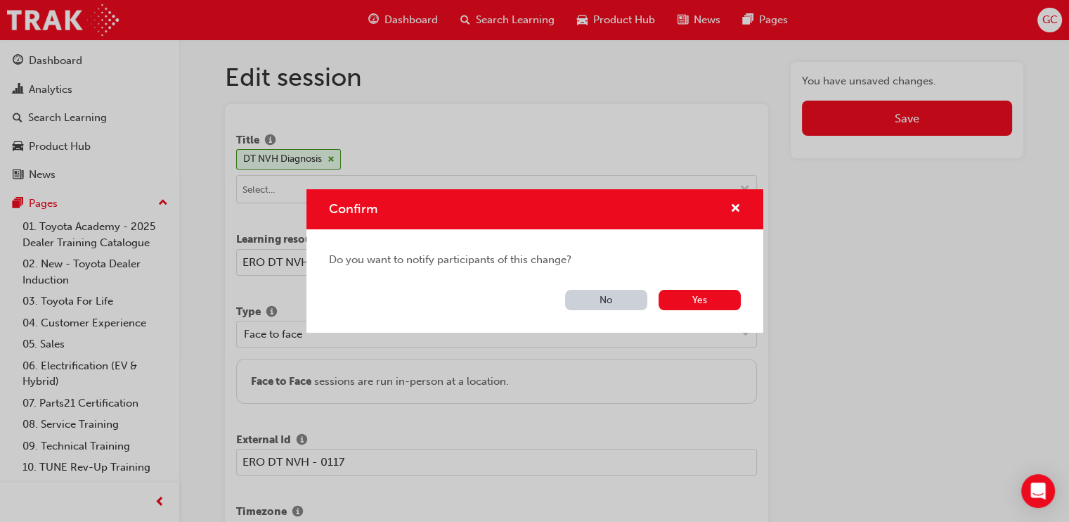
click at [612, 301] on button "No" at bounding box center [606, 300] width 82 height 20
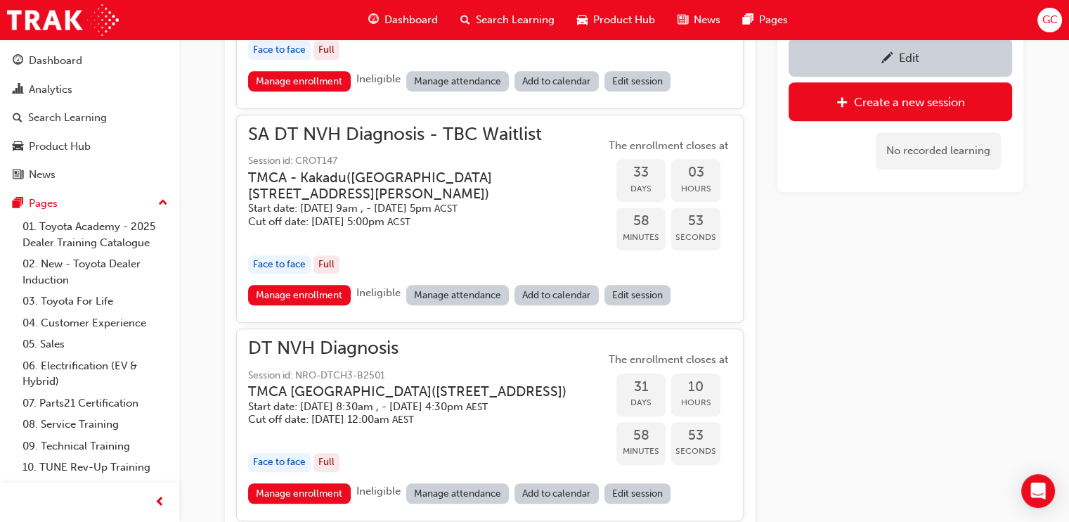
scroll to position [1001, 0]
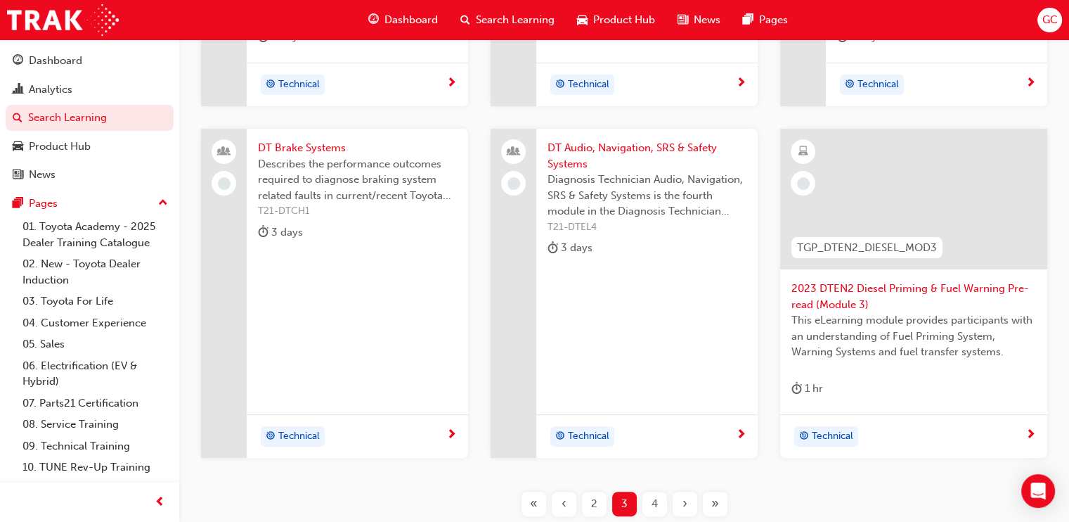
scroll to position [499, 0]
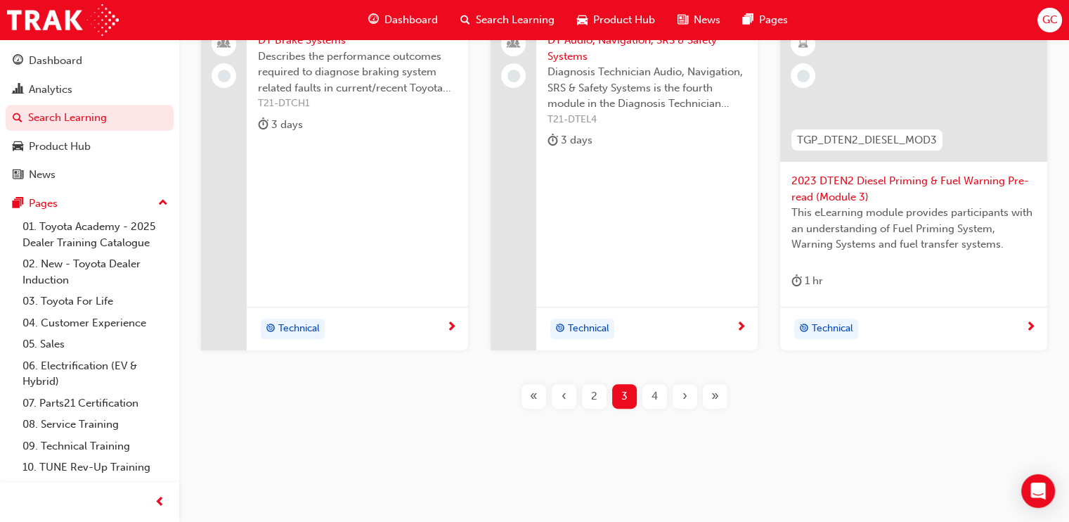
click at [585, 393] on div "2" at bounding box center [594, 396] width 25 height 25
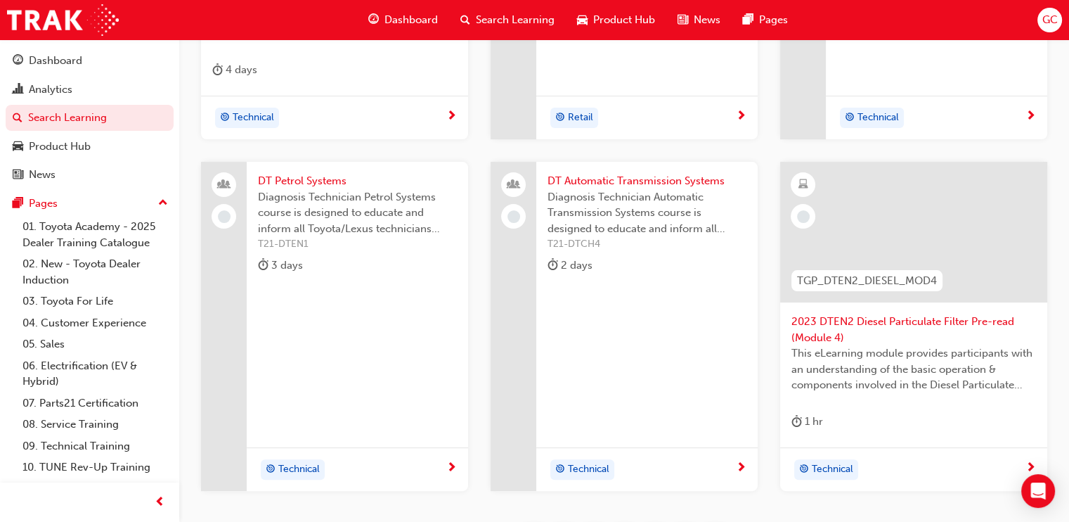
click at [650, 179] on span "DT Automatic Transmission Systems" at bounding box center [647, 181] width 199 height 16
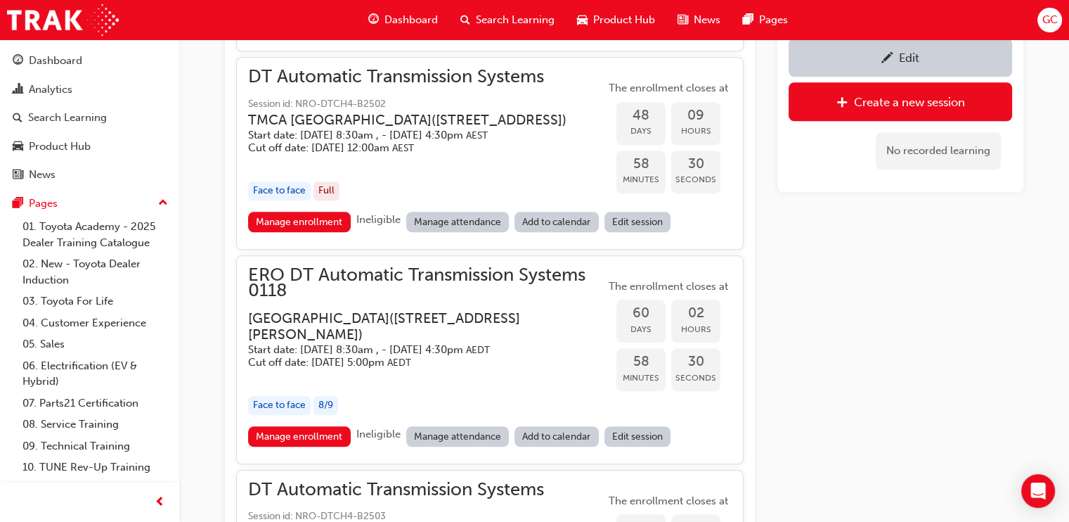
scroll to position [1563, 0]
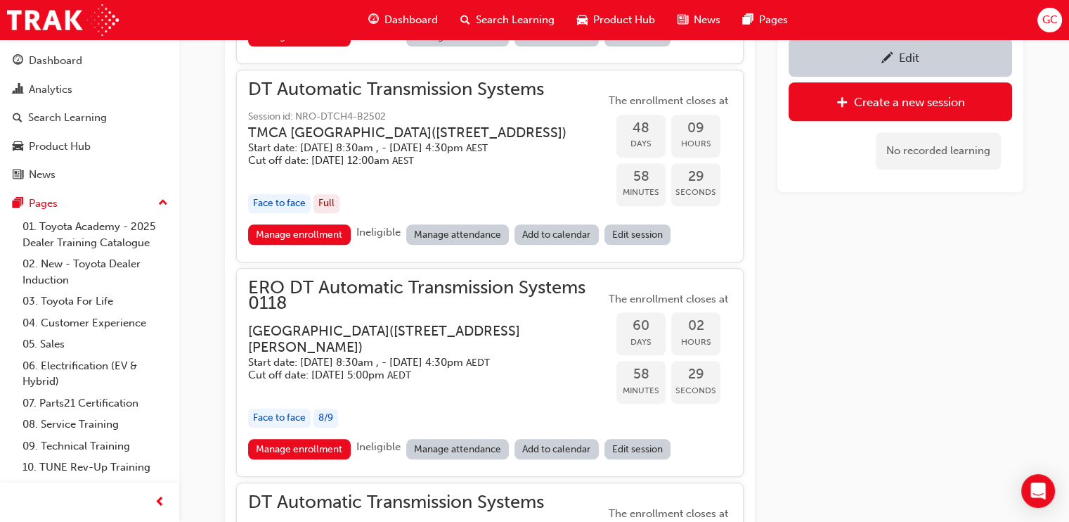
click at [902, 51] on div "Edit" at bounding box center [909, 58] width 20 height 14
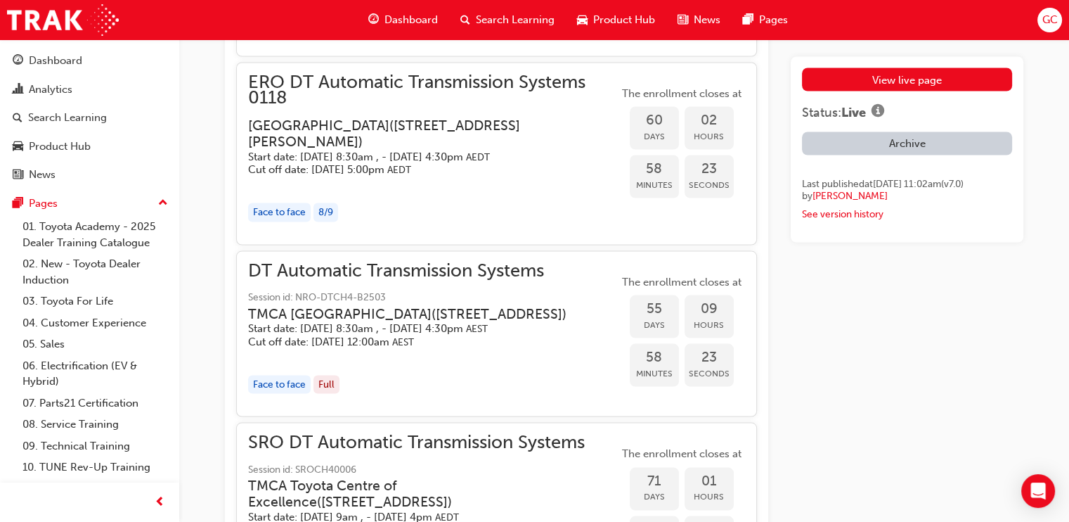
scroll to position [3163, 0]
click at [422, 148] on h3 "[GEOGRAPHIC_DATA] ( [STREET_ADDRESS][PERSON_NAME] )" at bounding box center [422, 131] width 348 height 33
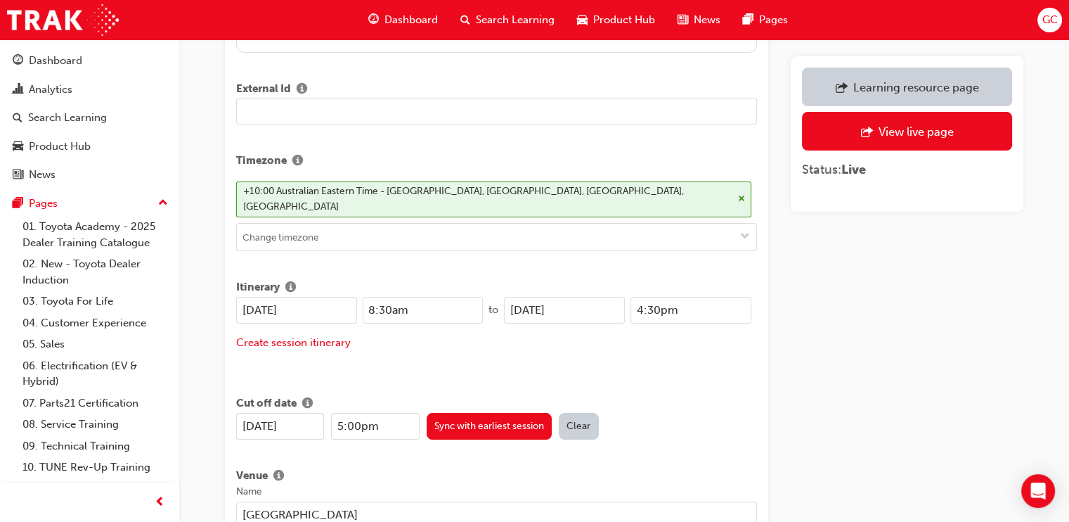
scroll to position [87, 0]
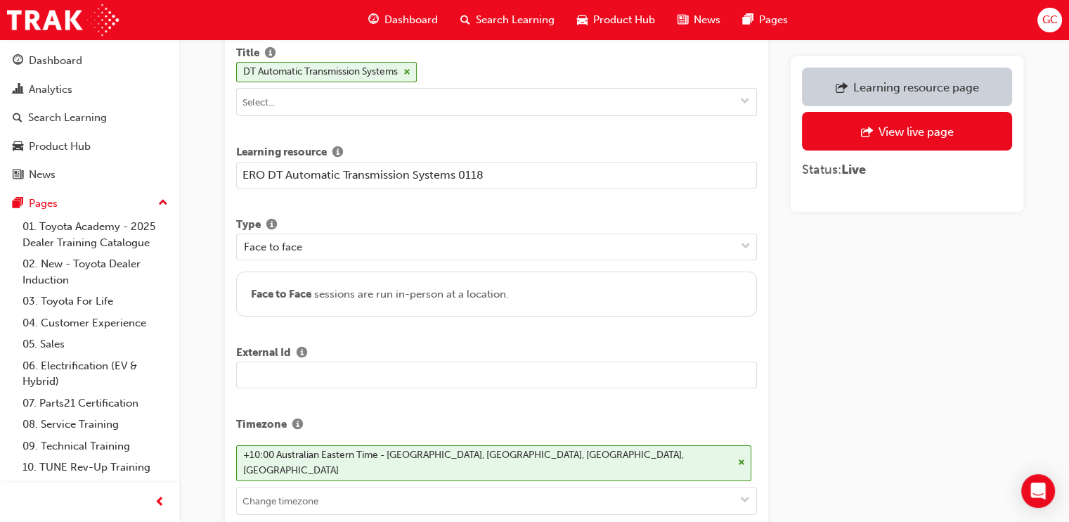
click at [320, 364] on input "text" at bounding box center [496, 374] width 521 height 27
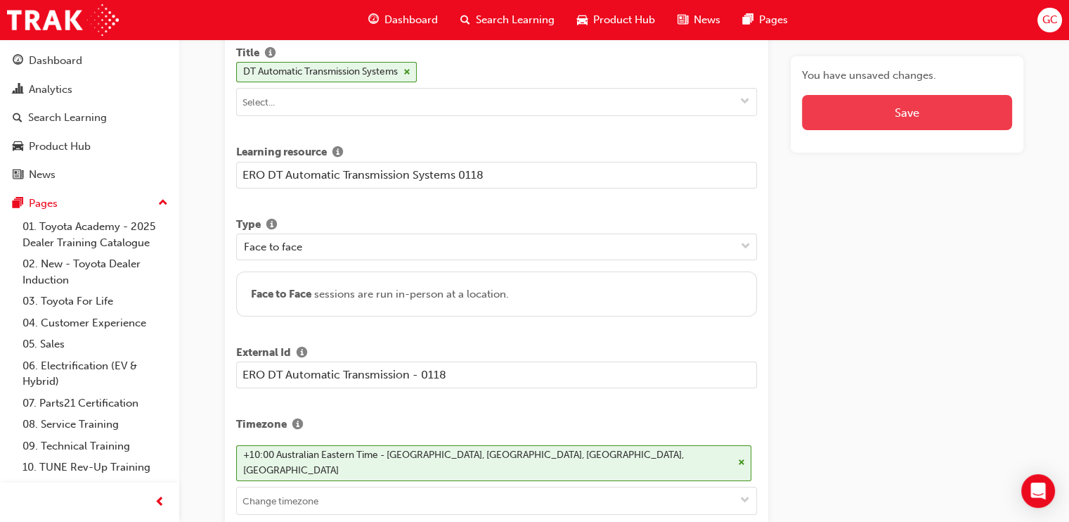
type input "ERO DT Automatic Transmission - 0118"
click at [879, 117] on button "Save" at bounding box center [907, 112] width 210 height 35
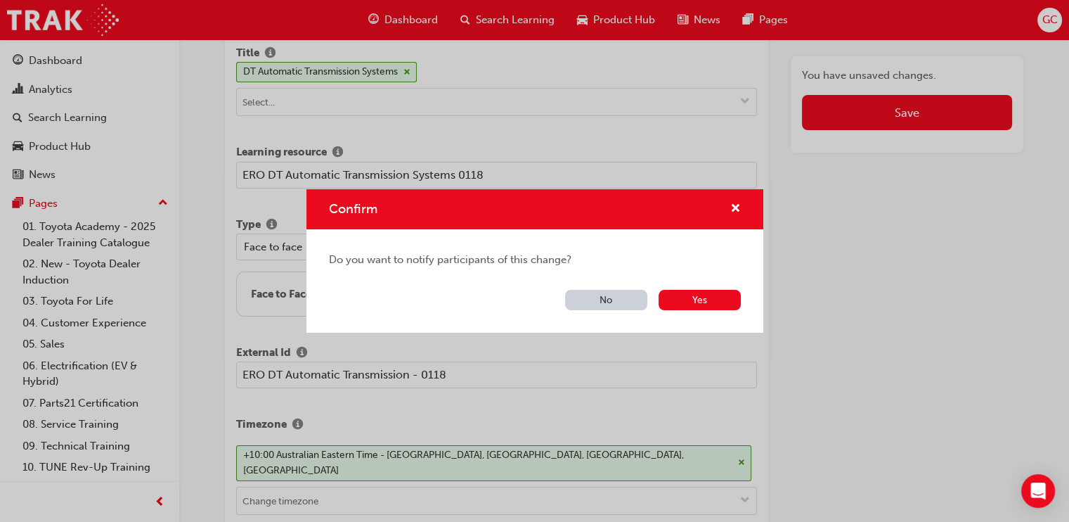
click at [622, 295] on button "No" at bounding box center [606, 300] width 82 height 20
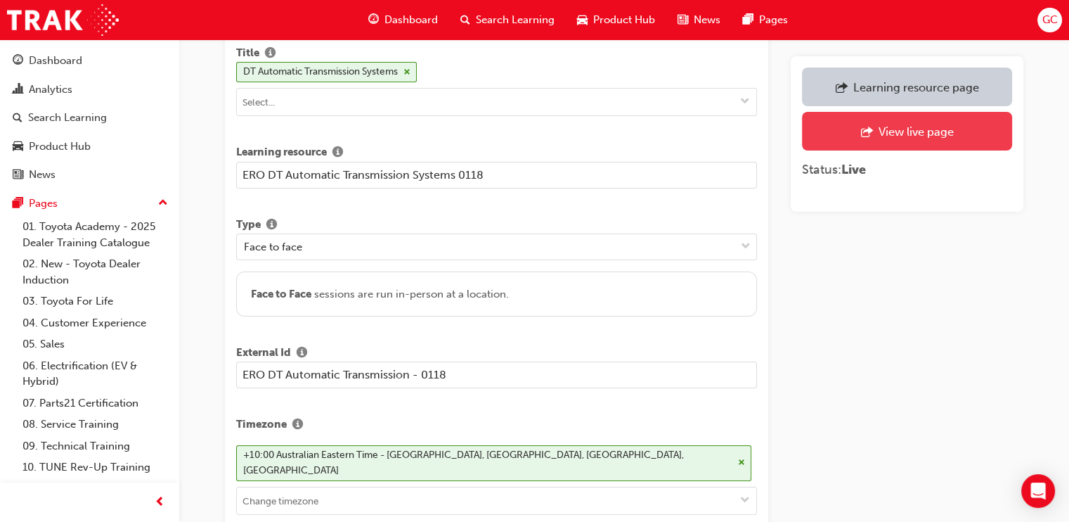
click at [896, 125] on div "View live page" at bounding box center [915, 131] width 75 height 14
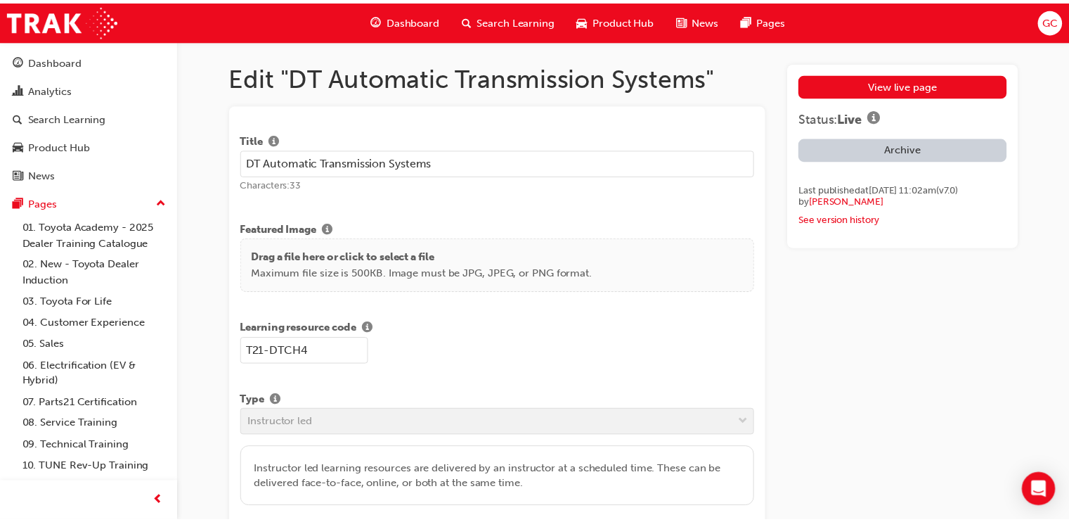
scroll to position [2163, 0]
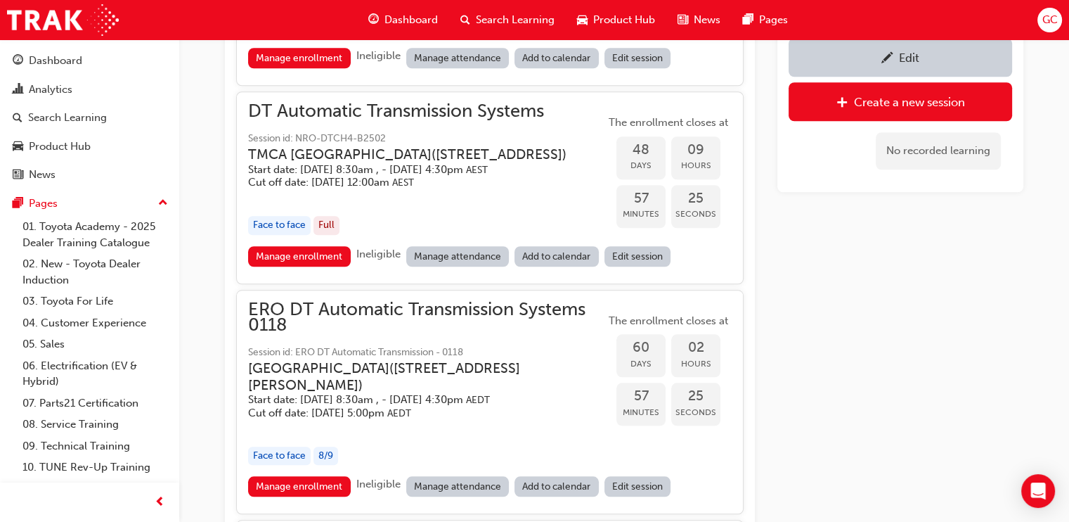
scroll to position [1388, 0]
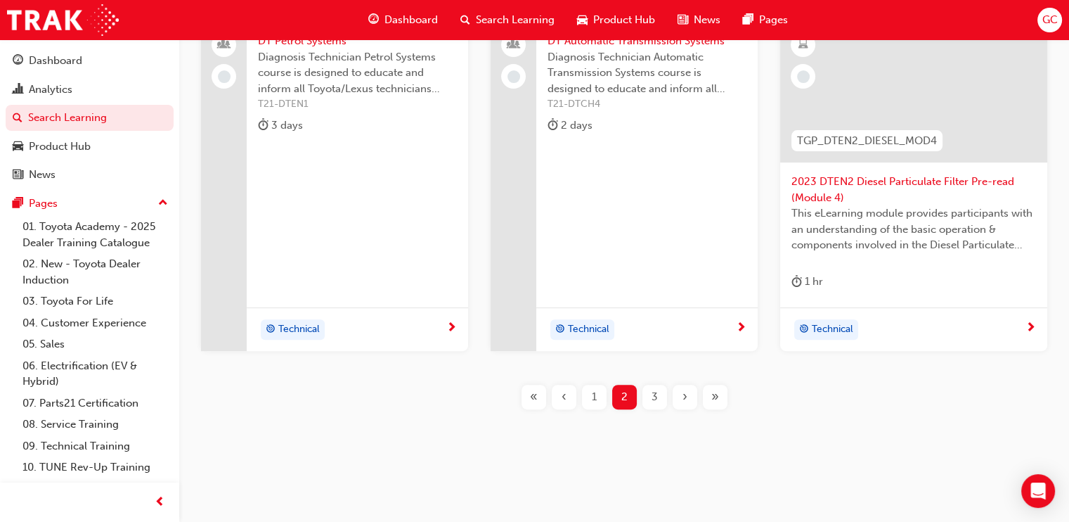
scroll to position [551, 0]
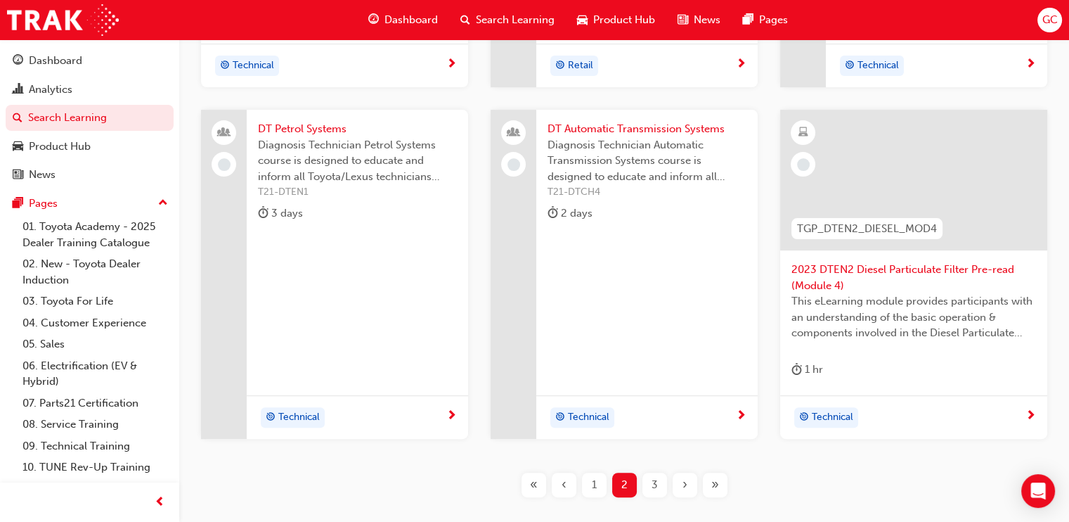
click at [592, 481] on span "1" at bounding box center [594, 485] width 5 height 16
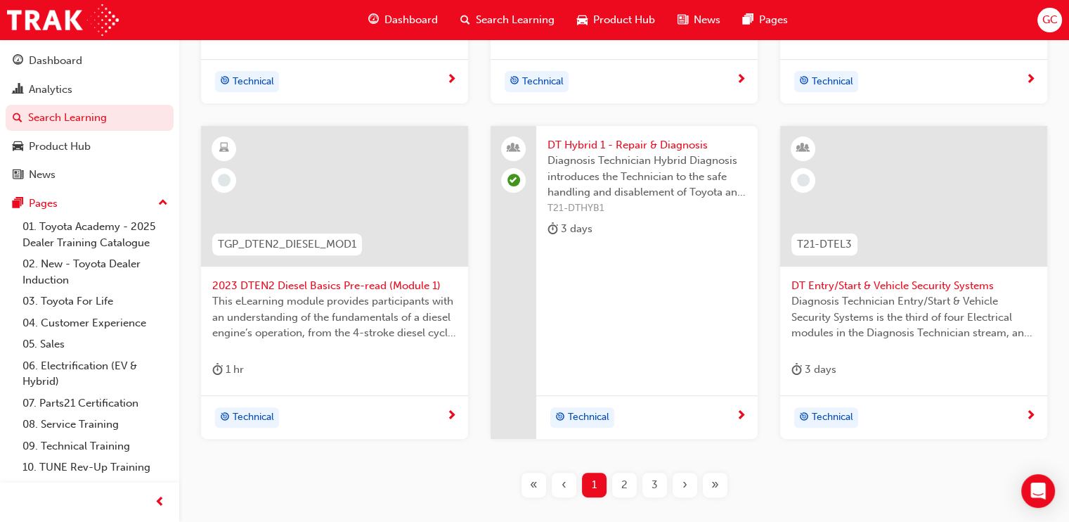
click at [878, 278] on span "DT Entry/Start & Vehicle Security Systems" at bounding box center [913, 286] width 245 height 16
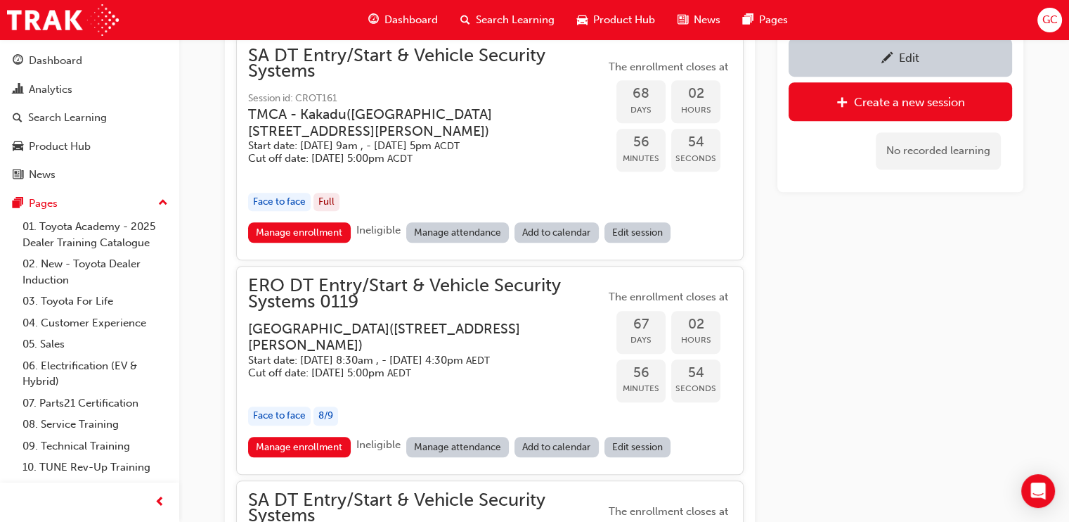
scroll to position [1337, 0]
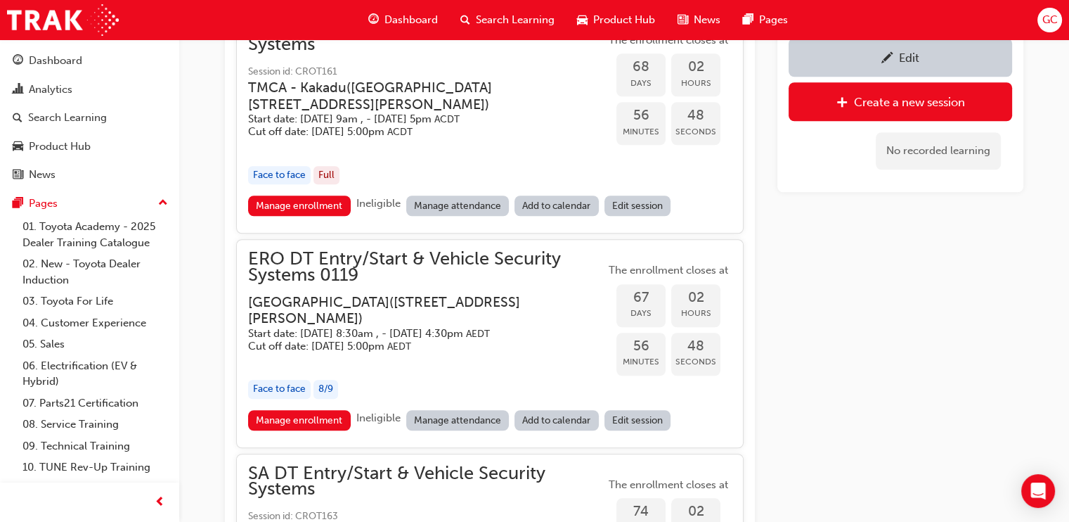
click at [900, 49] on div "Edit" at bounding box center [900, 57] width 202 height 18
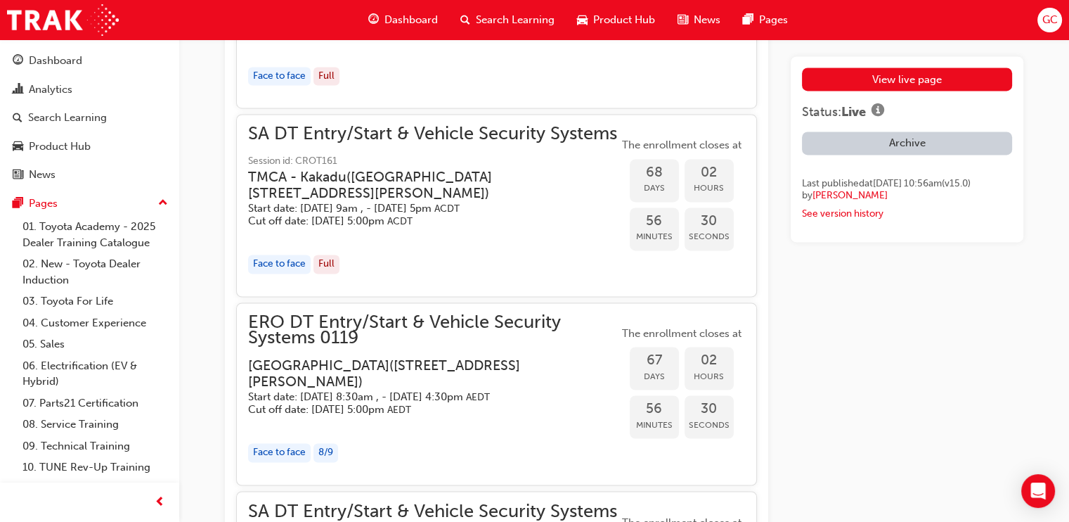
scroll to position [2723, 0]
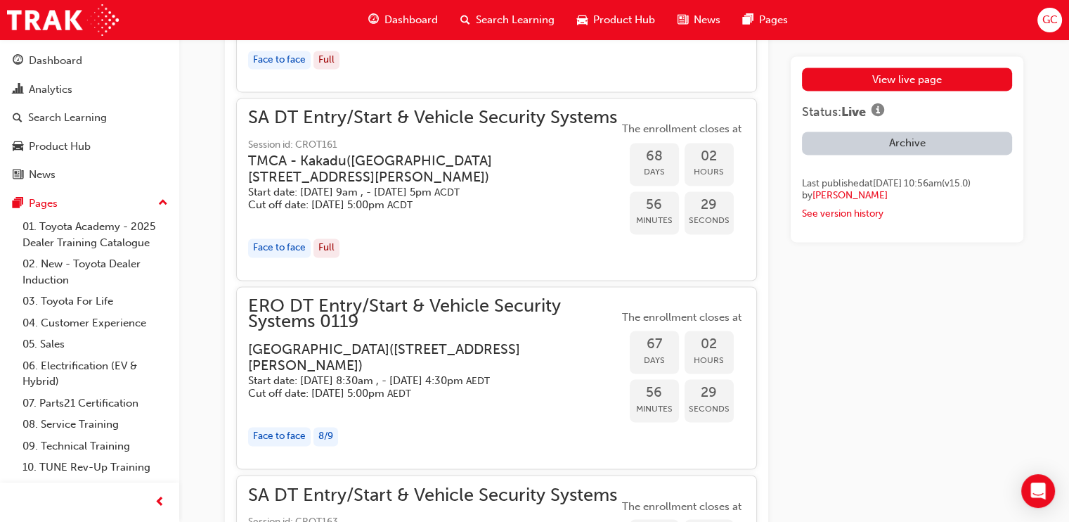
click at [455, 341] on h3 "[GEOGRAPHIC_DATA] ( [STREET_ADDRESS][PERSON_NAME] )" at bounding box center [422, 357] width 348 height 33
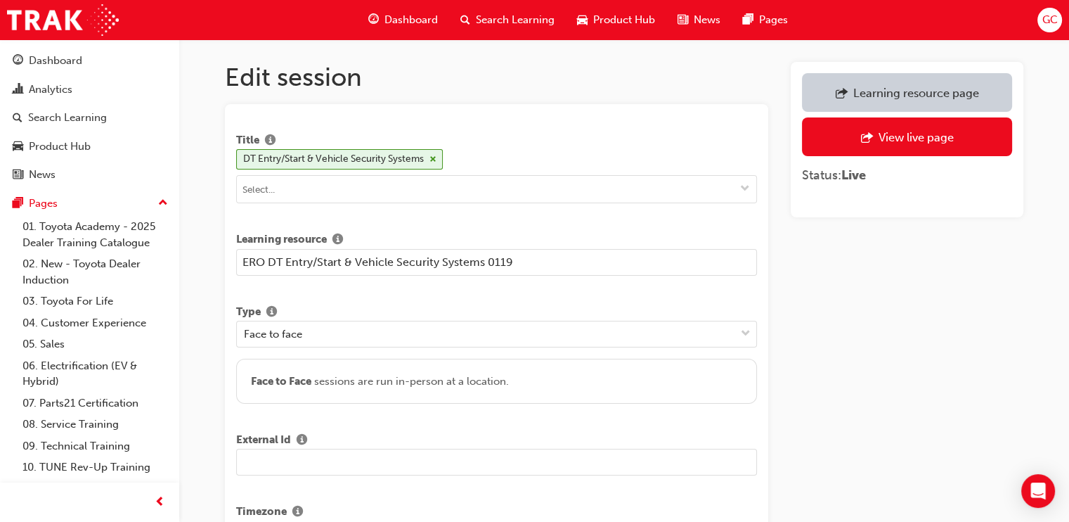
click at [335, 453] on input "text" at bounding box center [496, 461] width 521 height 27
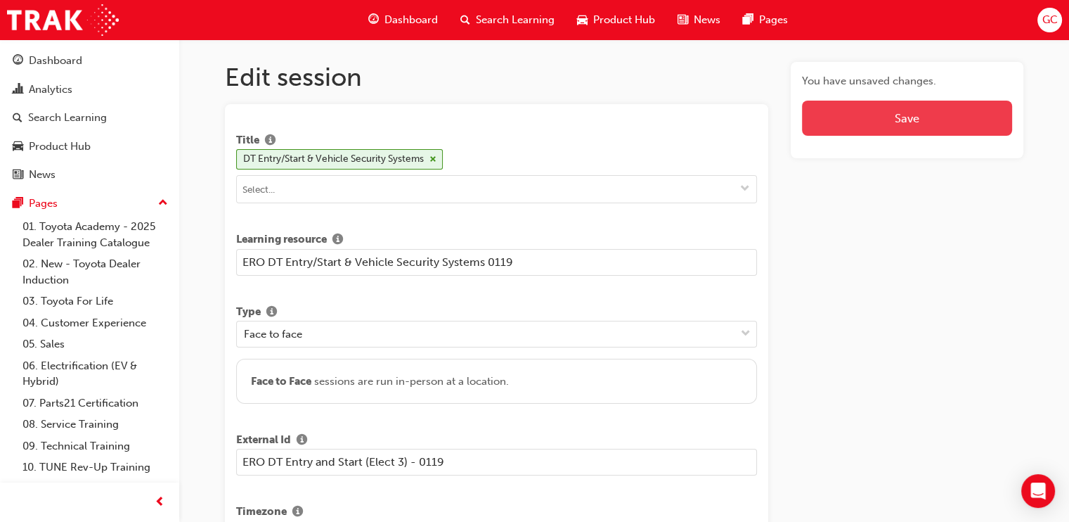
type input "ERO DT Entry and Start (Elect 3) - 0119"
click at [906, 112] on button "Save" at bounding box center [907, 118] width 210 height 35
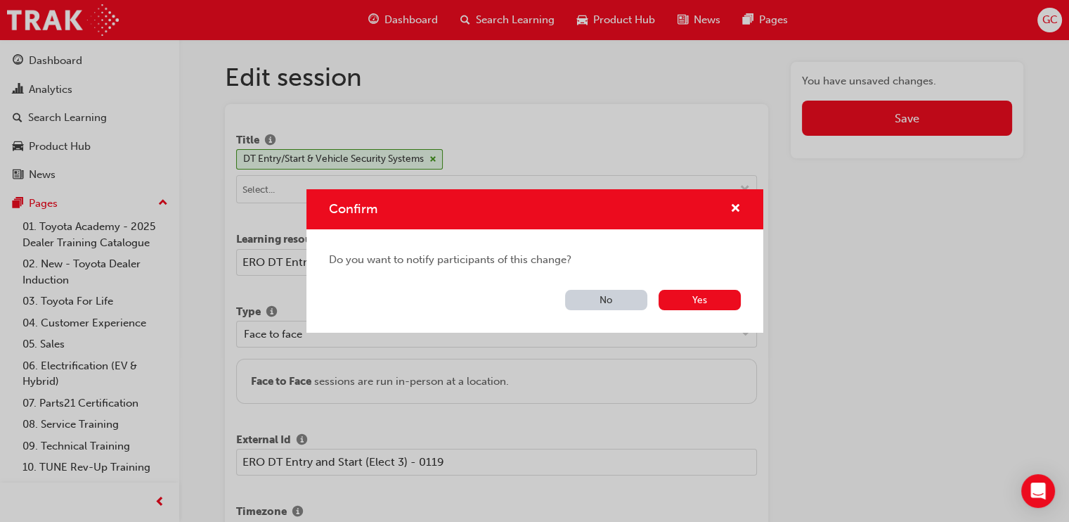
click at [602, 299] on button "No" at bounding box center [606, 300] width 82 height 20
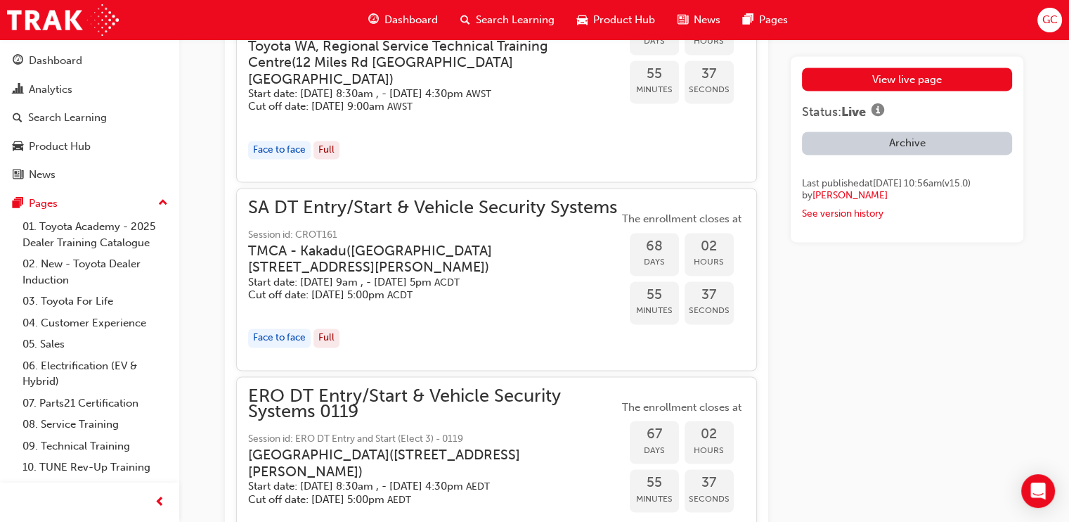
scroll to position [2758, 0]
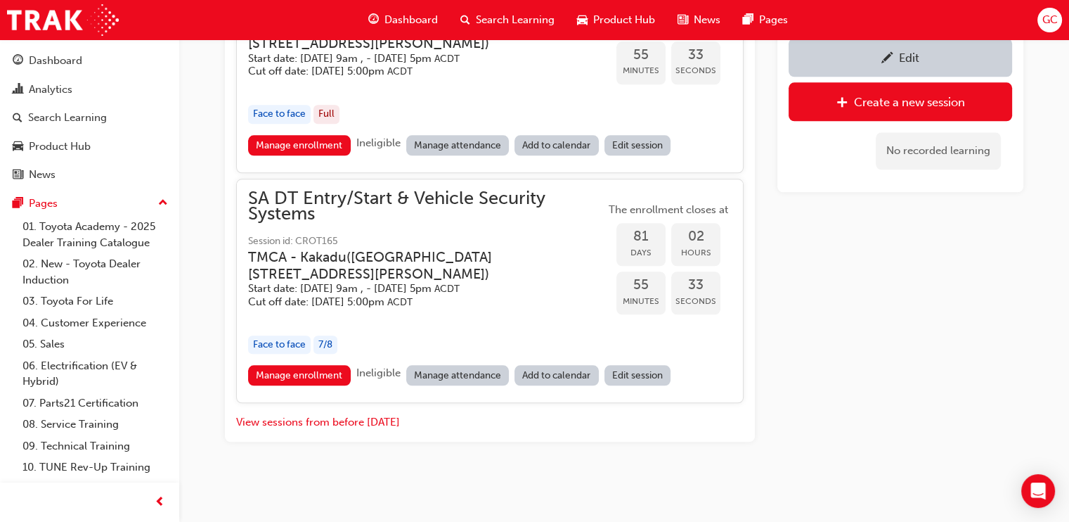
scroll to position [1337, 0]
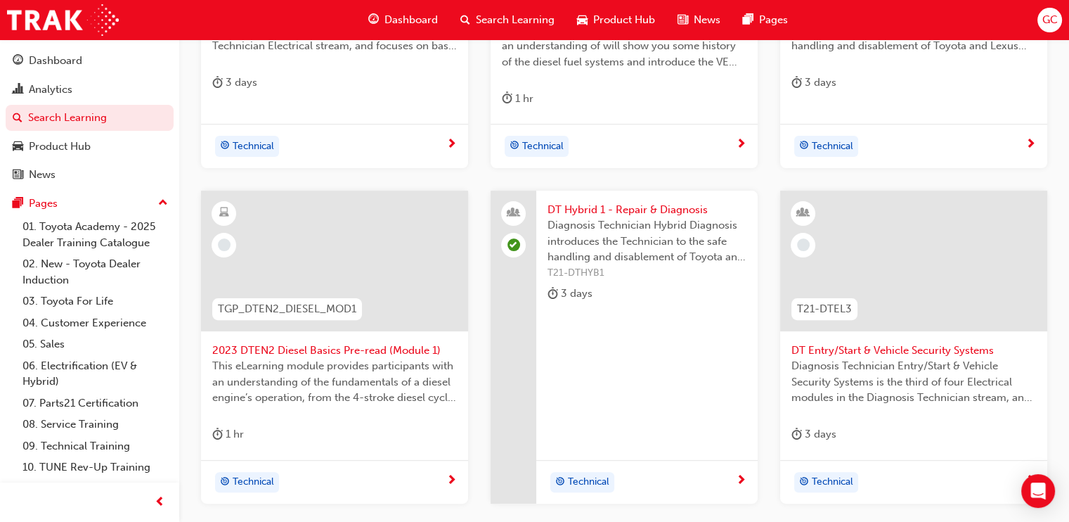
scroll to position [639, 0]
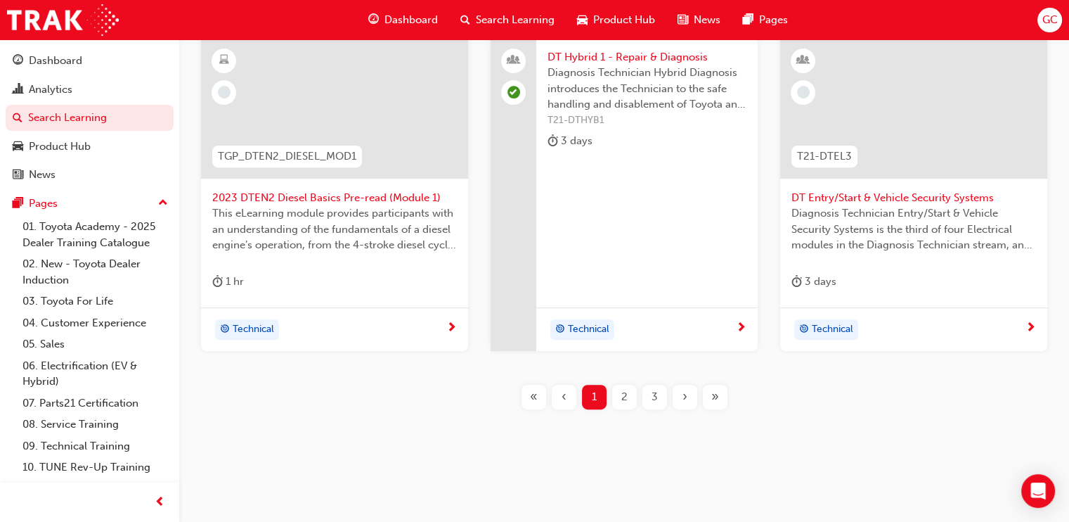
click at [665, 54] on span "DT Hybrid 1 - Repair & Diagnosis" at bounding box center [647, 57] width 199 height 16
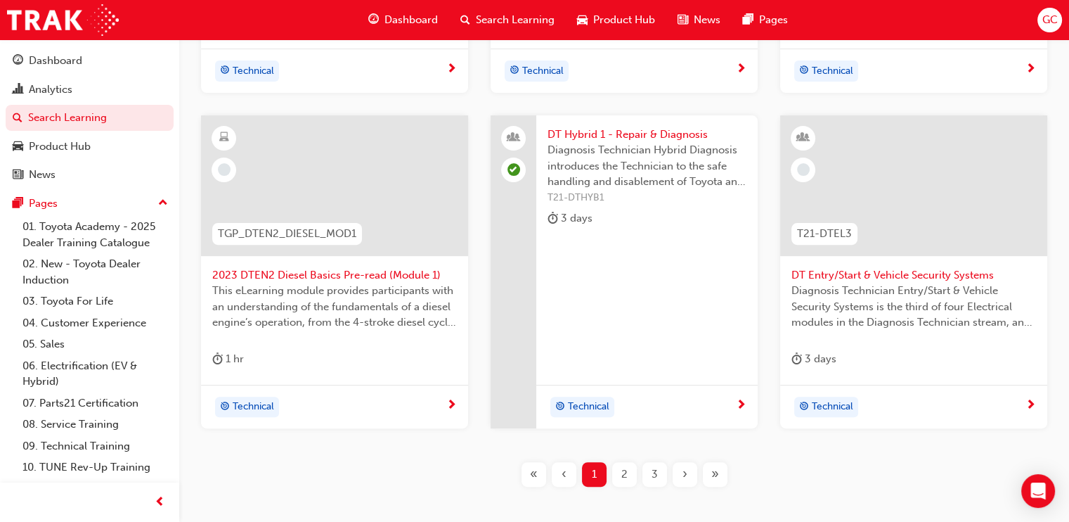
scroll to position [639, 0]
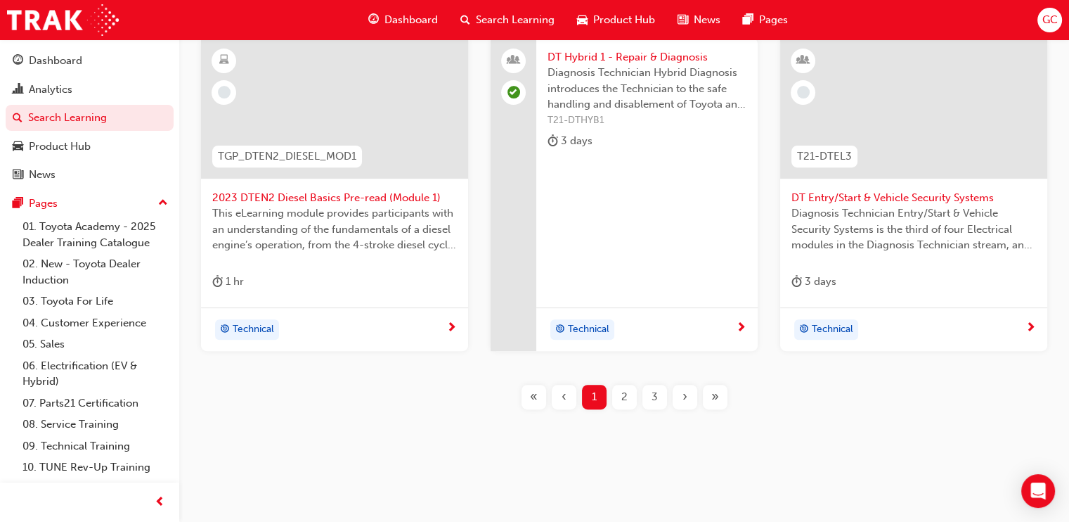
click at [623, 394] on span "2" at bounding box center [624, 397] width 6 height 16
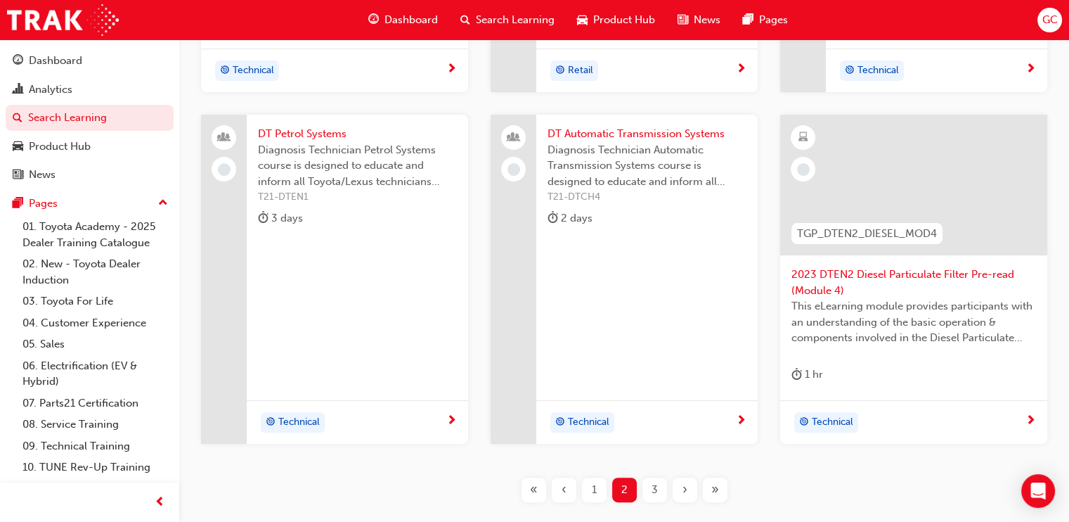
scroll to position [639, 0]
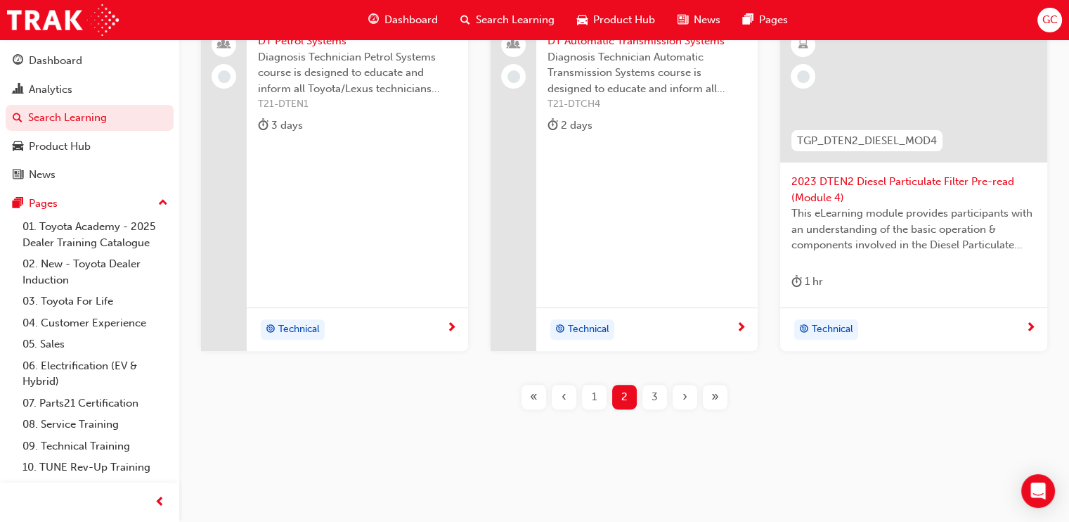
click at [653, 392] on span "3" at bounding box center [655, 397] width 6 height 16
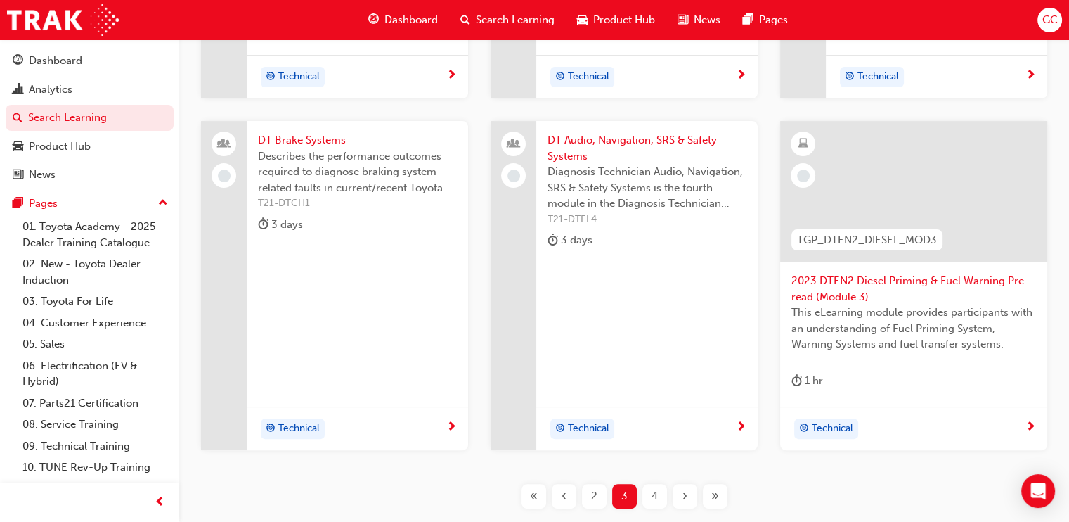
scroll to position [499, 0]
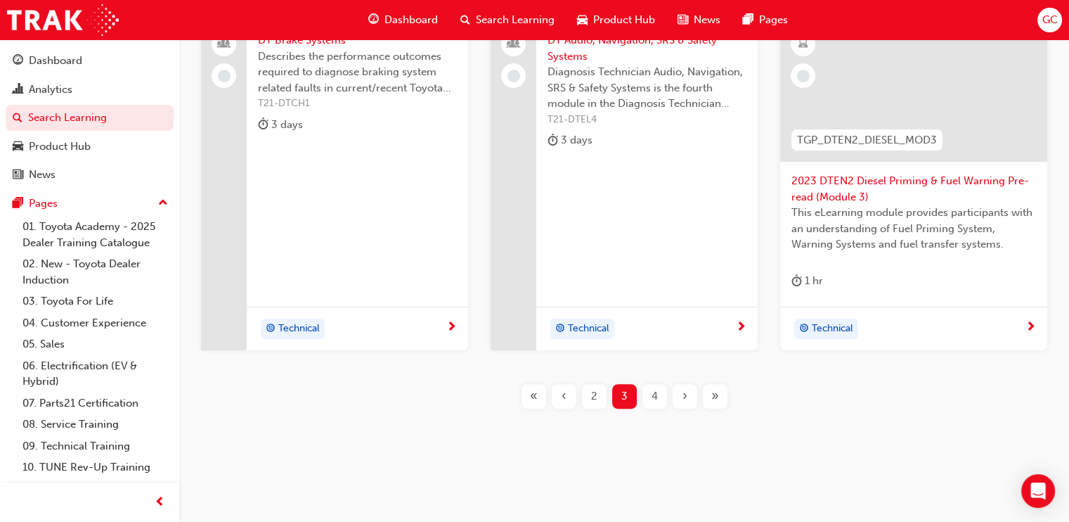
click at [654, 391] on span "4" at bounding box center [655, 396] width 6 height 16
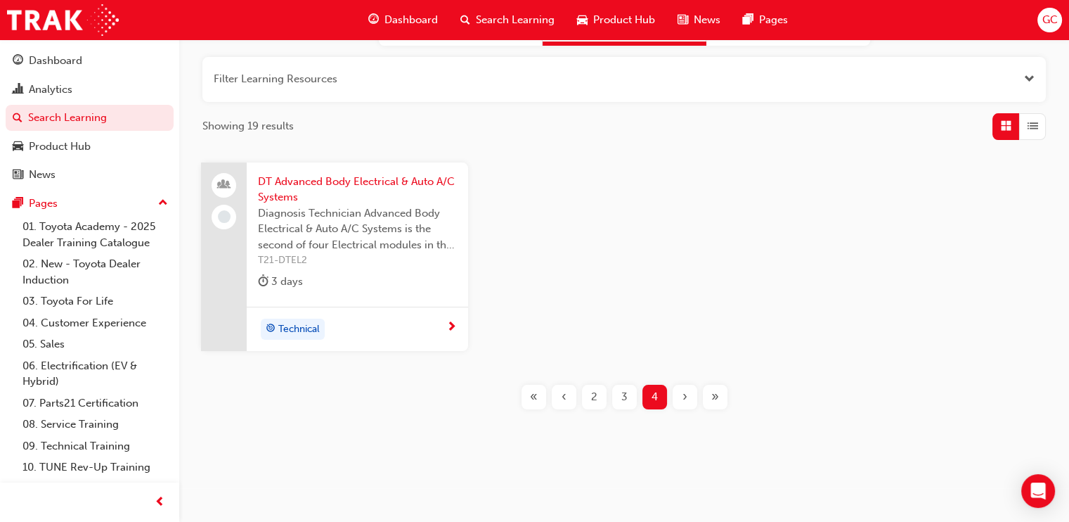
click at [555, 396] on div "‹" at bounding box center [564, 396] width 25 height 25
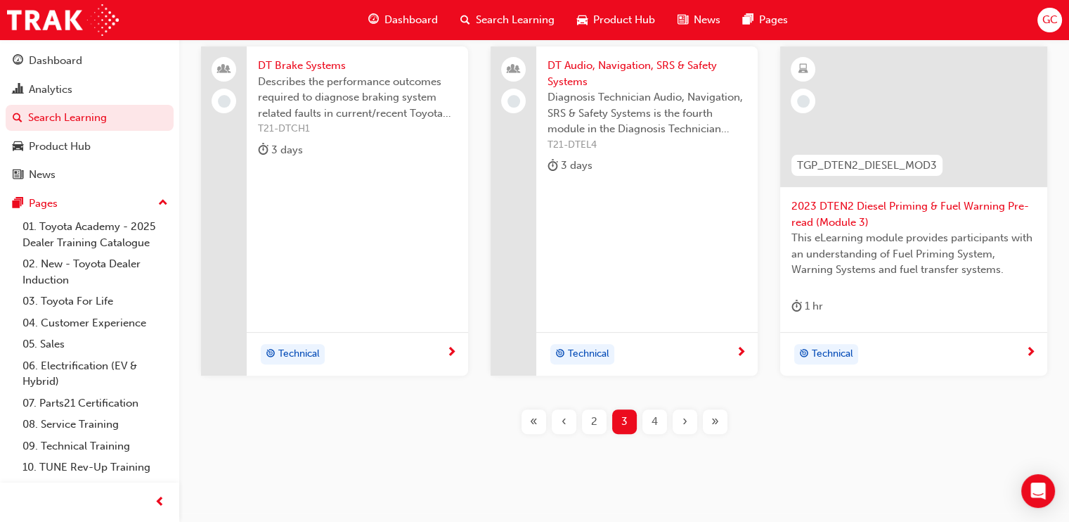
scroll to position [499, 0]
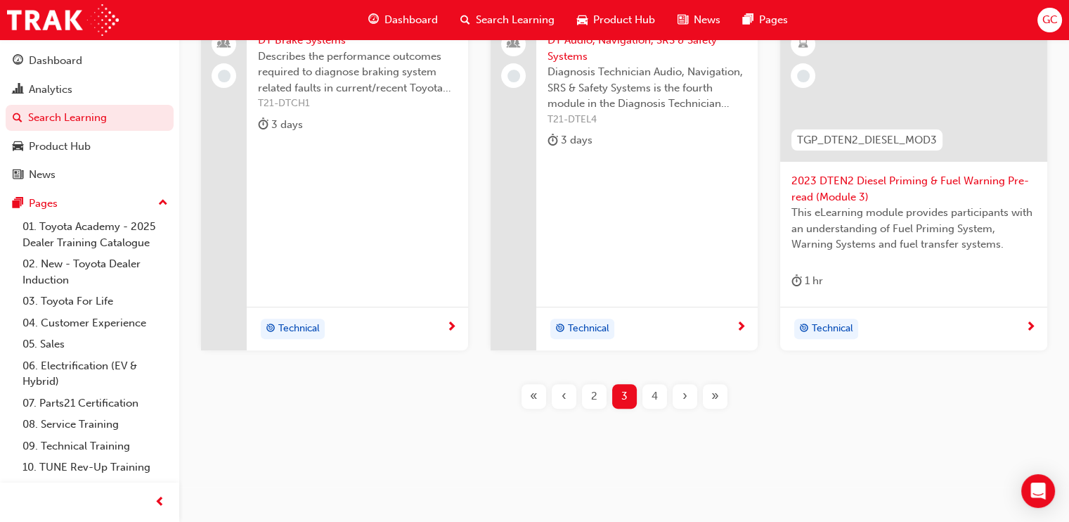
click at [591, 396] on span "2" at bounding box center [594, 396] width 6 height 16
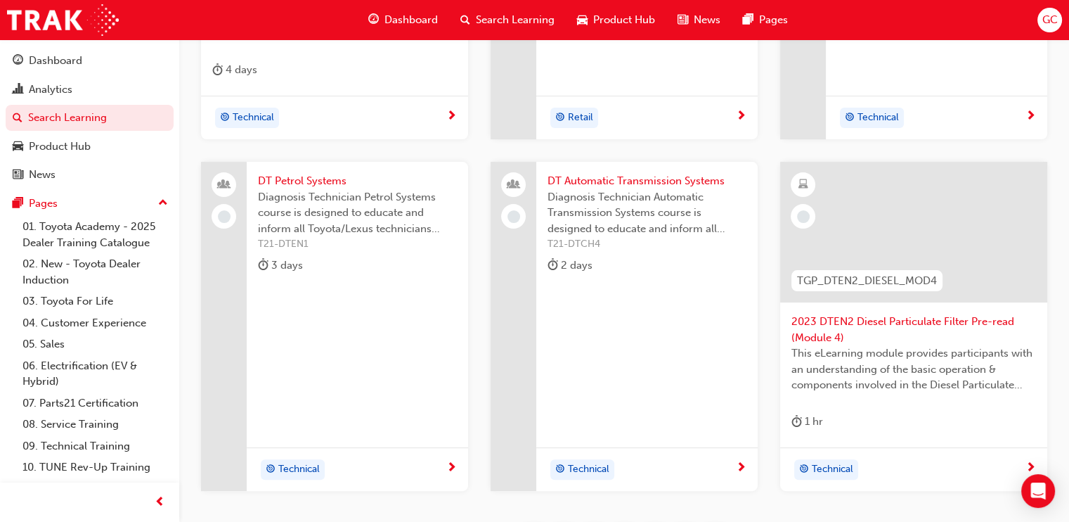
scroll to position [639, 0]
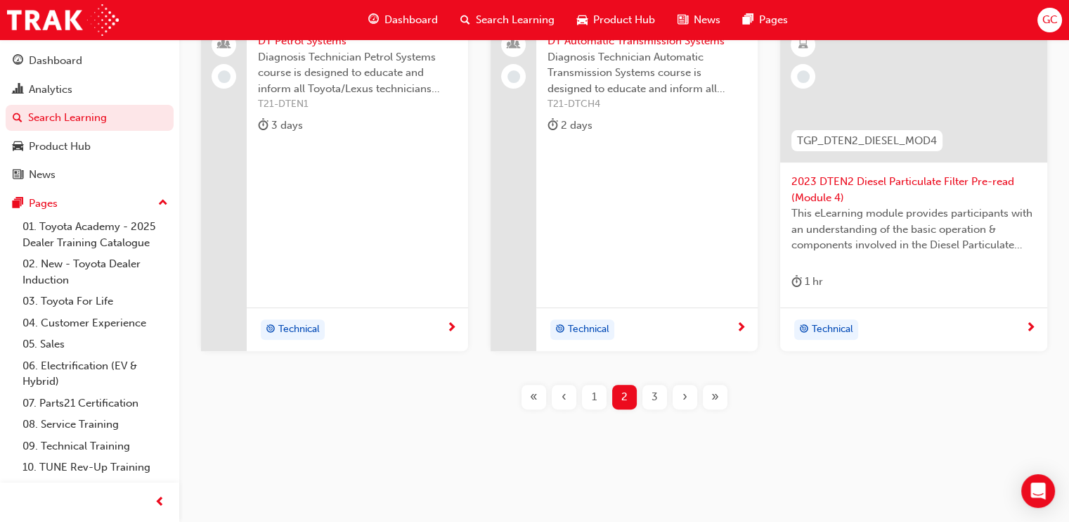
click at [594, 390] on span "1" at bounding box center [594, 397] width 5 height 16
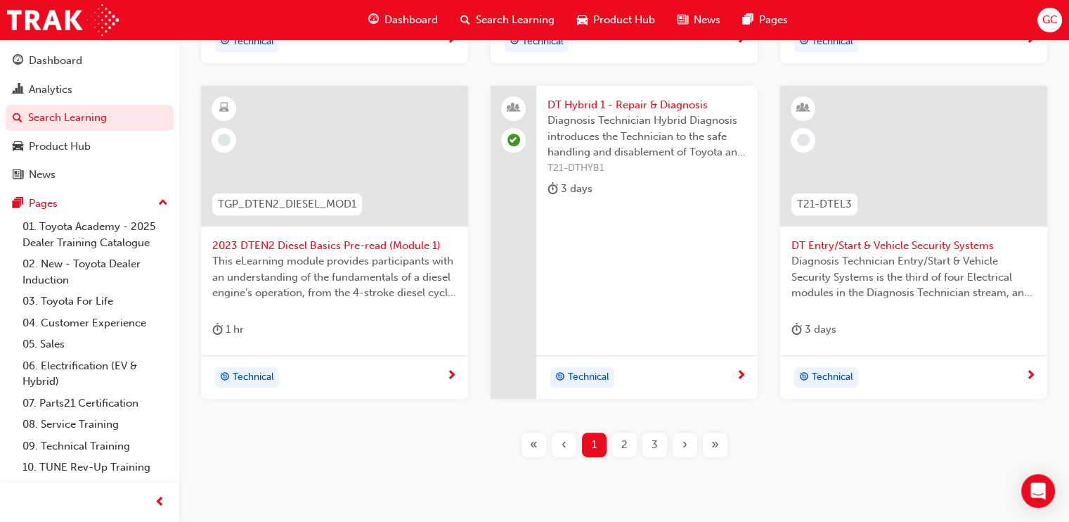
scroll to position [551, 0]
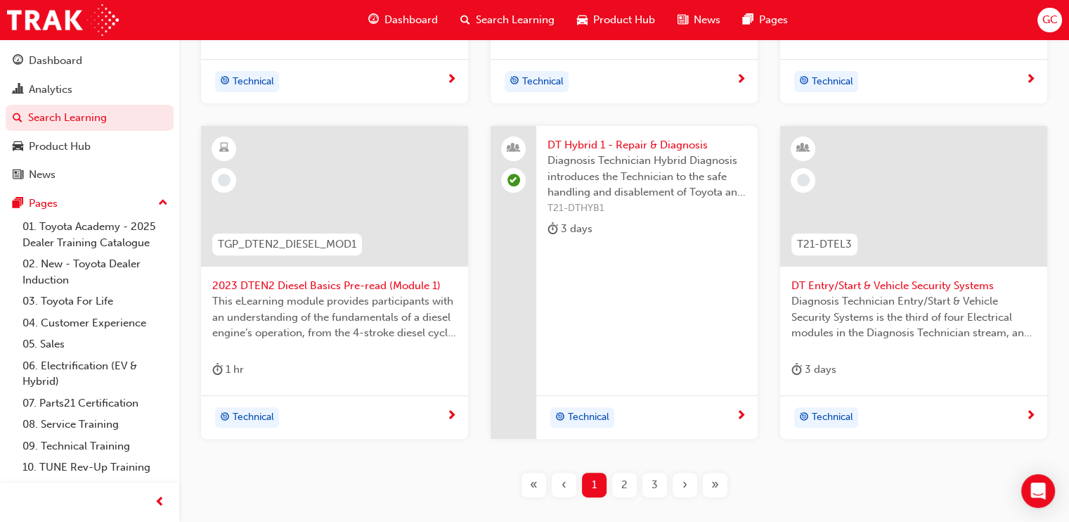
click at [647, 140] on span "DT Hybrid 1 - Repair & Diagnosis" at bounding box center [647, 145] width 199 height 16
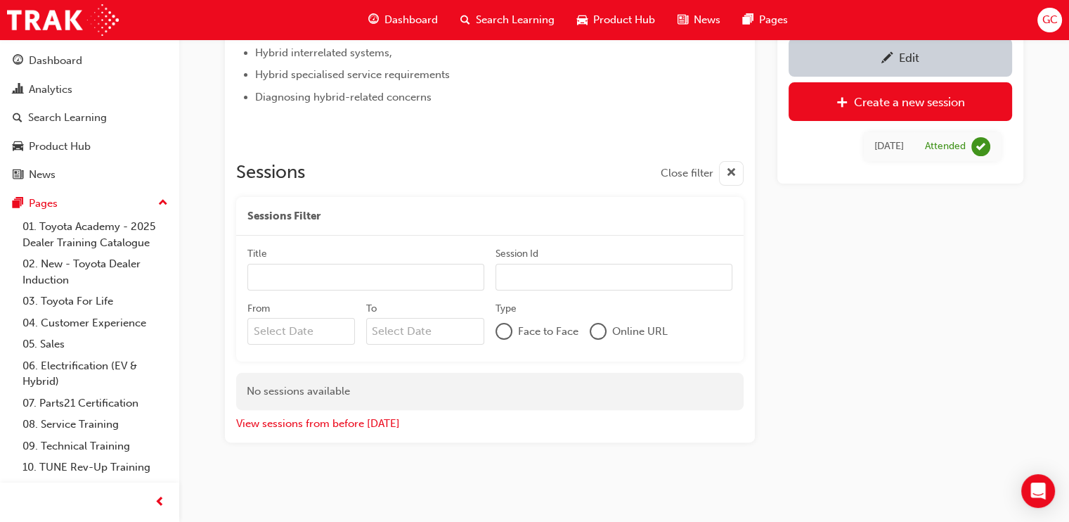
scroll to position [40, 0]
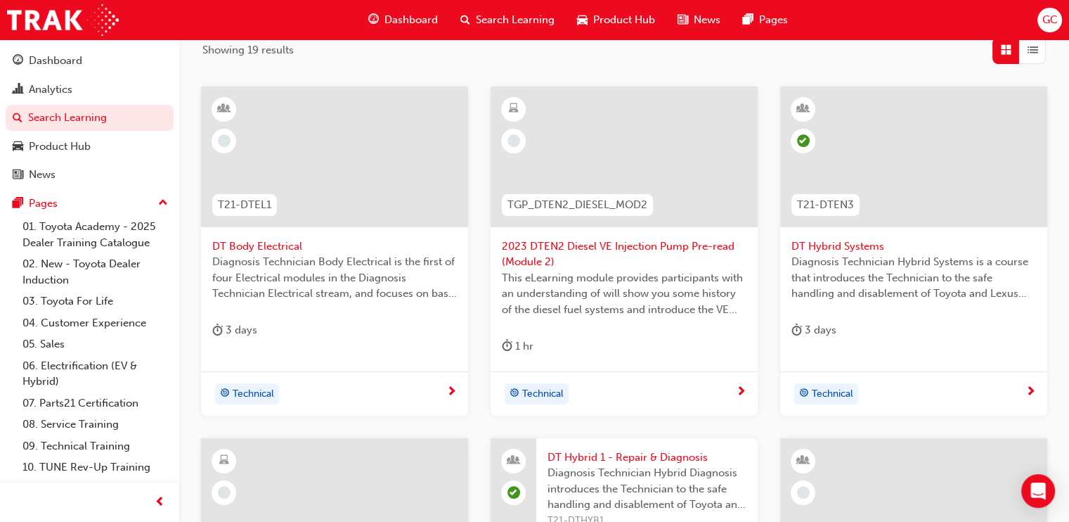
scroll to position [223, 0]
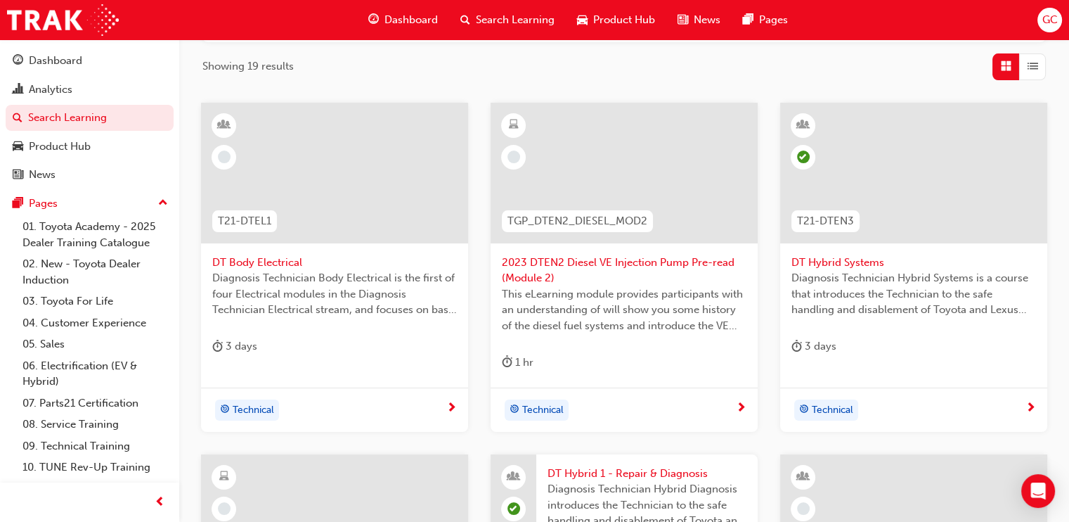
click at [828, 252] on div at bounding box center [913, 184] width 245 height 141
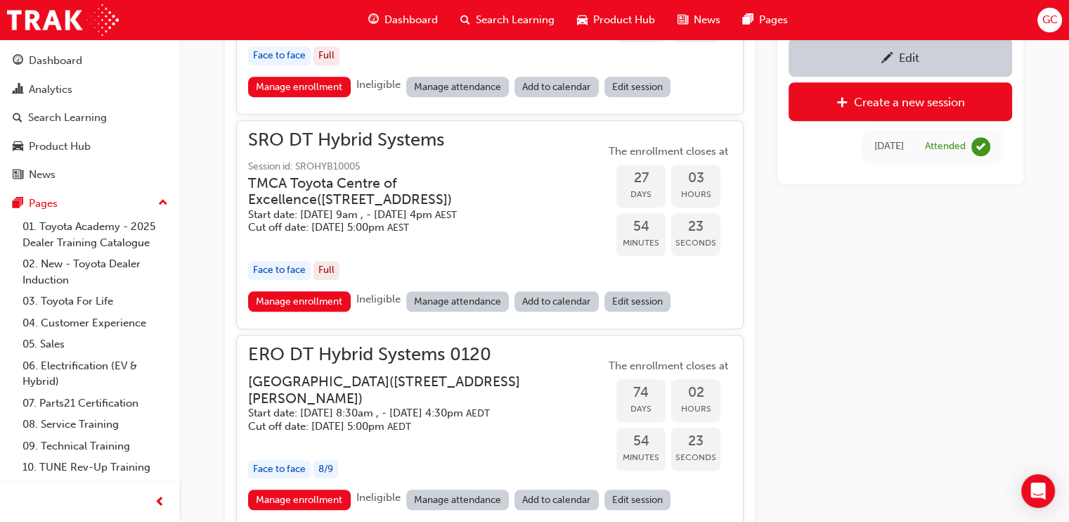
scroll to position [1256, 0]
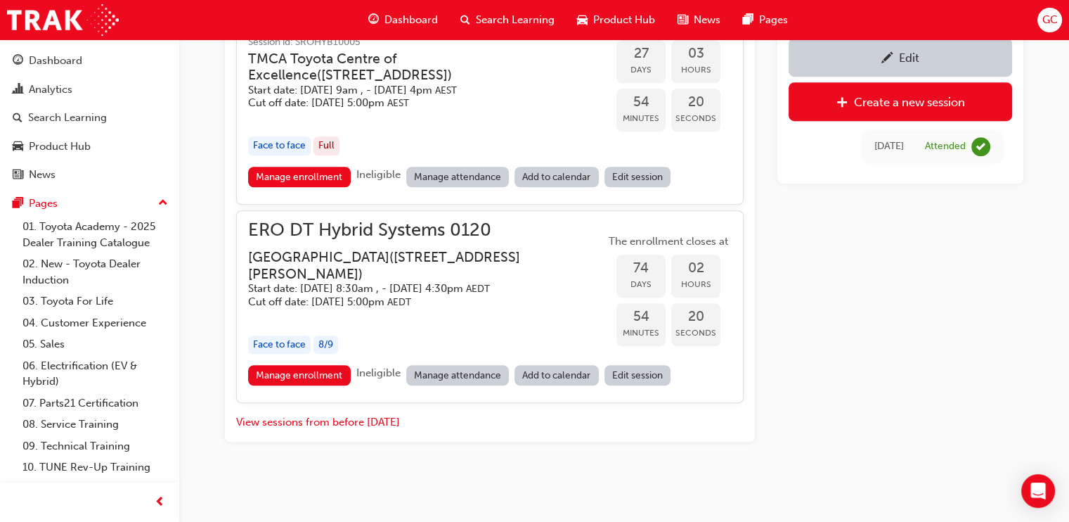
click at [900, 55] on div "Edit" at bounding box center [909, 58] width 20 height 14
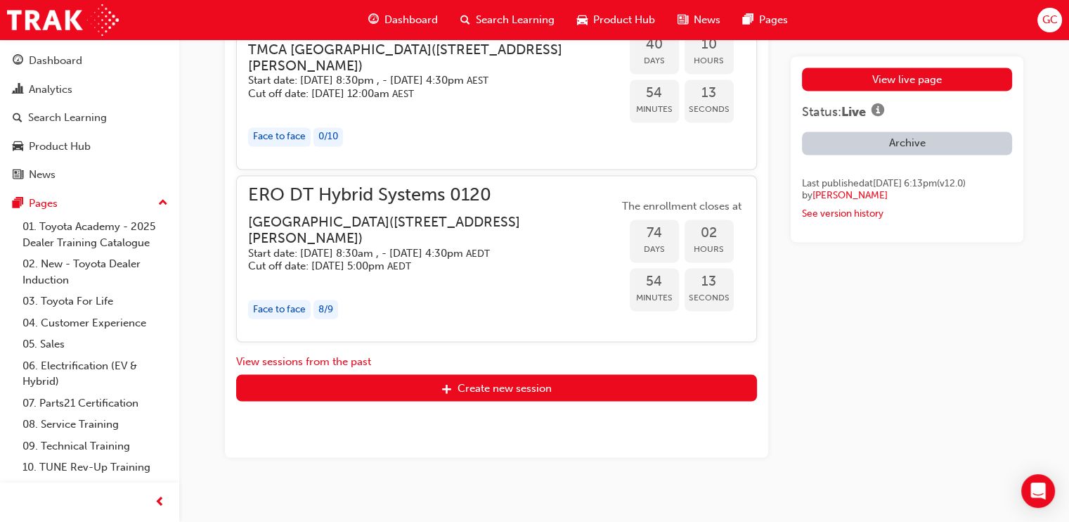
scroll to position [2899, 0]
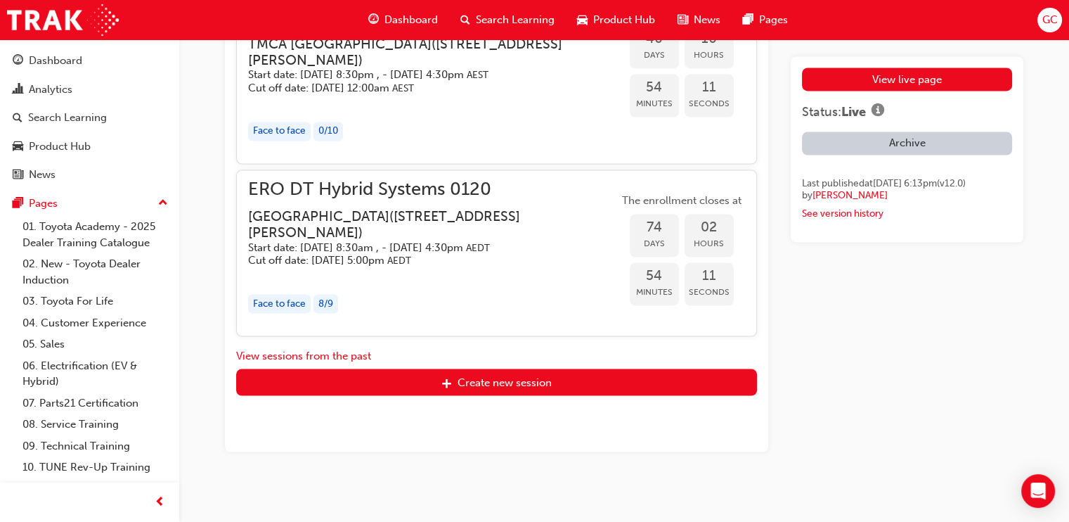
click at [481, 216] on h3 "[GEOGRAPHIC_DATA] ( [STREET_ADDRESS][PERSON_NAME] )" at bounding box center [422, 224] width 348 height 33
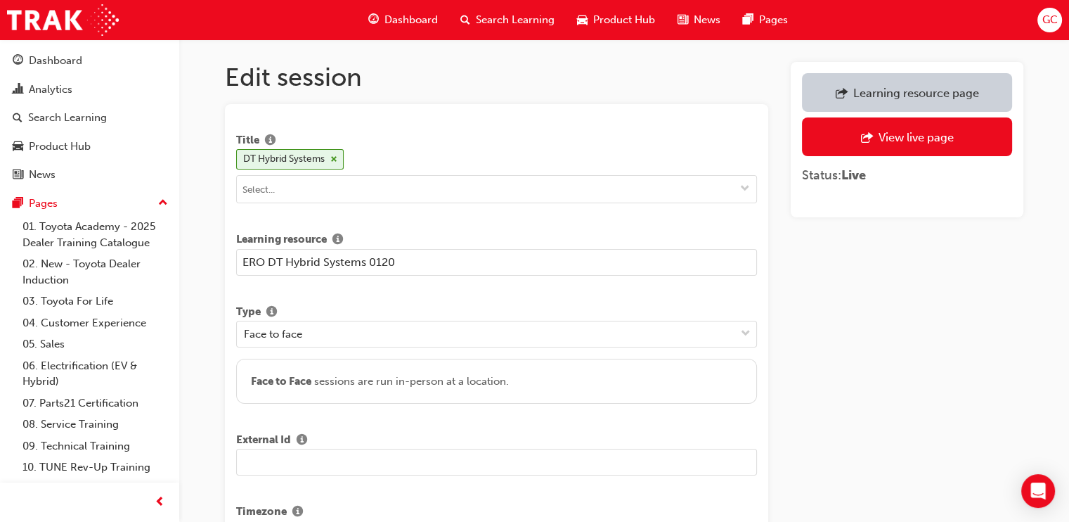
click at [285, 455] on input "text" at bounding box center [496, 461] width 521 height 27
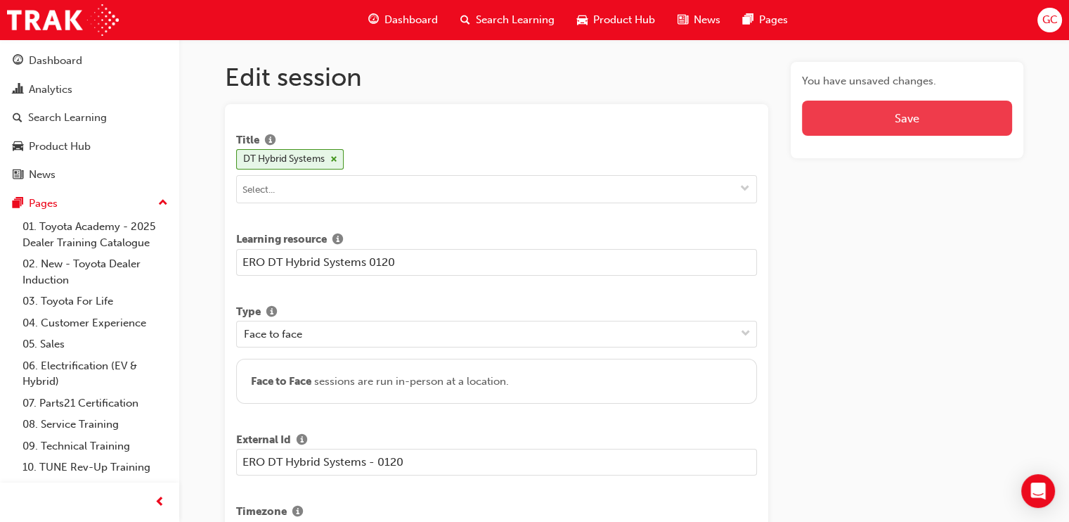
type input "ERO DT Hybrid Systems - 0120"
click at [901, 116] on button "Save" at bounding box center [907, 118] width 210 height 35
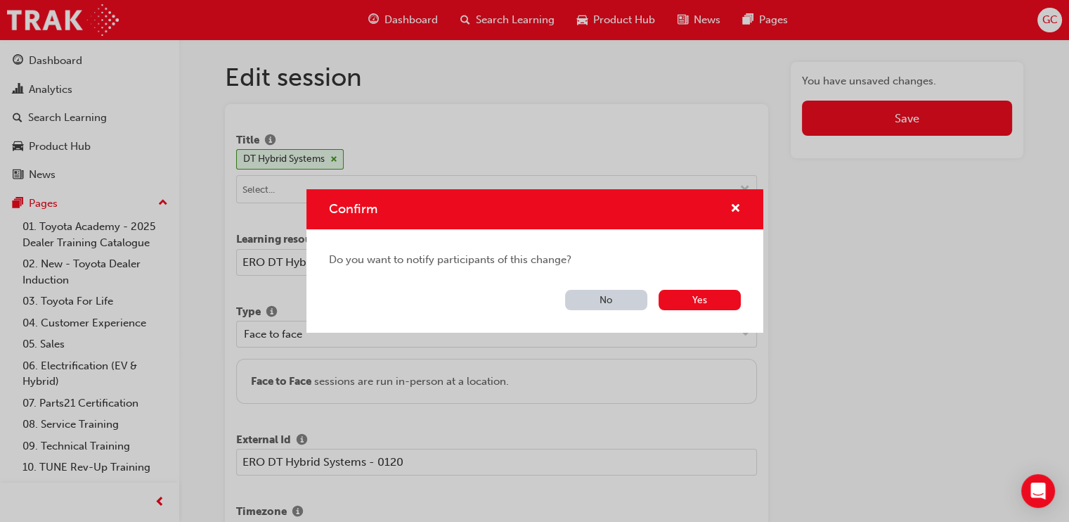
click at [624, 292] on button "No" at bounding box center [606, 300] width 82 height 20
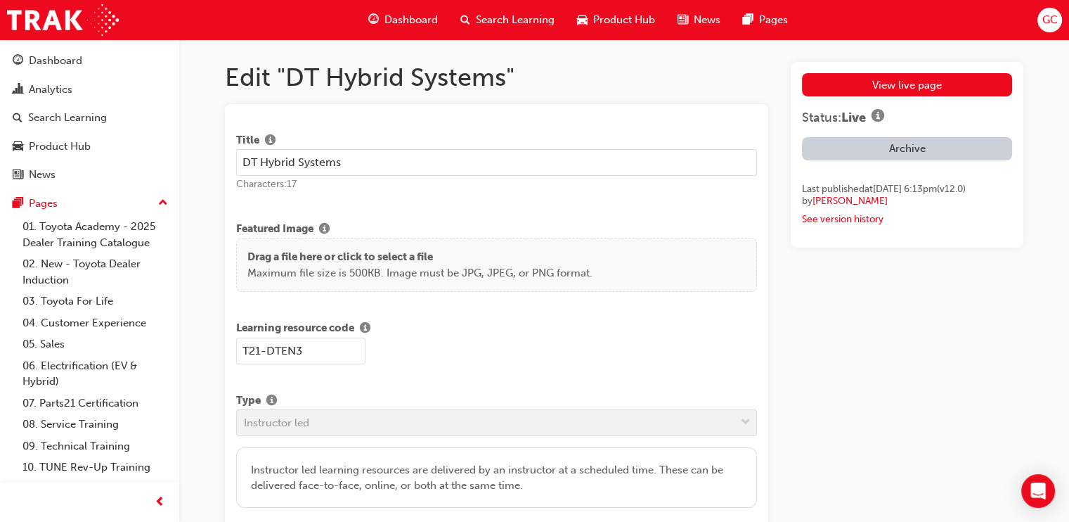
scroll to position [1991, 0]
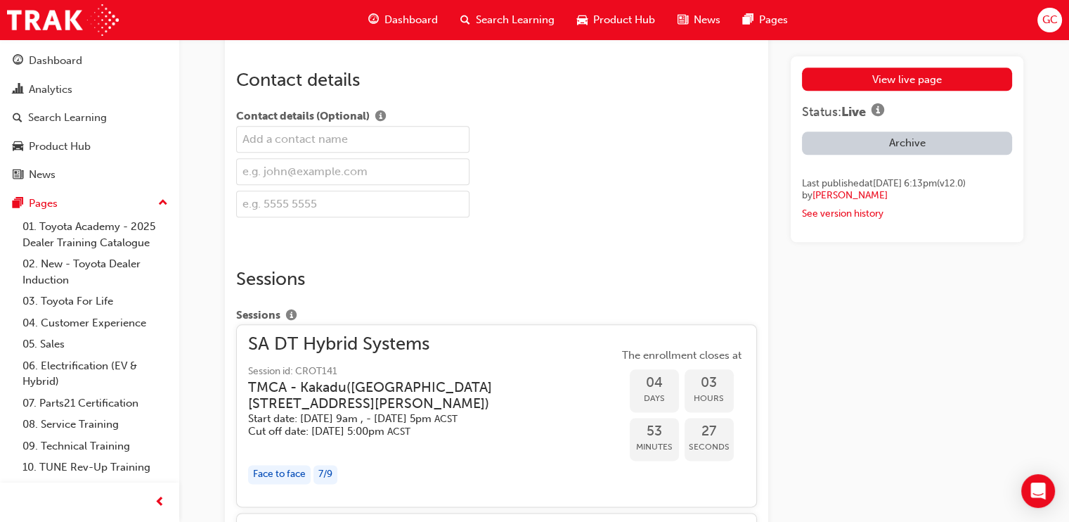
scroll to position [1256, 0]
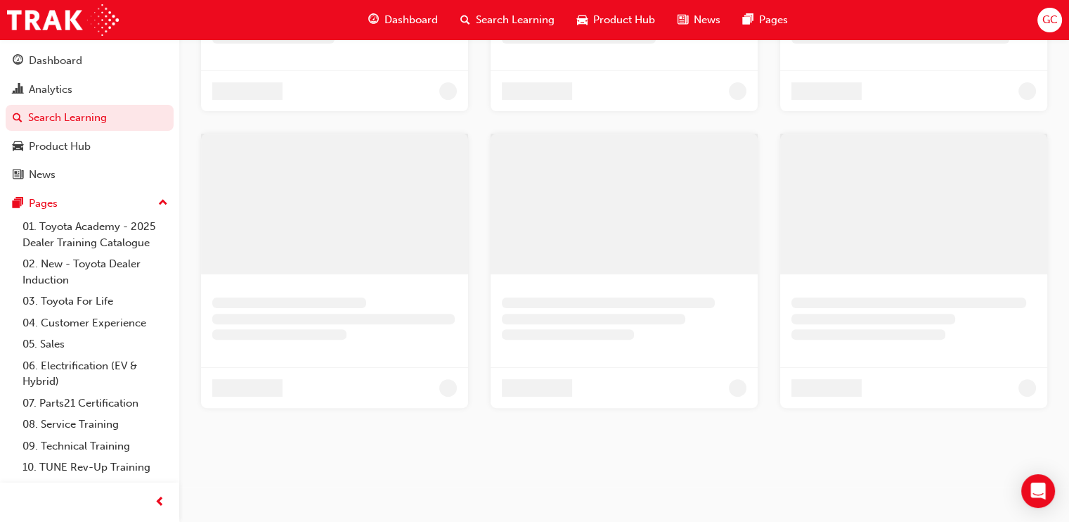
scroll to position [223, 0]
